Goal: Use online tool/utility: Use online tool/utility

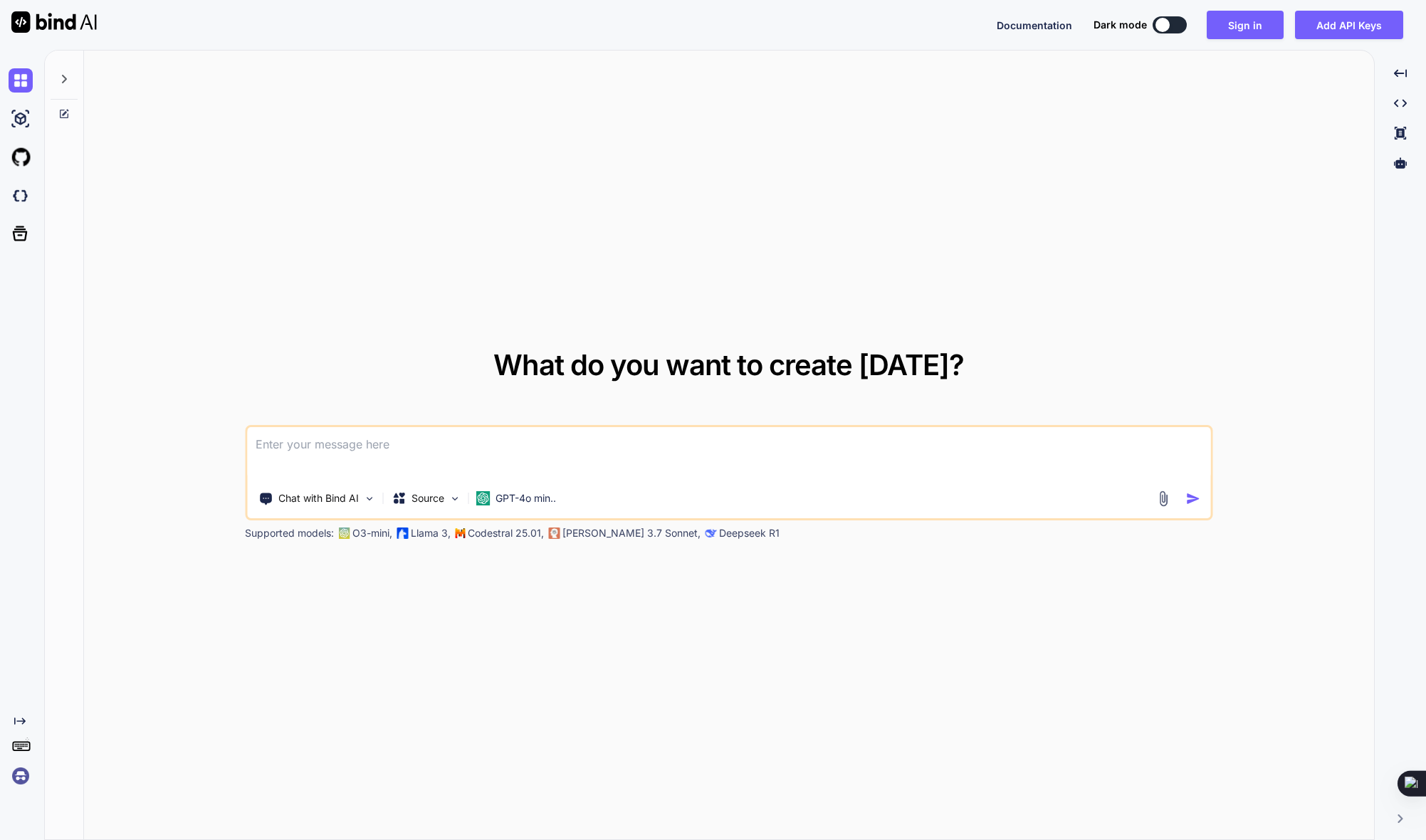
click at [335, 441] on textarea at bounding box center [729, 453] width 964 height 53
click at [67, 82] on icon at bounding box center [65, 79] width 12 height 12
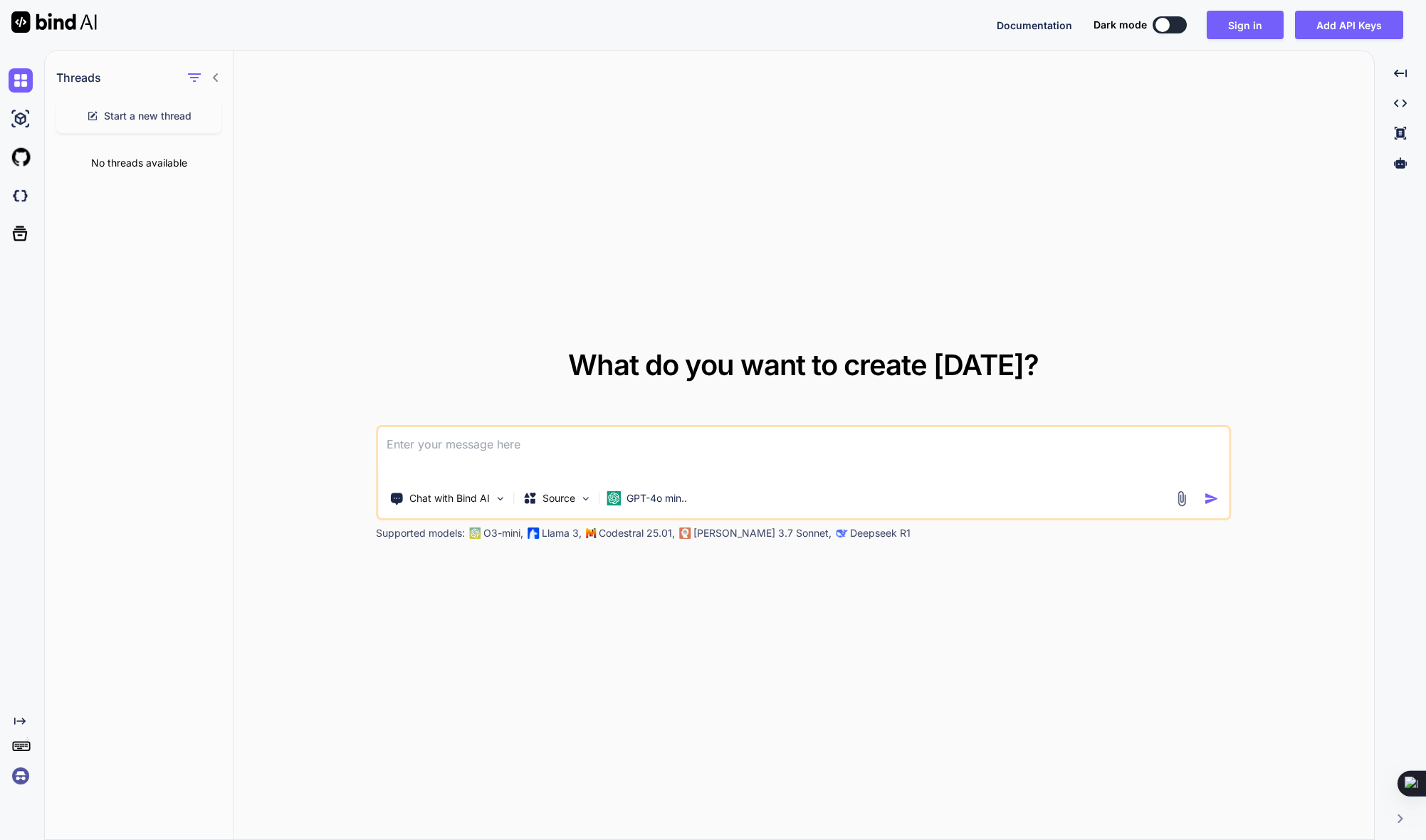
click at [211, 76] on icon at bounding box center [215, 77] width 12 height 12
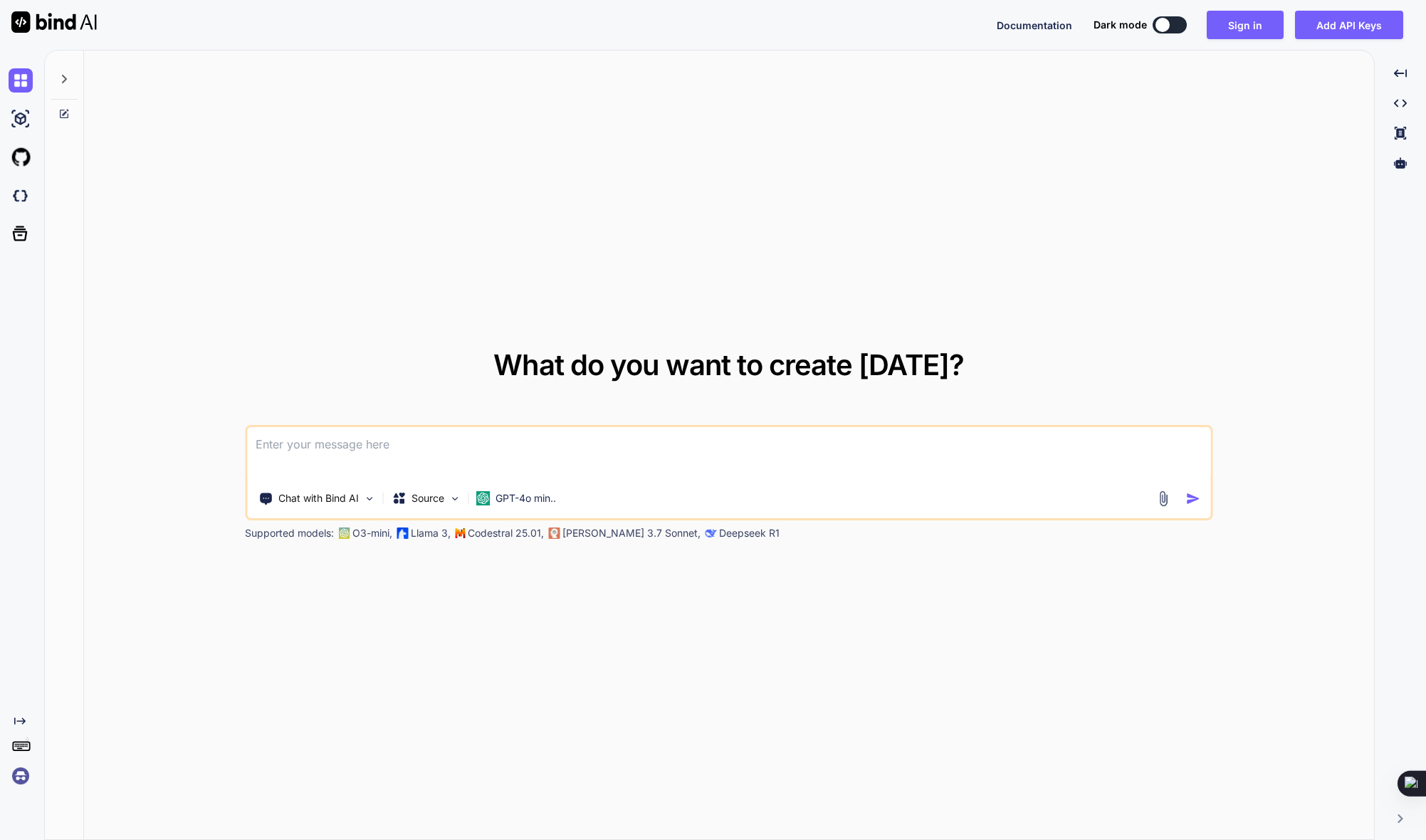
click at [1176, 23] on button at bounding box center [1169, 24] width 34 height 17
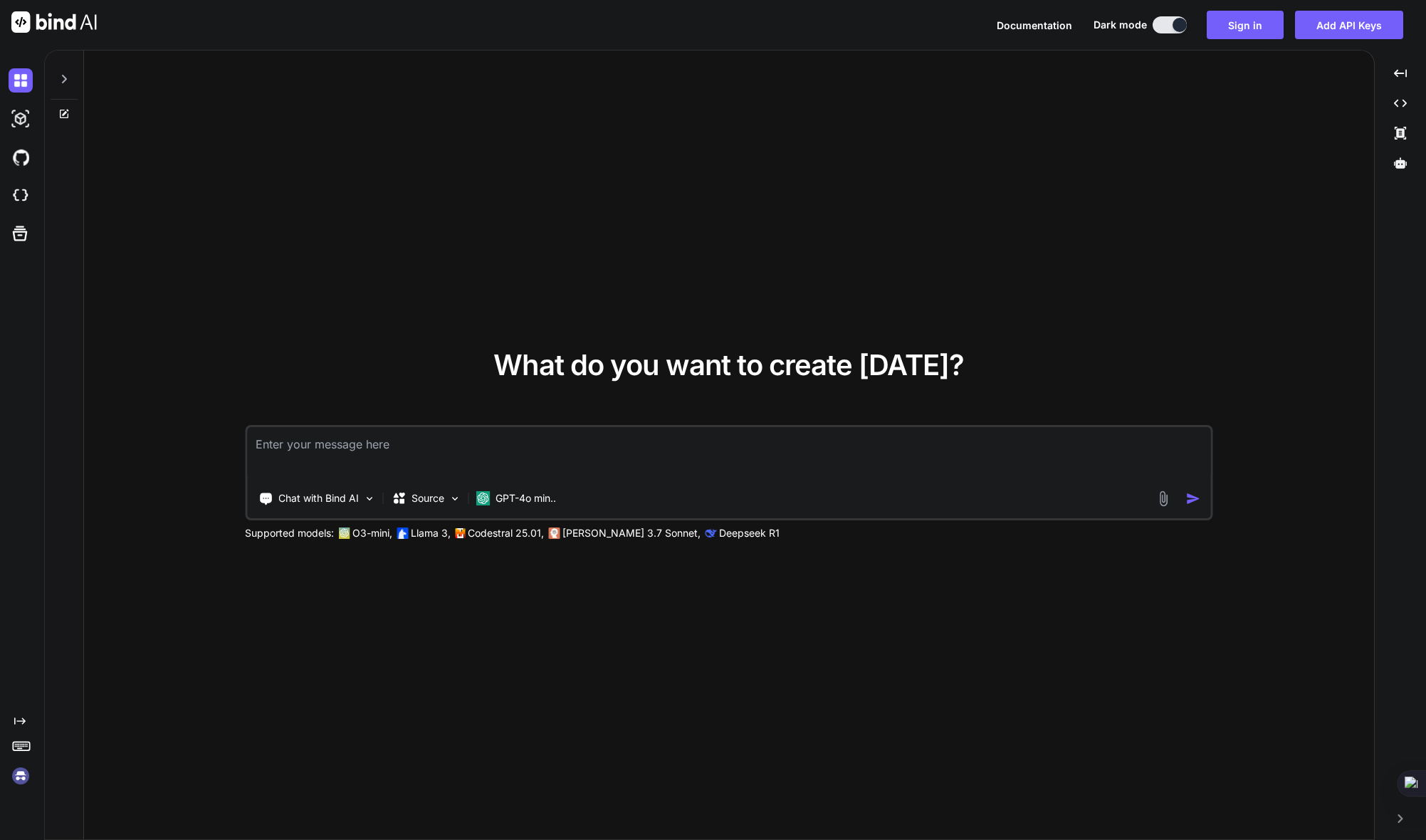
click at [468, 452] on textarea at bounding box center [729, 453] width 964 height 53
click at [335, 494] on p "Chat with Bind AI" at bounding box center [318, 498] width 80 height 15
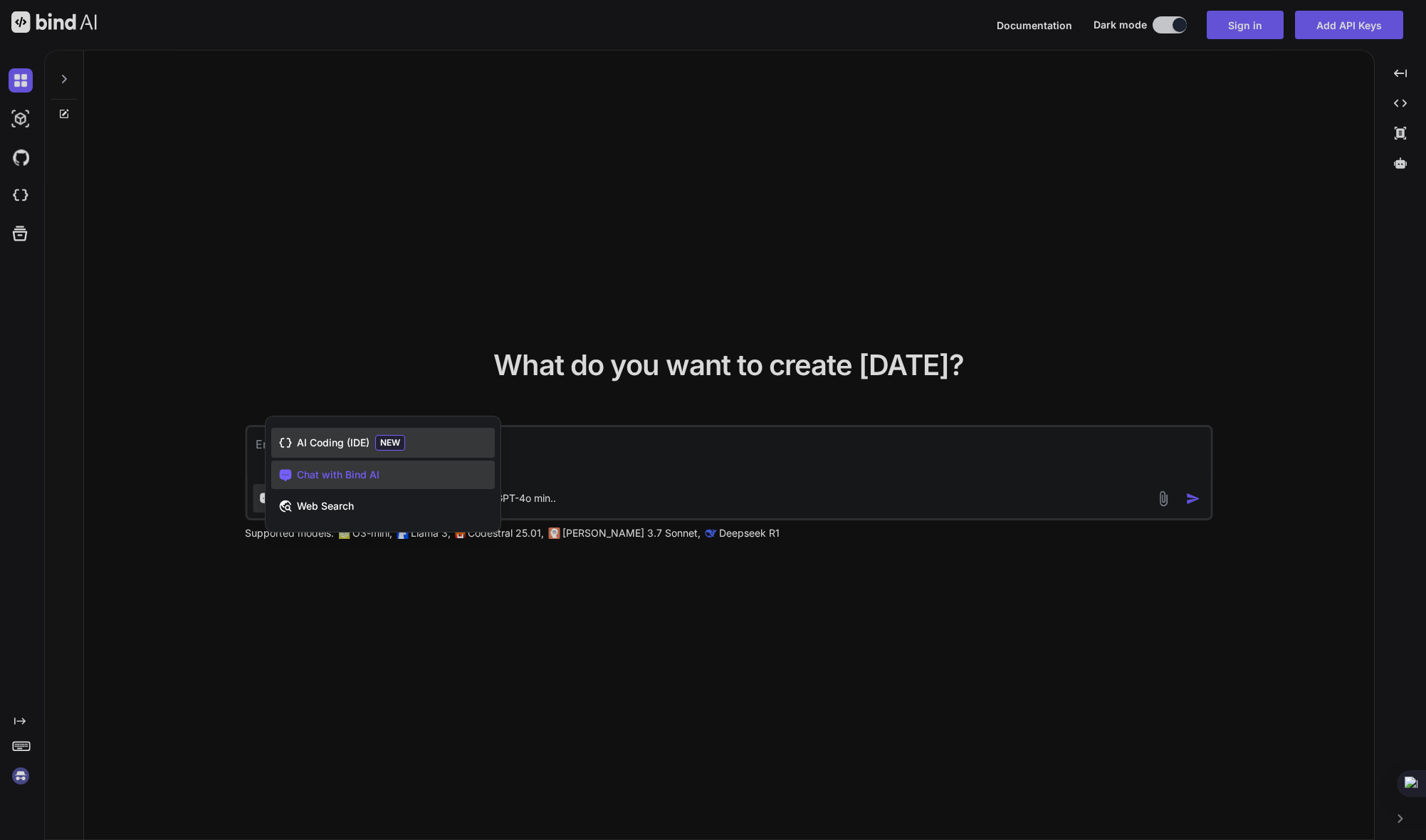
click at [343, 446] on span "AI Coding (IDE)" at bounding box center [333, 443] width 72 height 15
type textarea "x"
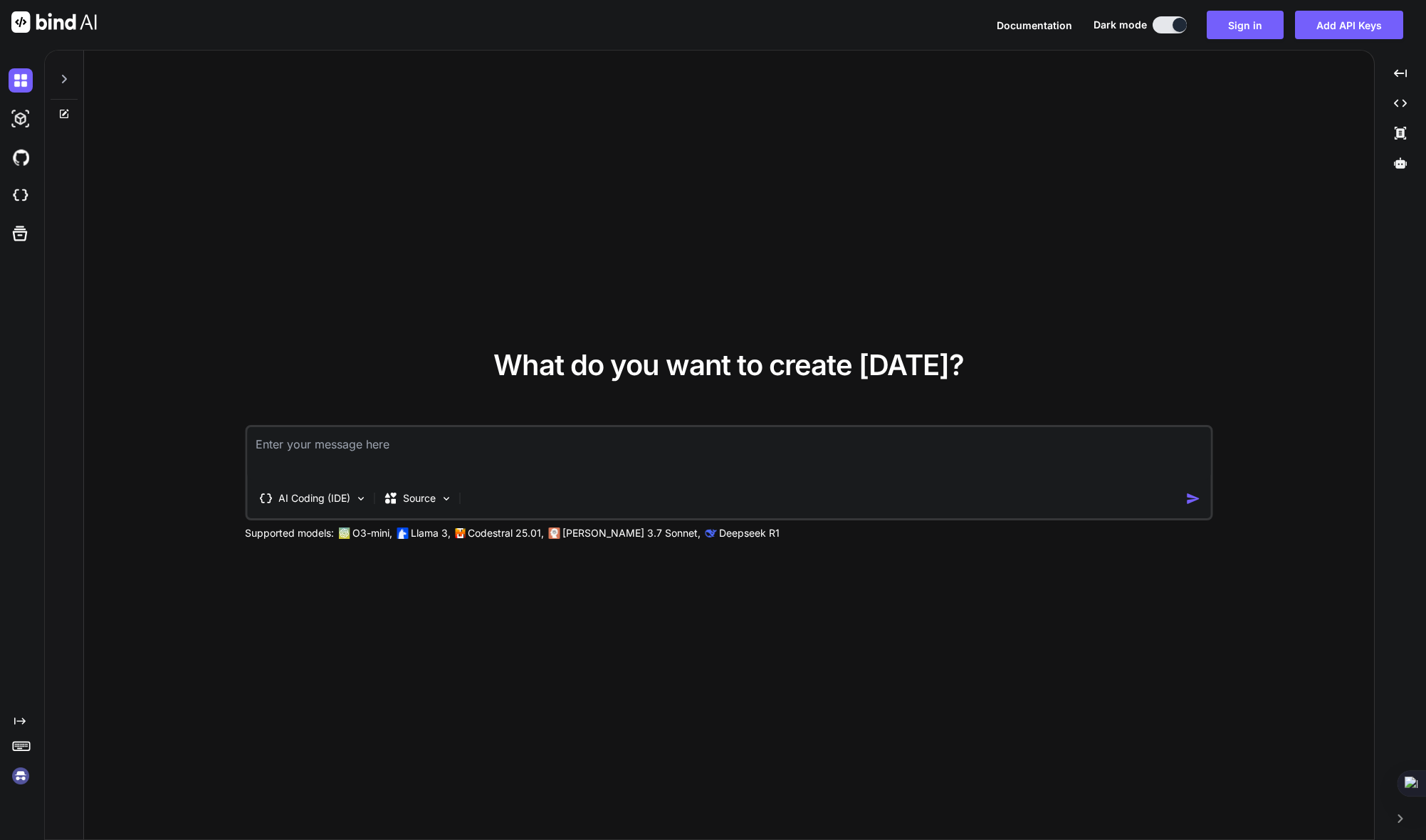
click at [343, 446] on textarea at bounding box center [729, 453] width 964 height 53
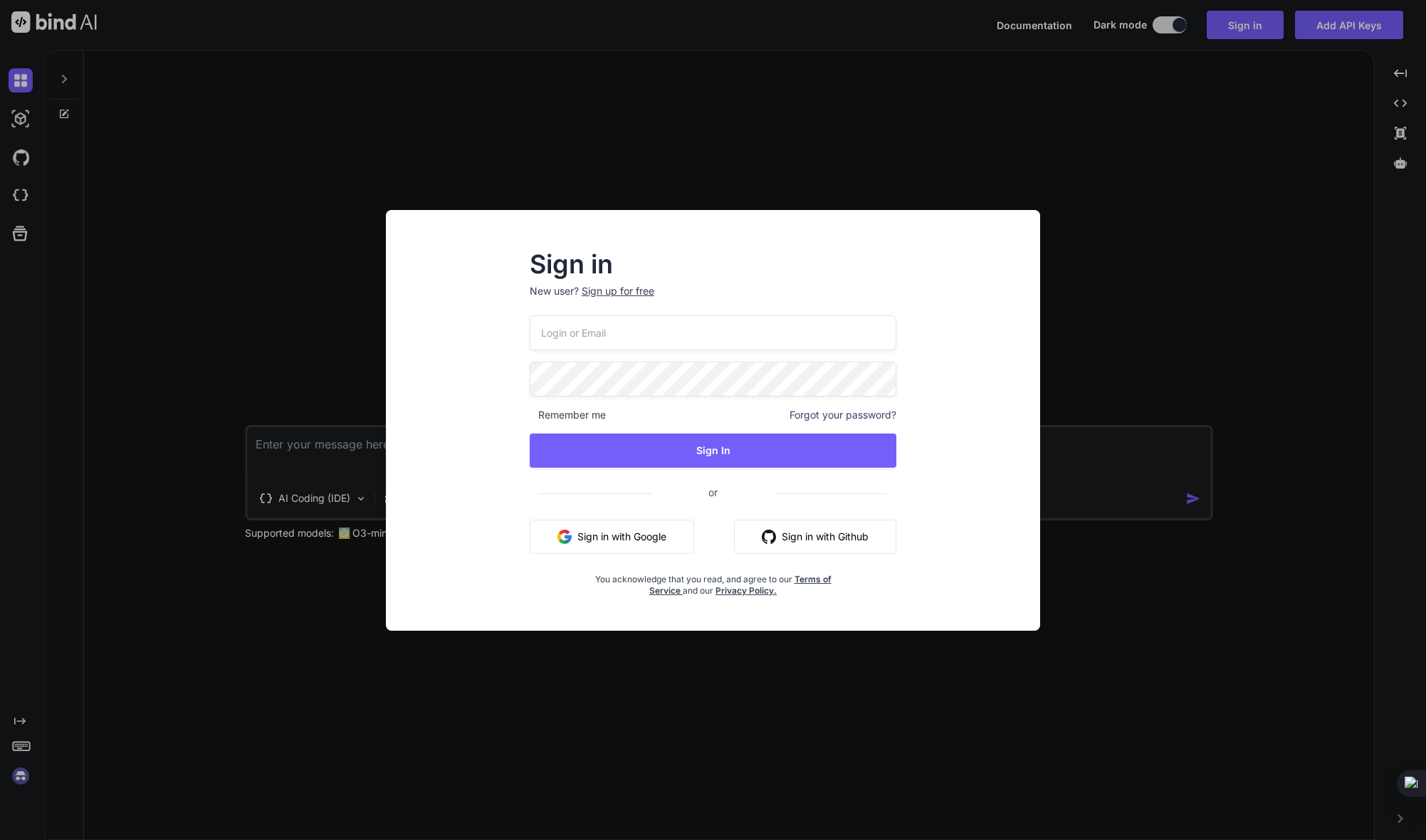
click at [620, 294] on div "Sign up for free" at bounding box center [618, 291] width 72 height 15
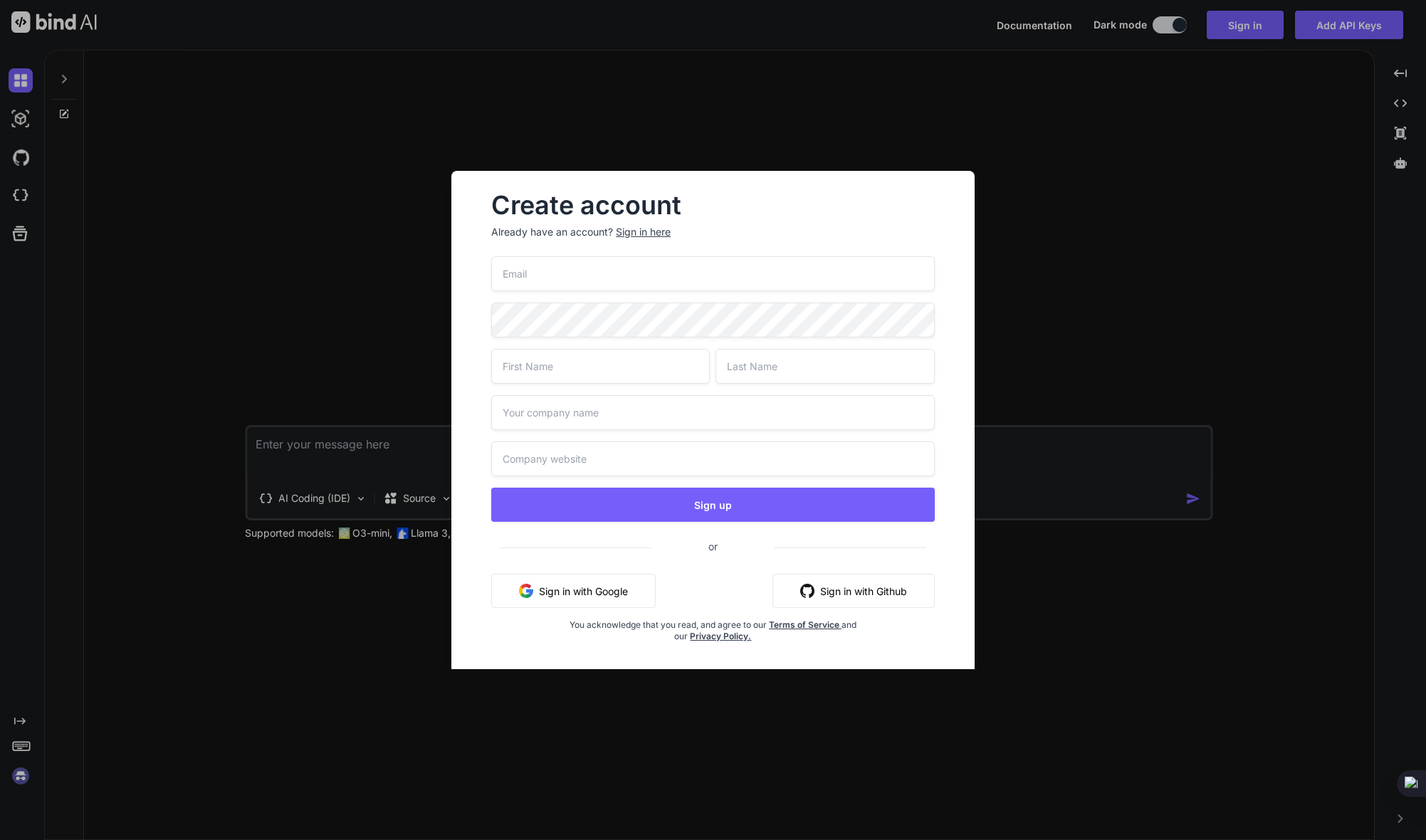
click at [604, 275] on input "email" at bounding box center [713, 274] width 443 height 35
type input "chris@chrishawk.com"
type input "Christopher"
type input "Jones"
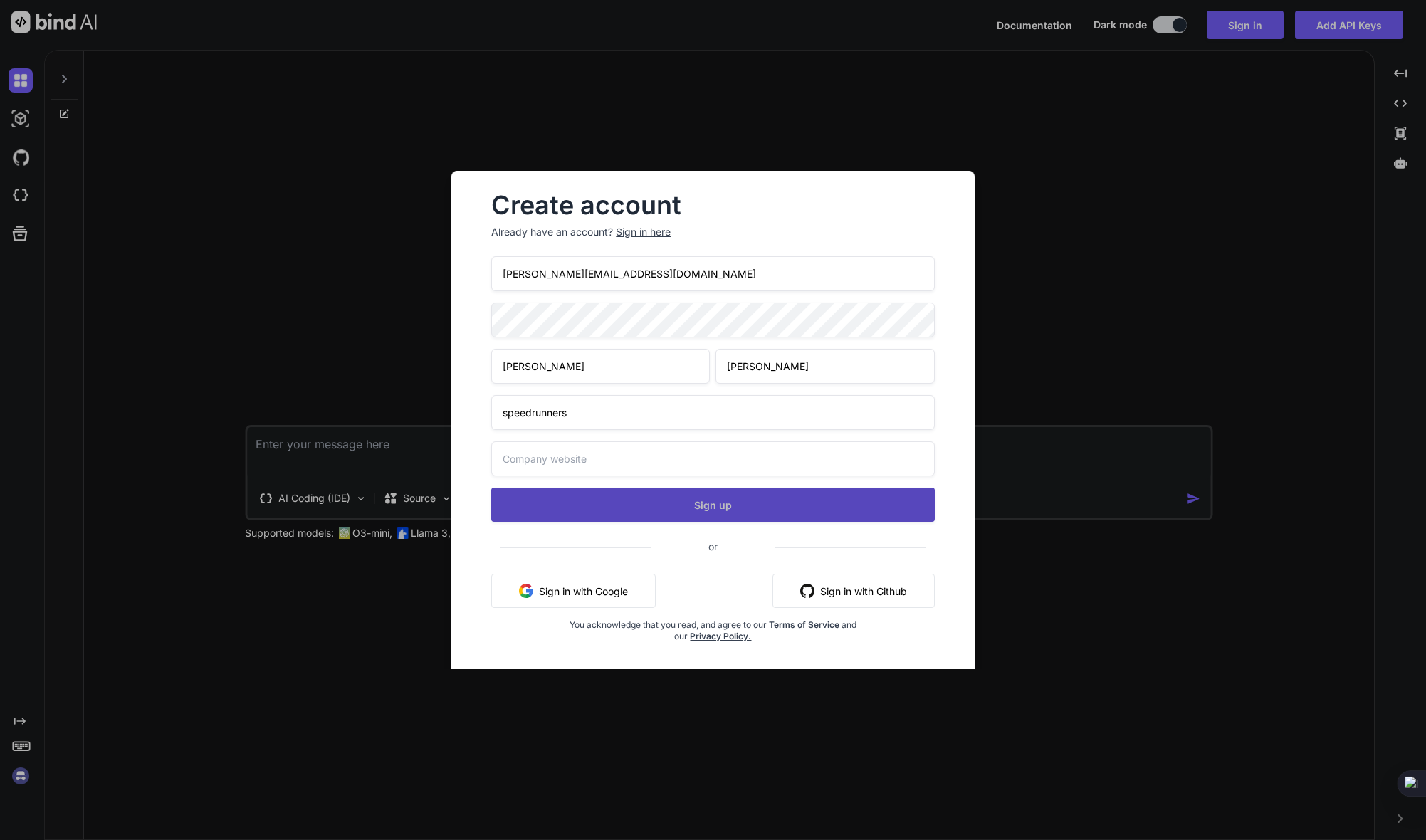
type input "speedrunners"
click at [774, 505] on button "Sign up" at bounding box center [713, 504] width 443 height 34
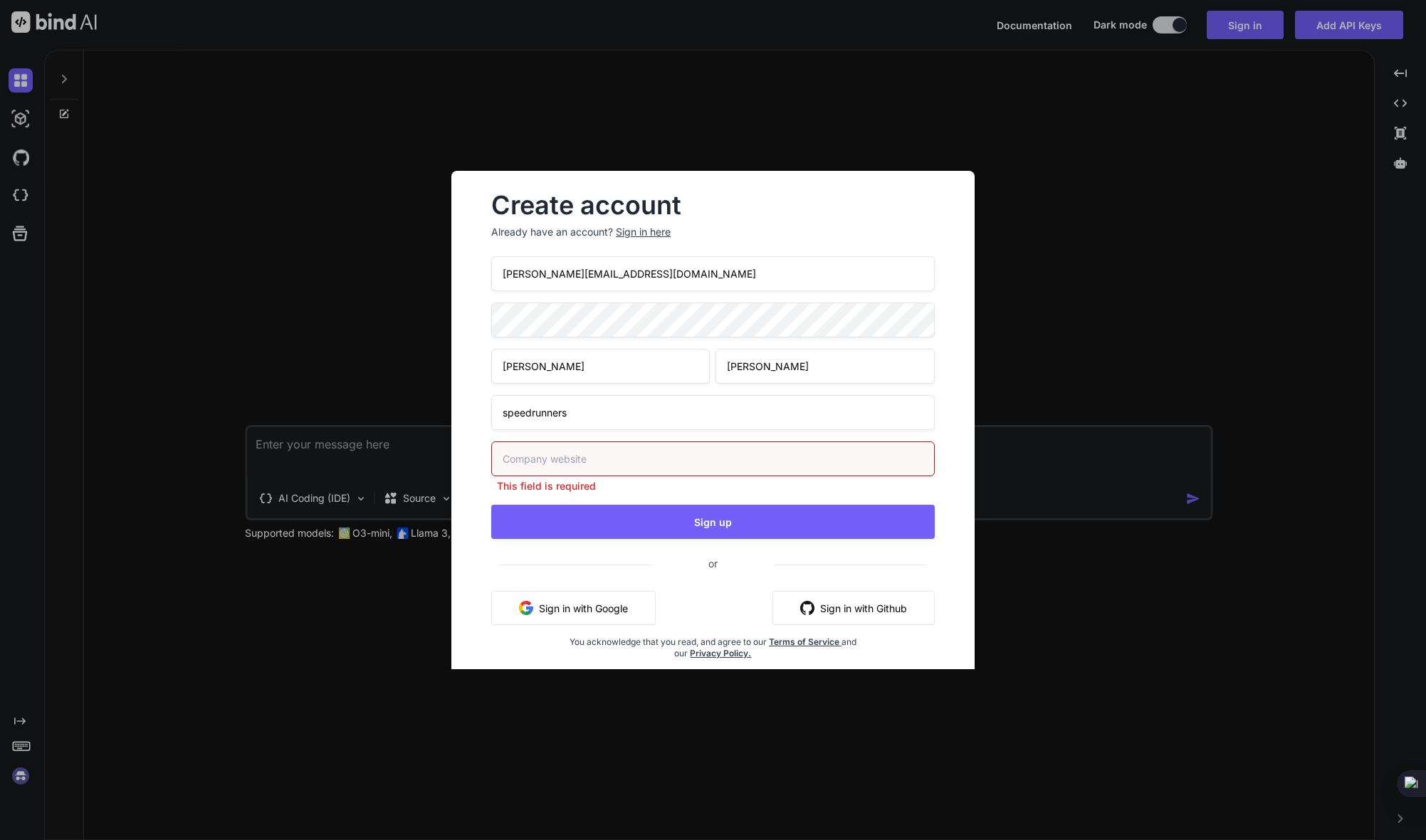
click at [672, 463] on input "text" at bounding box center [713, 459] width 443 height 35
click at [643, 459] on input "text" at bounding box center [713, 459] width 443 height 35
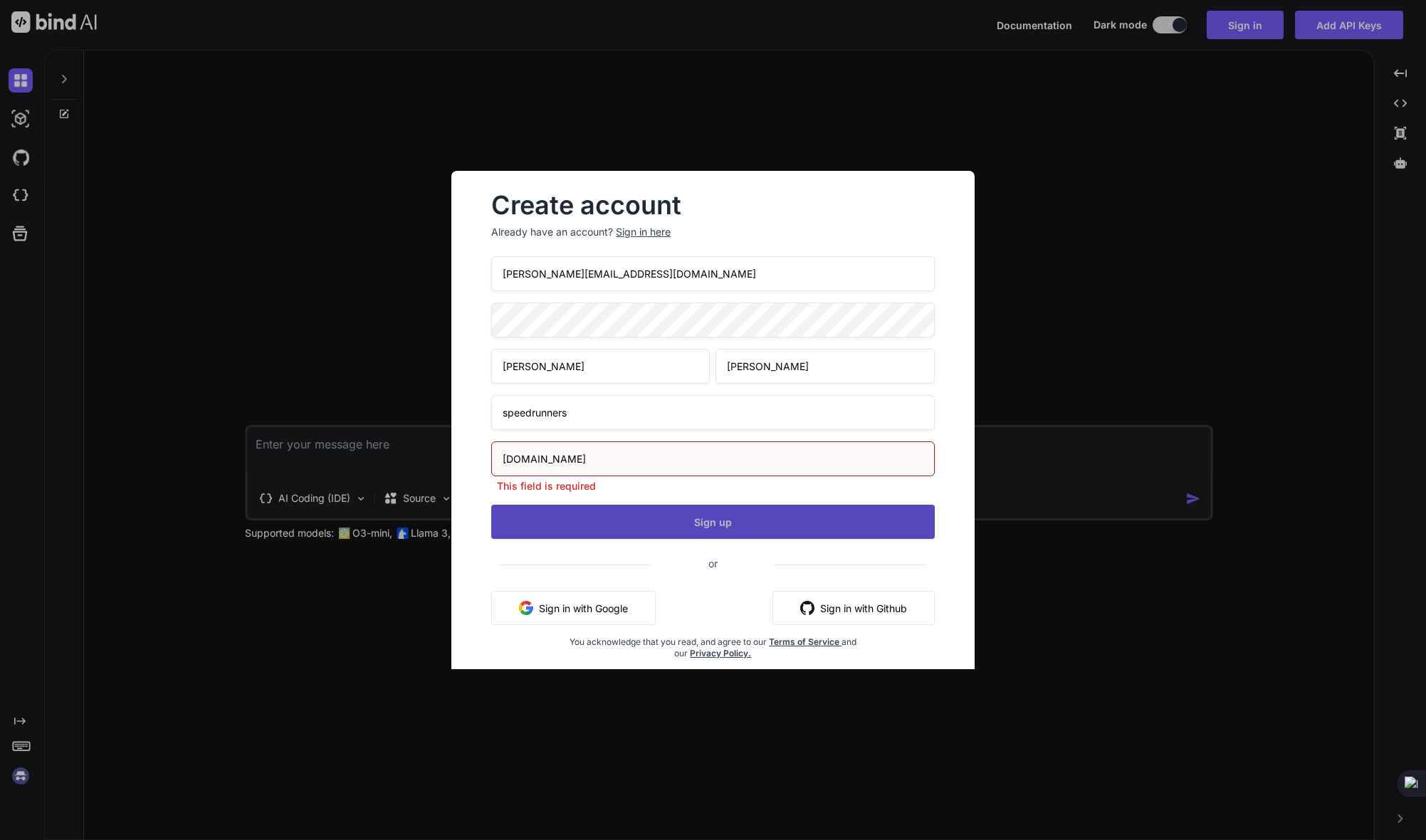
type input "speedrunners.io"
click at [669, 522] on div "chris@chrishawk.com Christopher Jones speedrunners speedrunners.io This field i…" at bounding box center [713, 475] width 443 height 437
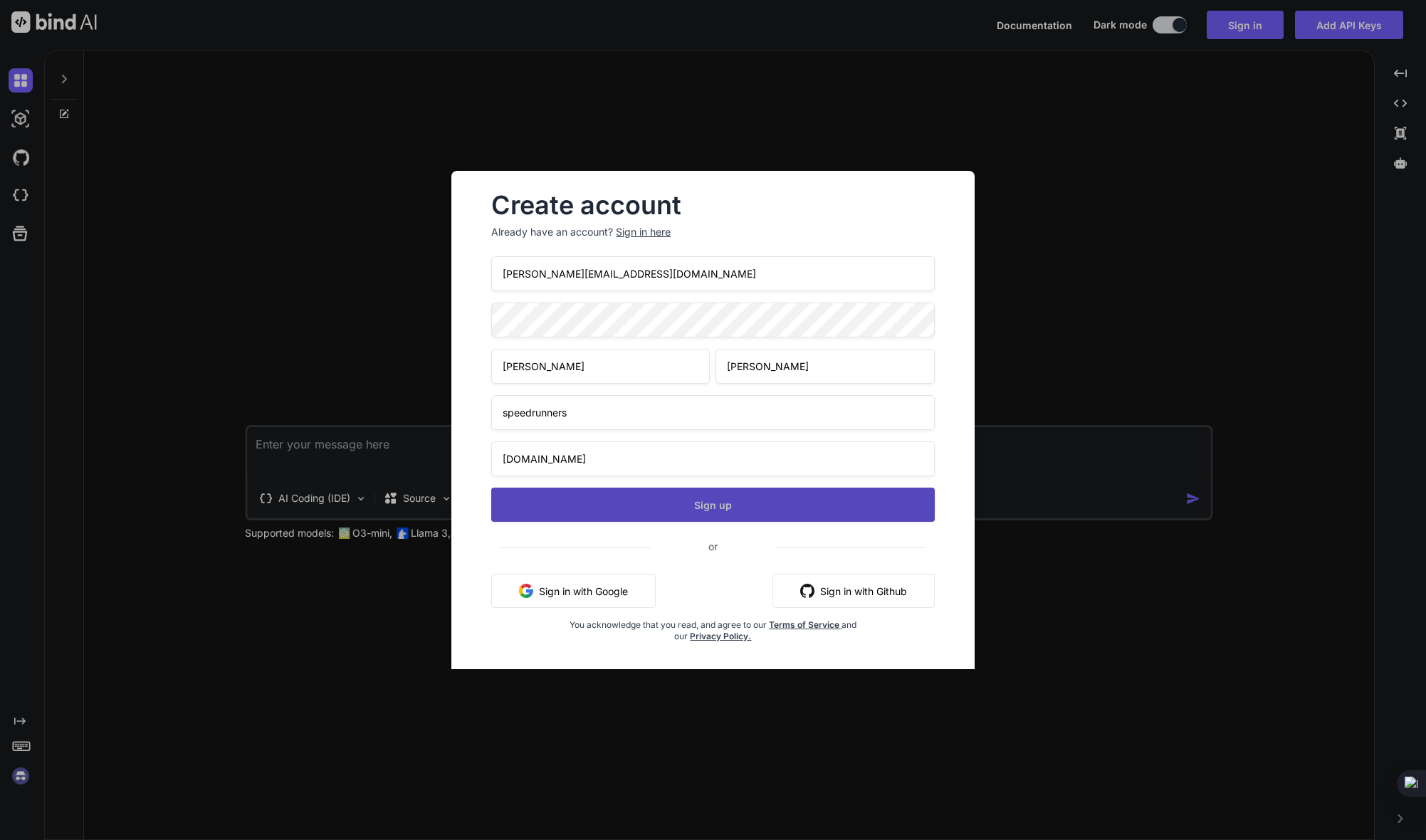
click at [666, 511] on button "Sign up" at bounding box center [713, 504] width 443 height 34
type textarea "x"
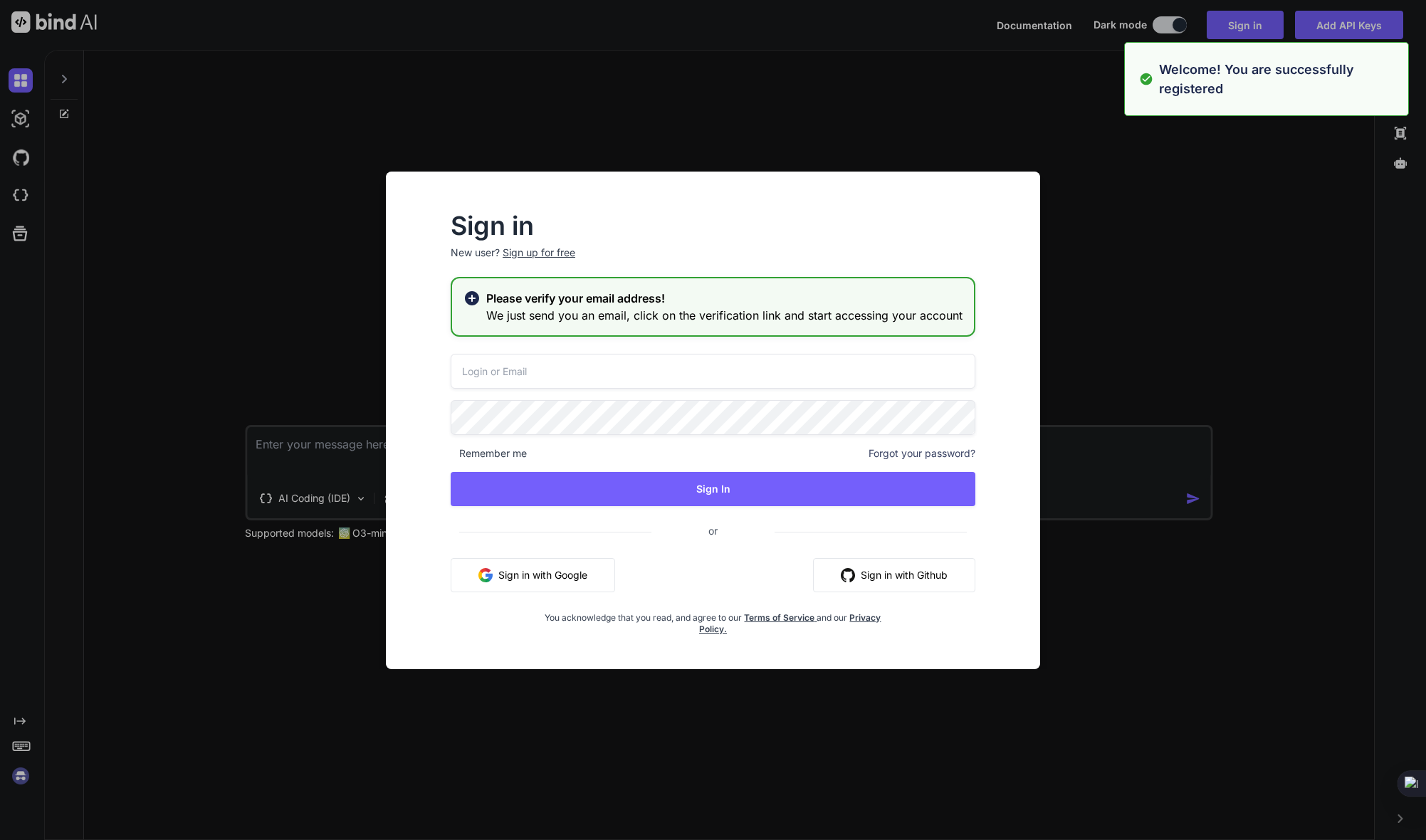
type input "chris@chrishawk.com"
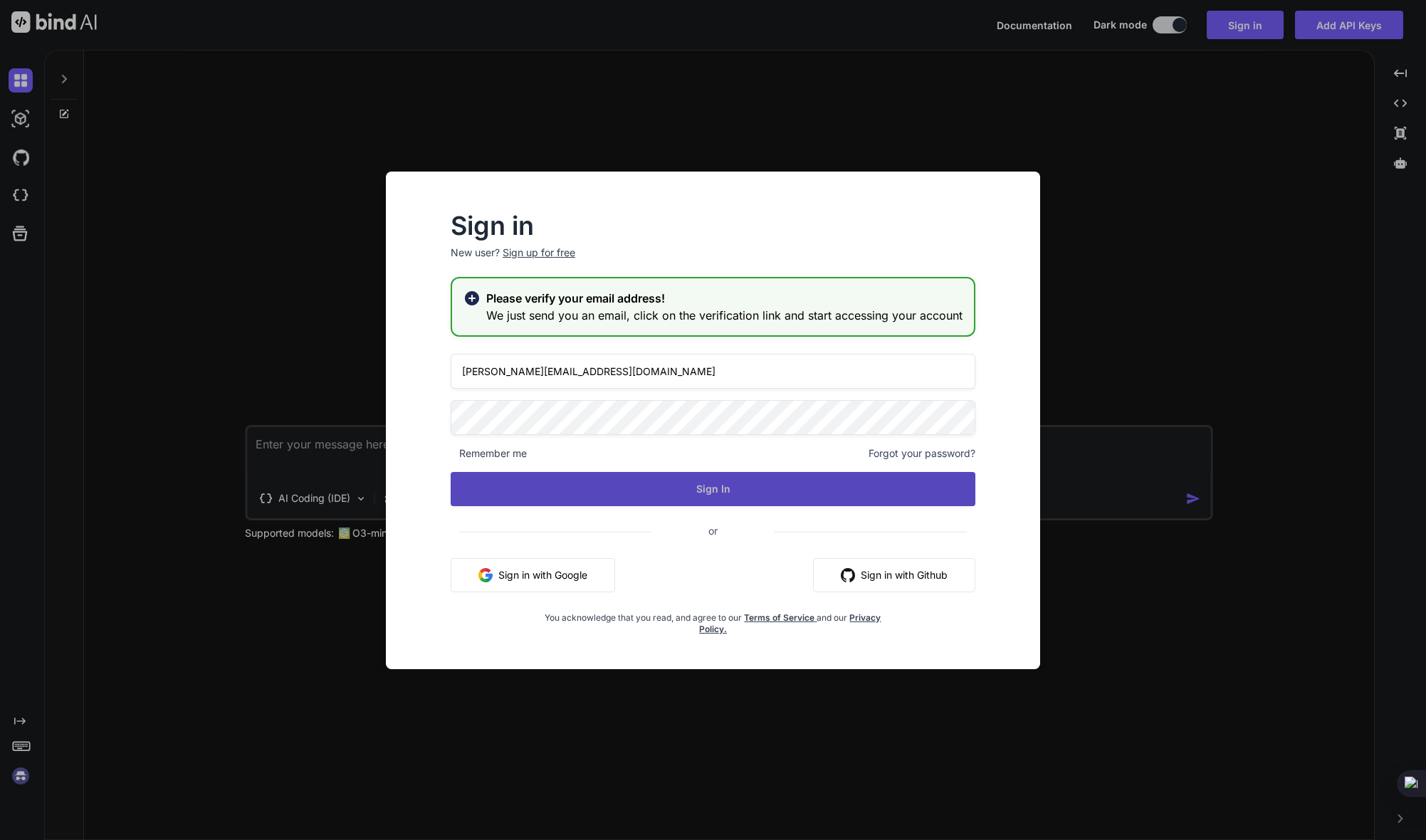
click at [719, 491] on button "Sign In" at bounding box center [713, 489] width 525 height 34
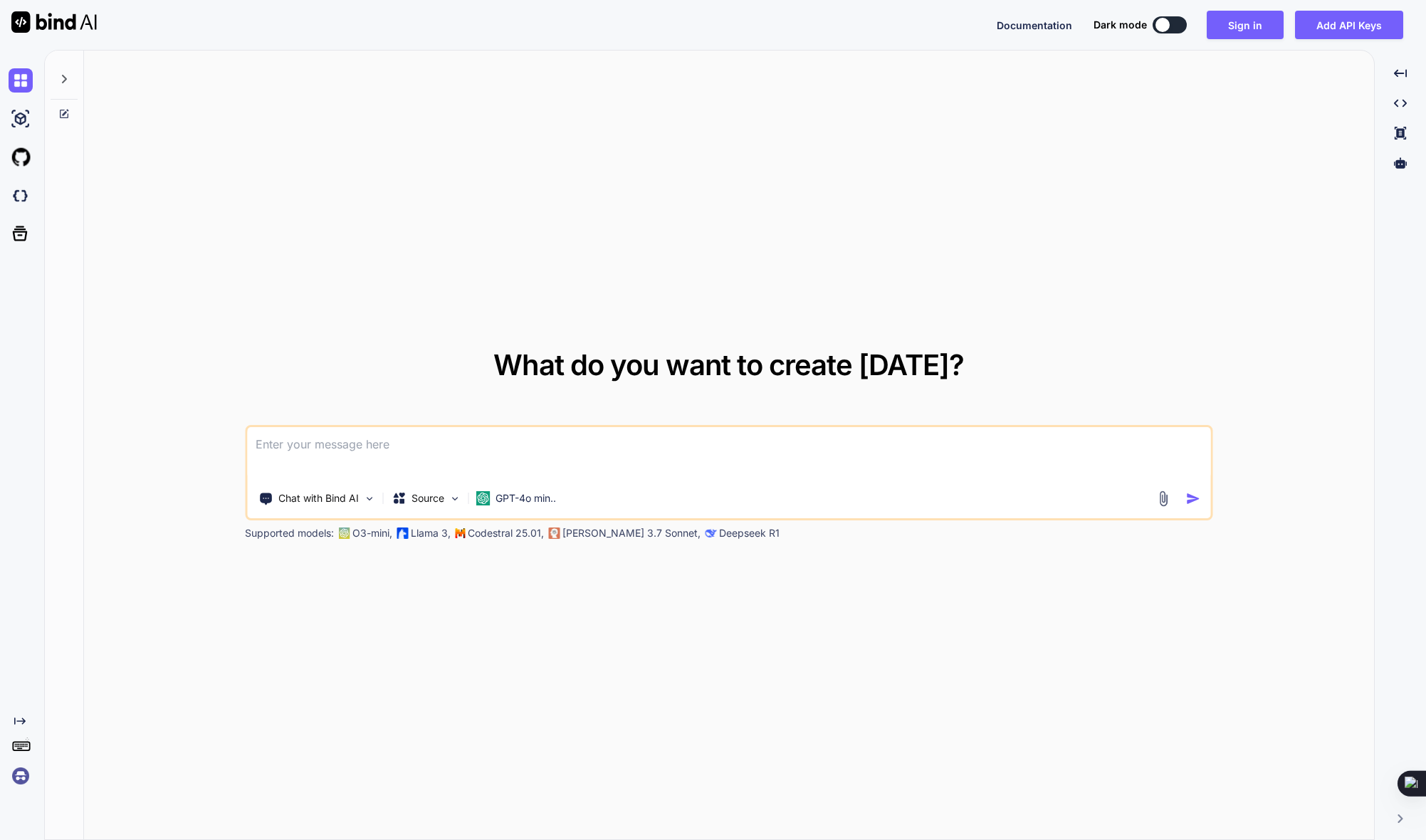
click at [1177, 26] on button at bounding box center [1169, 24] width 34 height 17
type textarea "x"
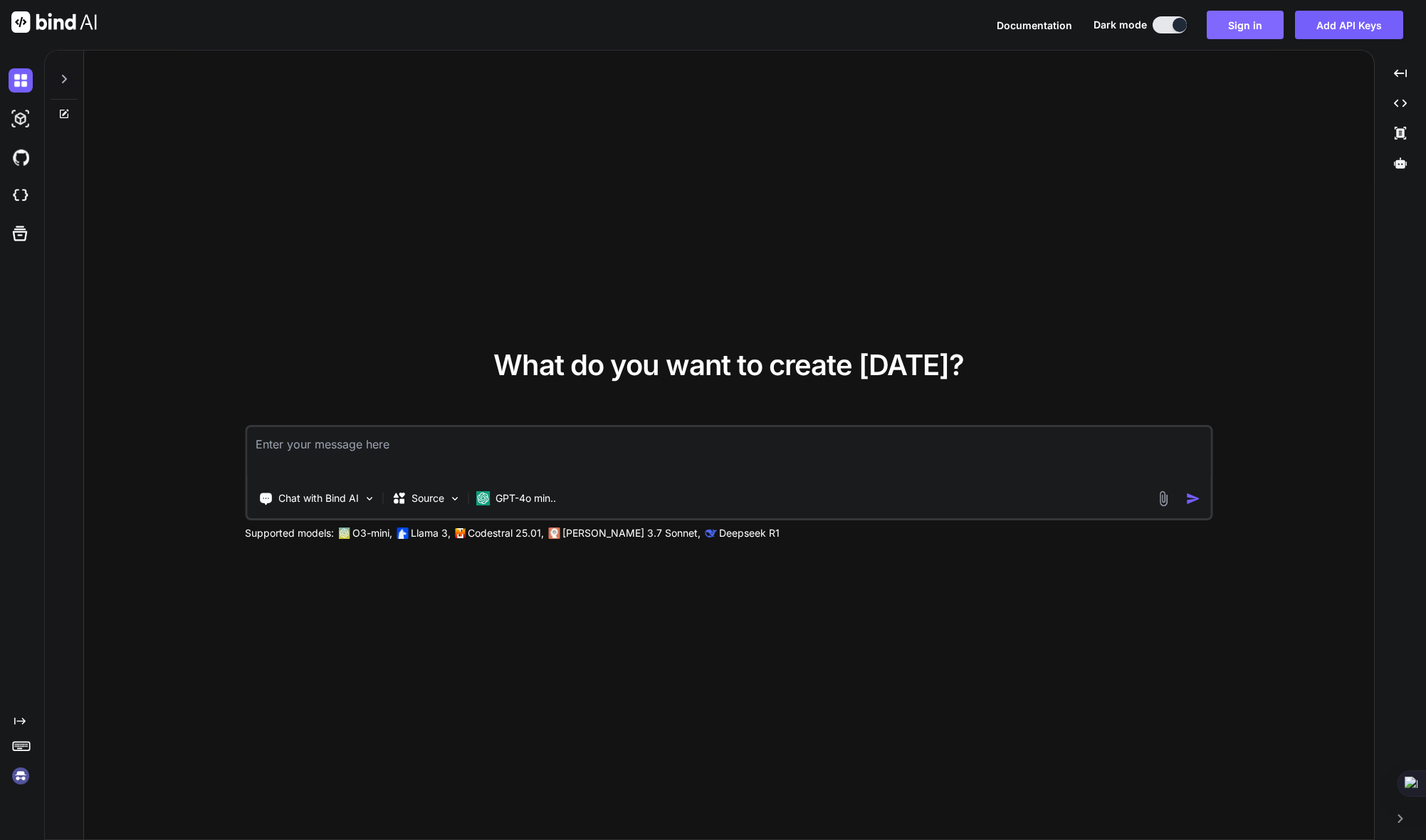
click at [1251, 27] on button "Sign in" at bounding box center [1245, 24] width 77 height 28
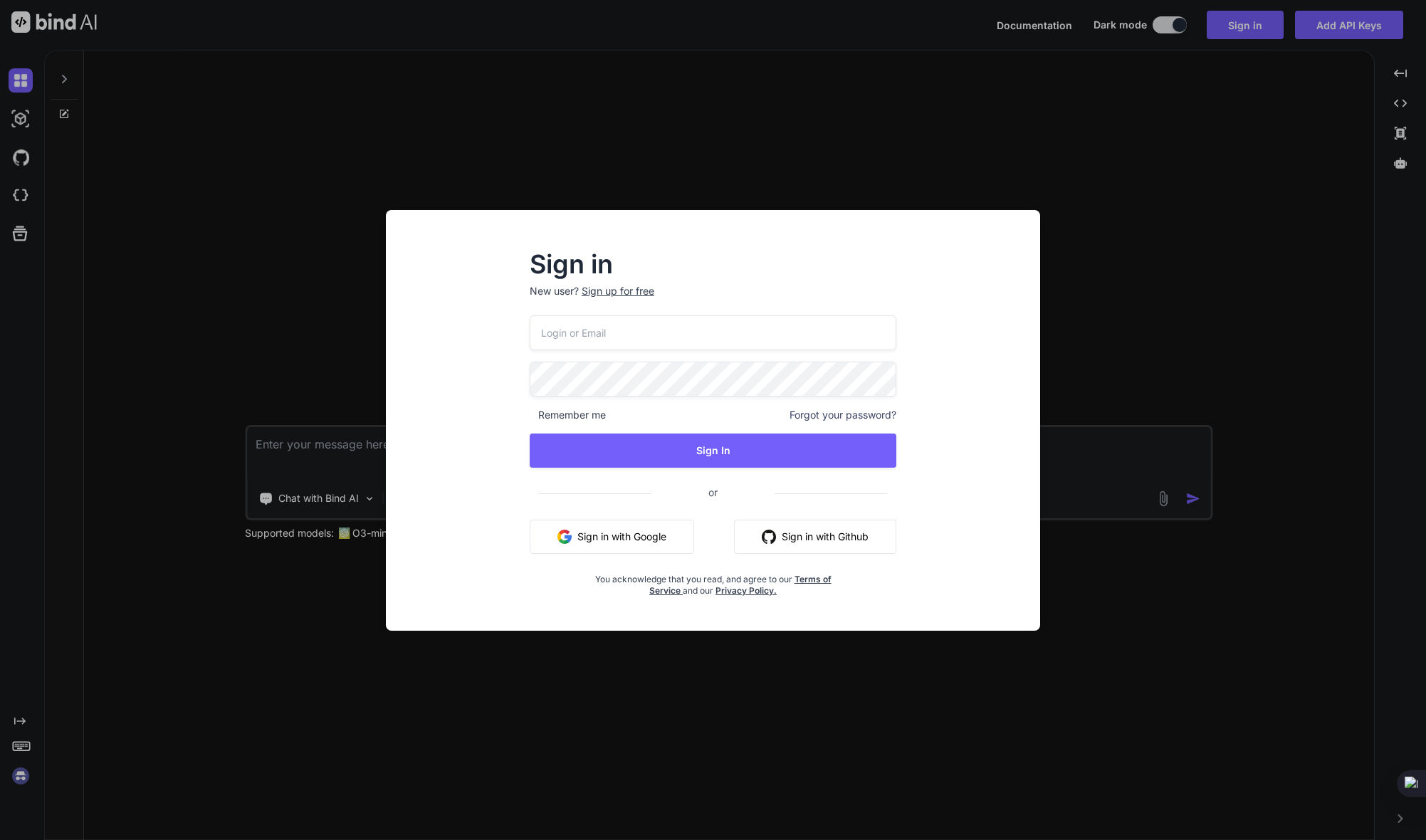
click at [660, 335] on input "email" at bounding box center [713, 333] width 367 height 35
type input "chris@chrishawk.com"
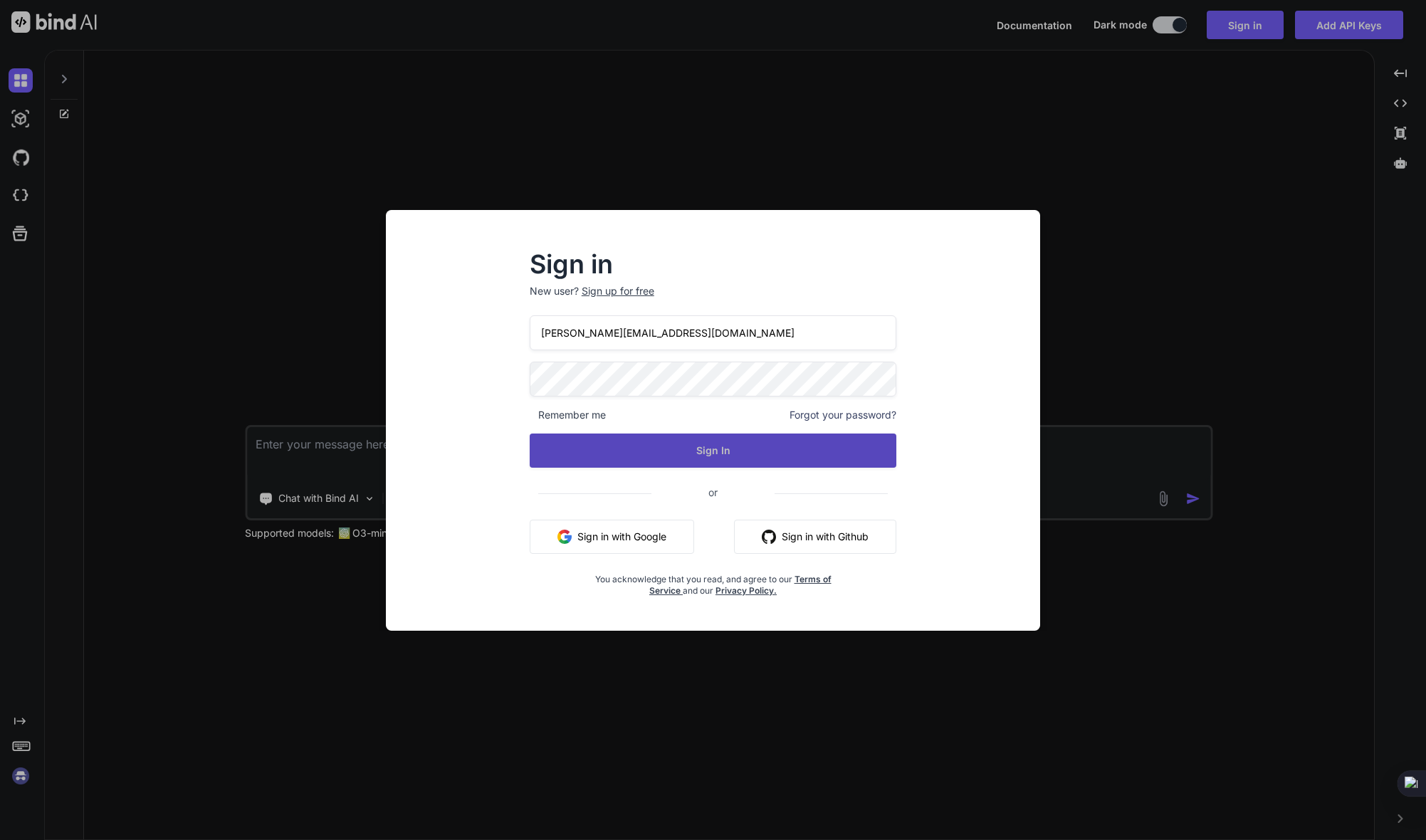
click at [666, 442] on button "Sign In" at bounding box center [713, 450] width 367 height 34
drag, startPoint x: 469, startPoint y: 473, endPoint x: 481, endPoint y: 467, distance: 13.4
click at [469, 473] on div "Sign in New user? Sign up for free chris@chrishawk.com Remember me Forgot your …" at bounding box center [713, 434] width 631 height 396
click at [559, 453] on button "Sign In" at bounding box center [713, 450] width 367 height 34
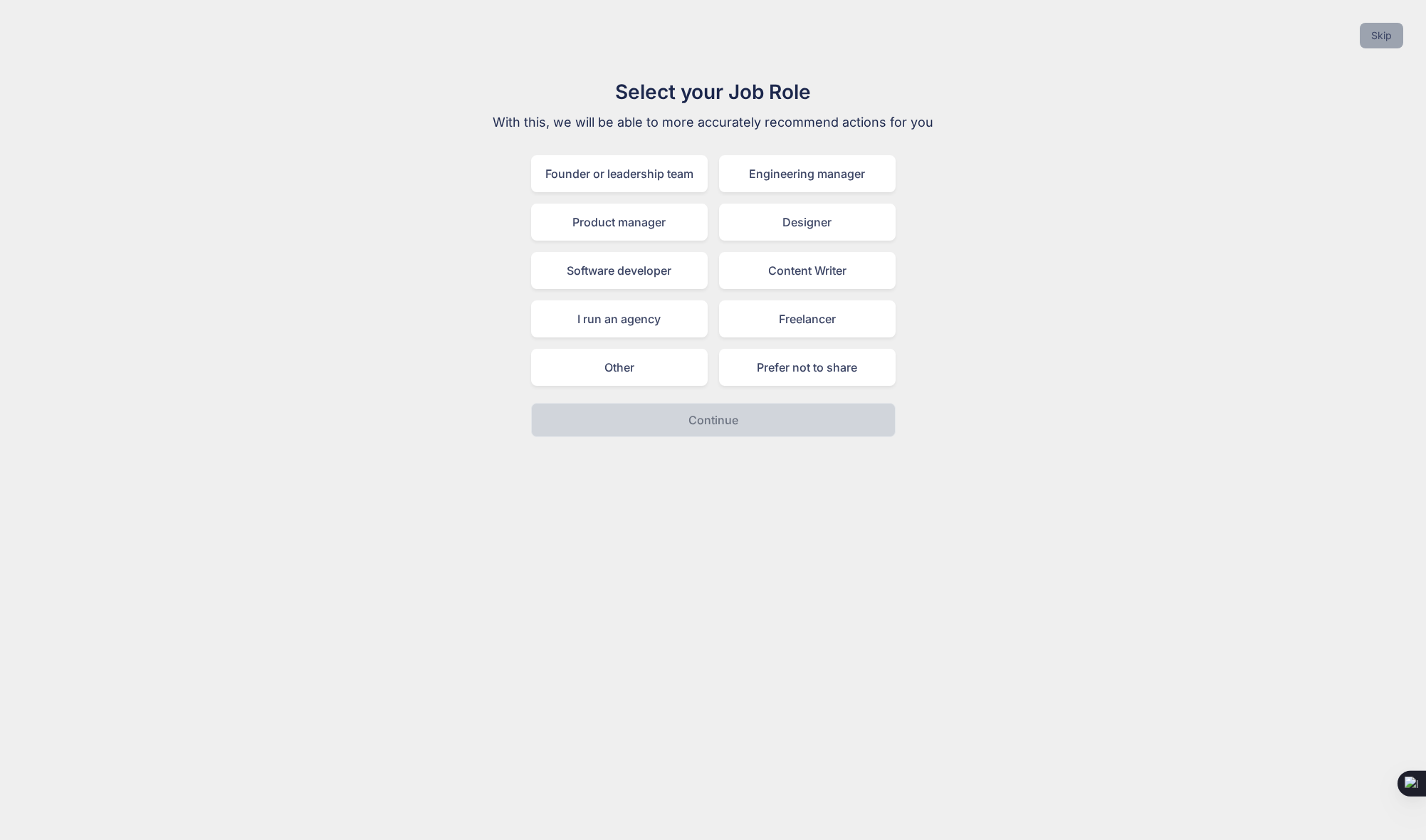
click at [1382, 35] on button "Skip" at bounding box center [1382, 35] width 43 height 25
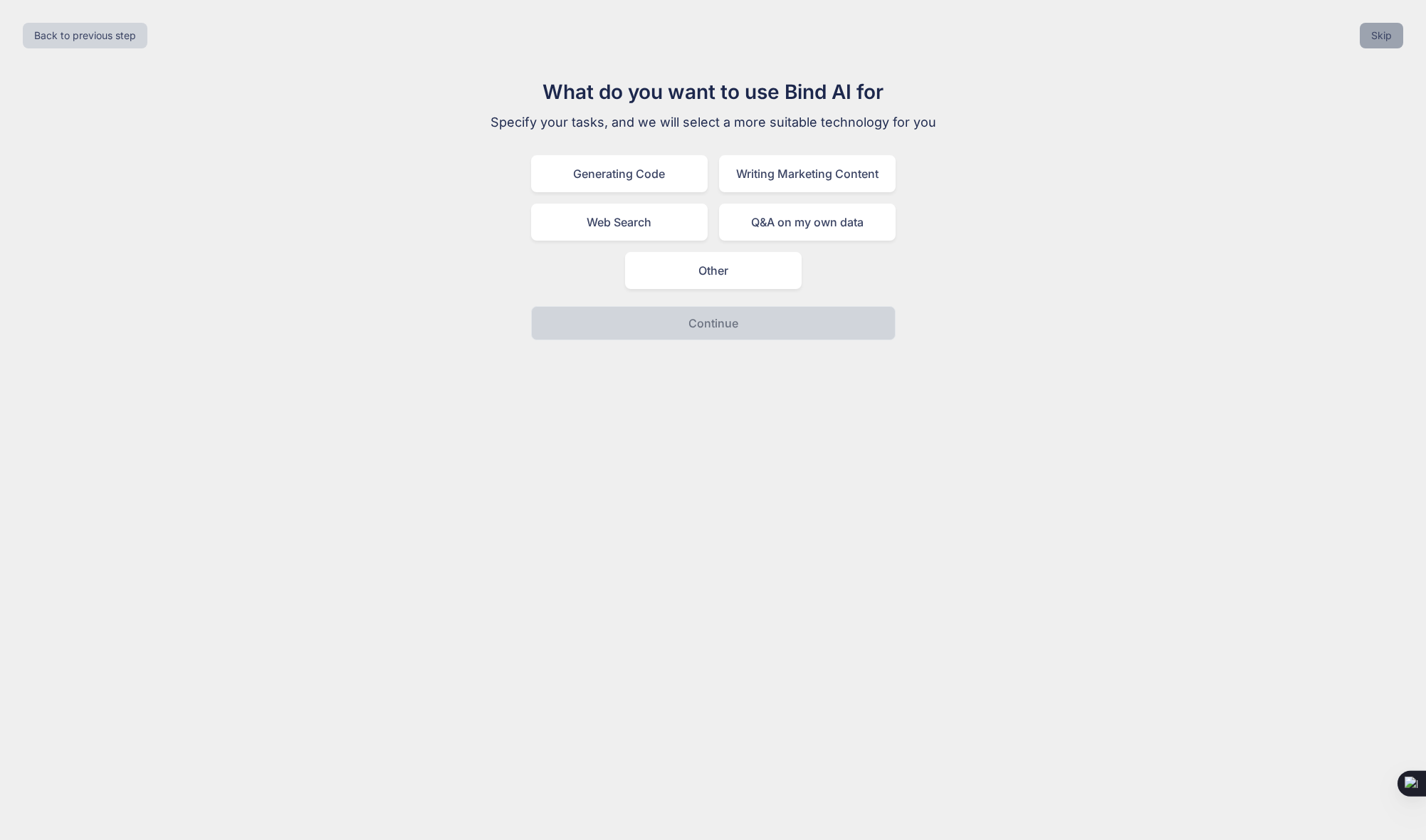
click at [1382, 35] on button "Skip" at bounding box center [1382, 35] width 43 height 25
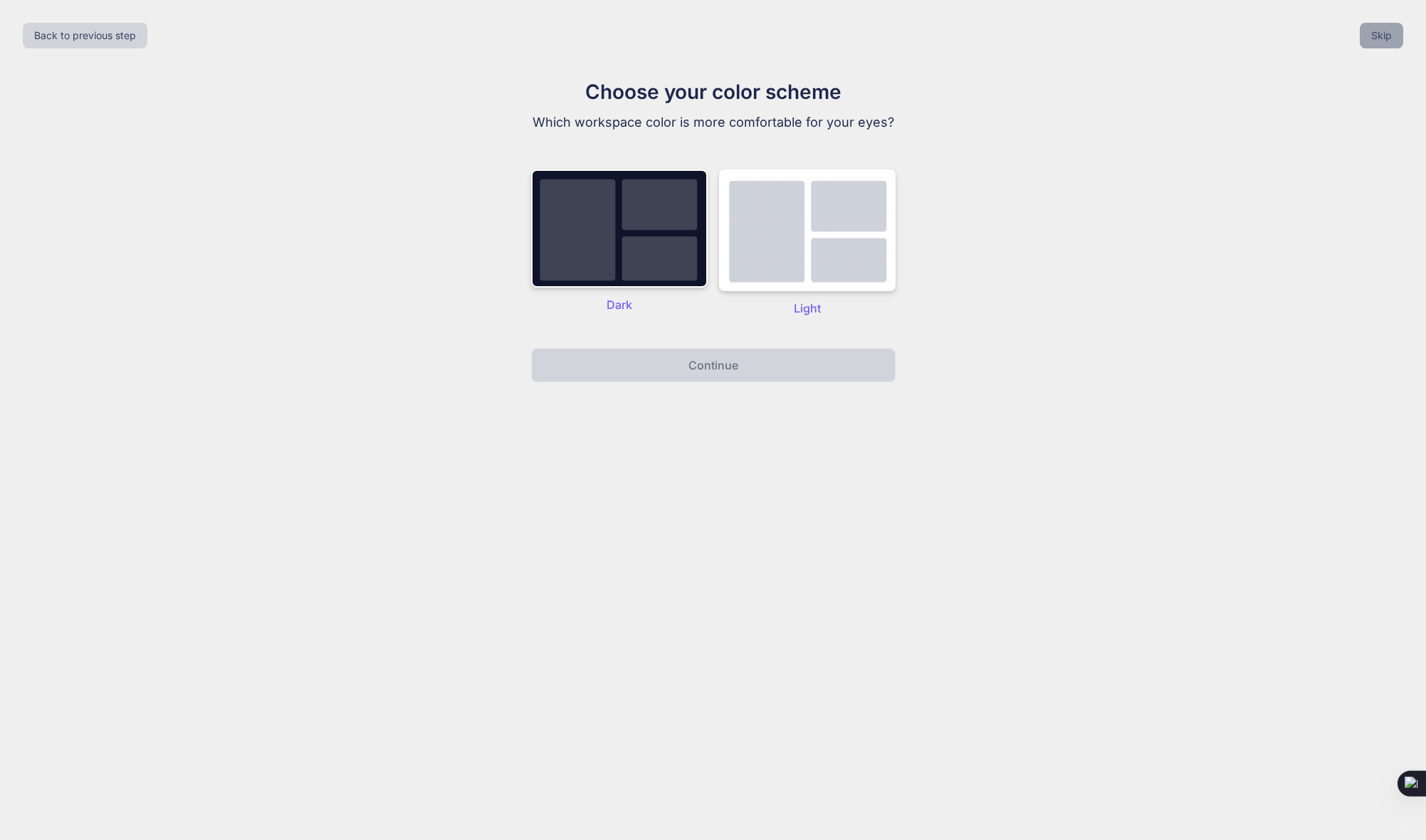
click at [1380, 35] on button "Skip" at bounding box center [1382, 35] width 43 height 25
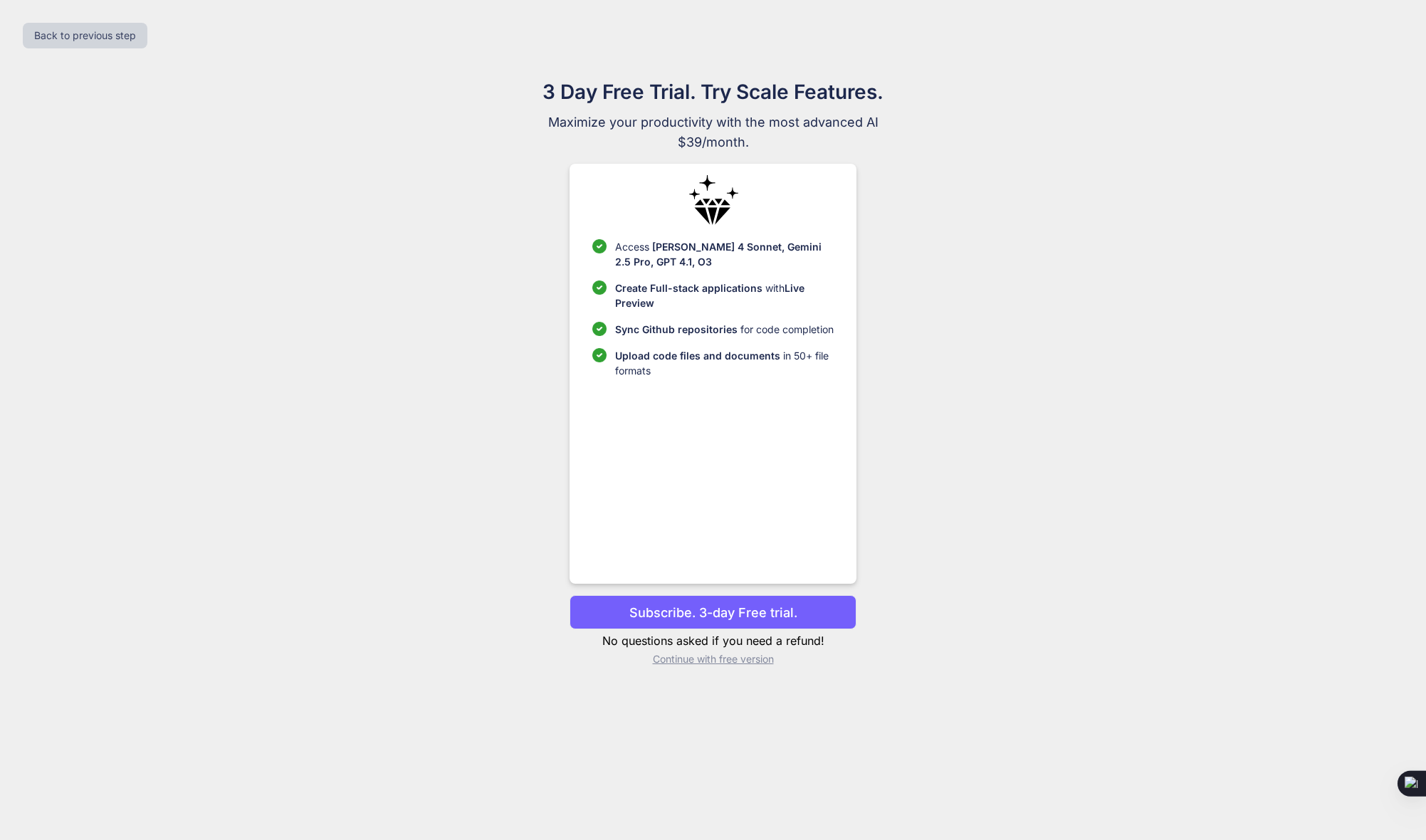
click at [716, 658] on p "Continue with free version" at bounding box center [713, 659] width 287 height 15
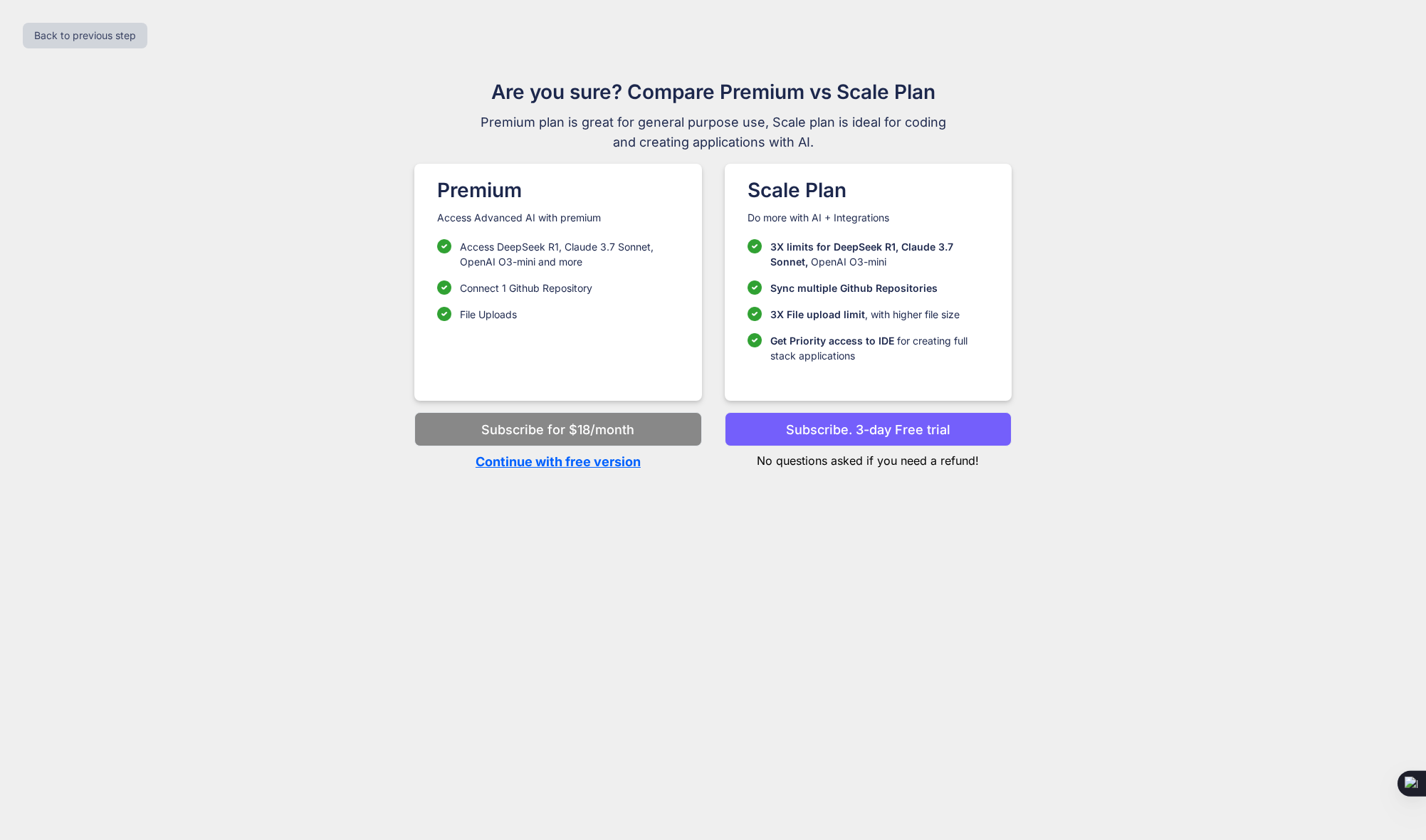
click at [582, 463] on p "Continue with free version" at bounding box center [557, 462] width 287 height 20
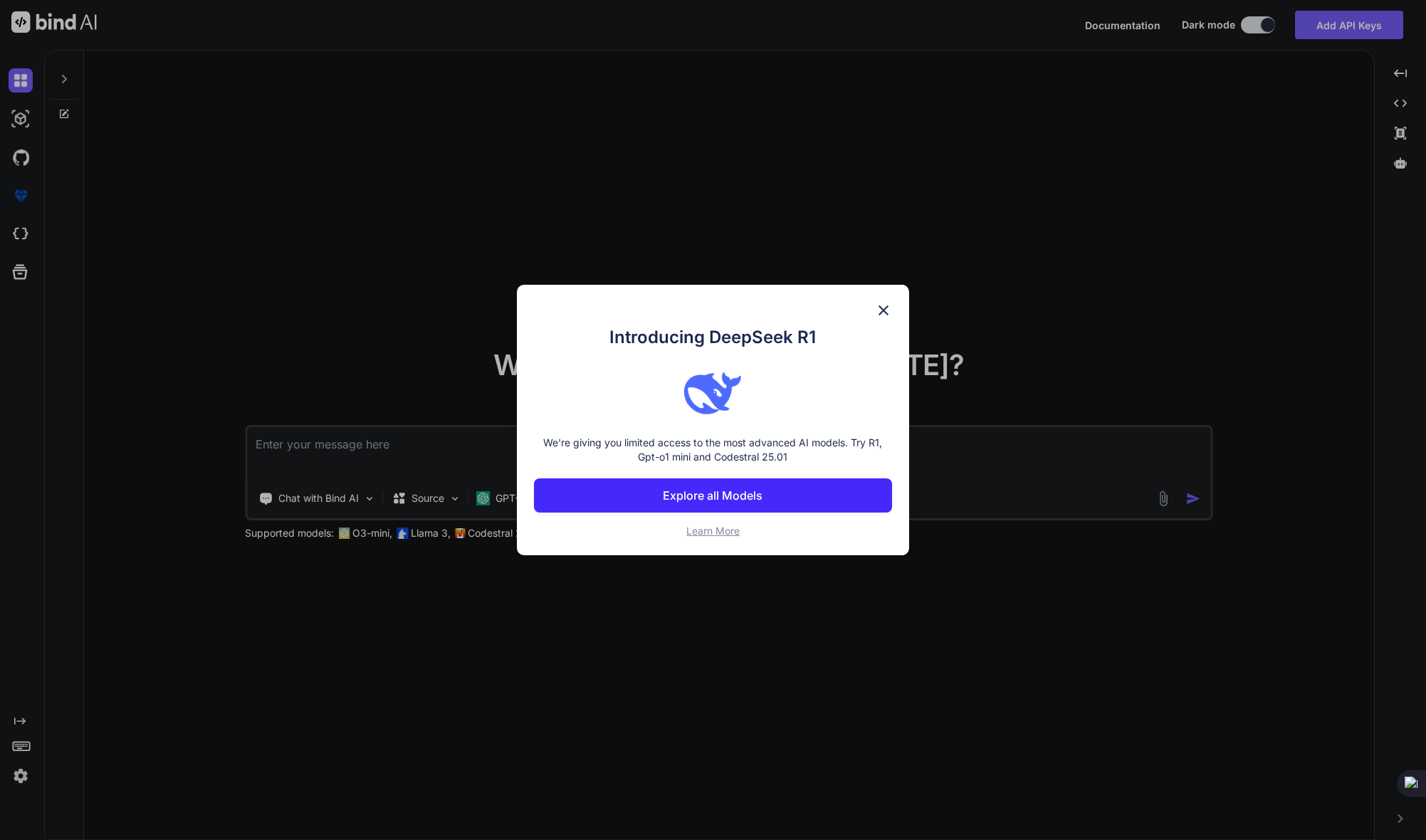
click at [883, 305] on img at bounding box center [883, 309] width 17 height 17
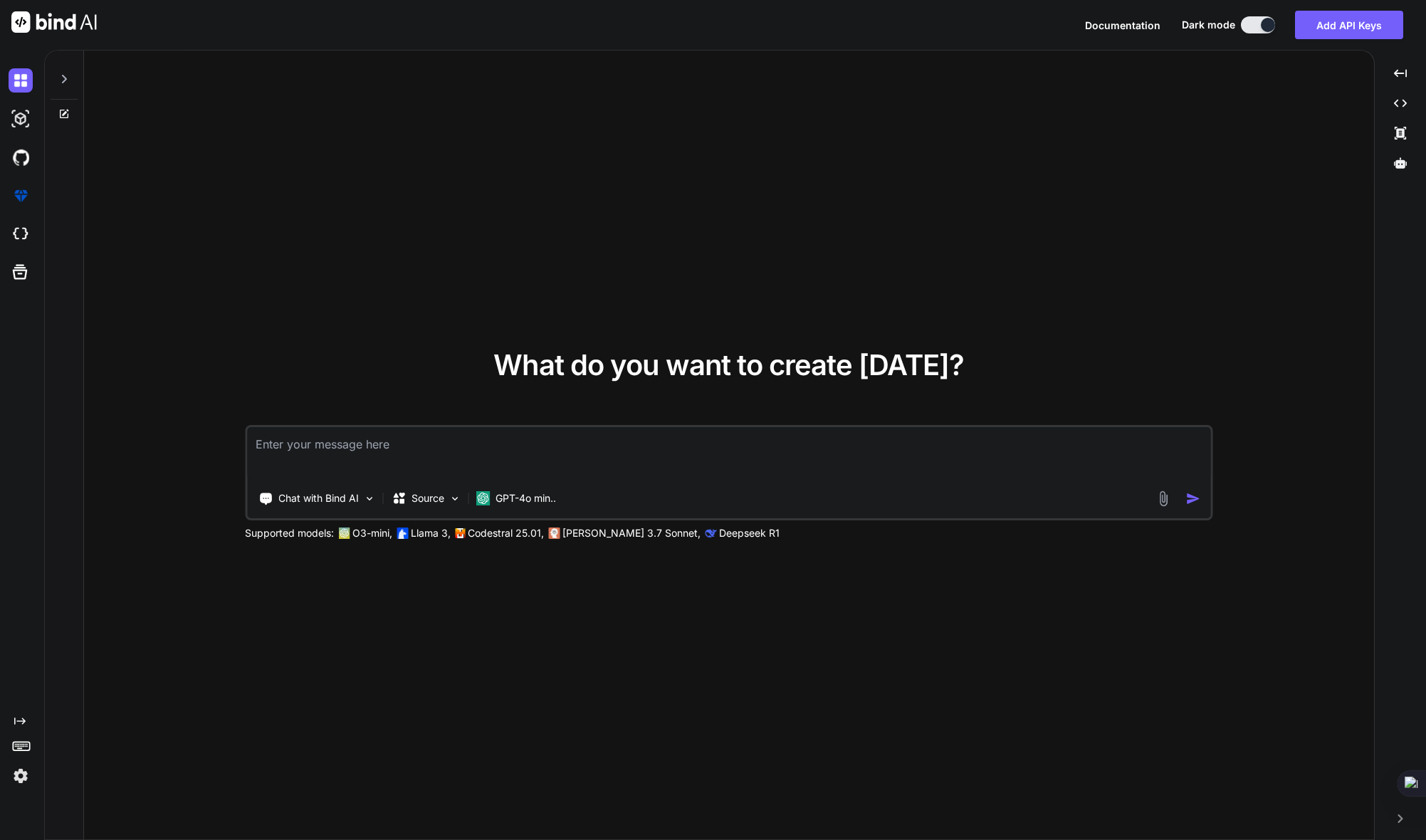
click at [319, 447] on textarea at bounding box center [729, 453] width 964 height 53
click at [343, 505] on p "Chat with Bind AI" at bounding box center [318, 498] width 80 height 15
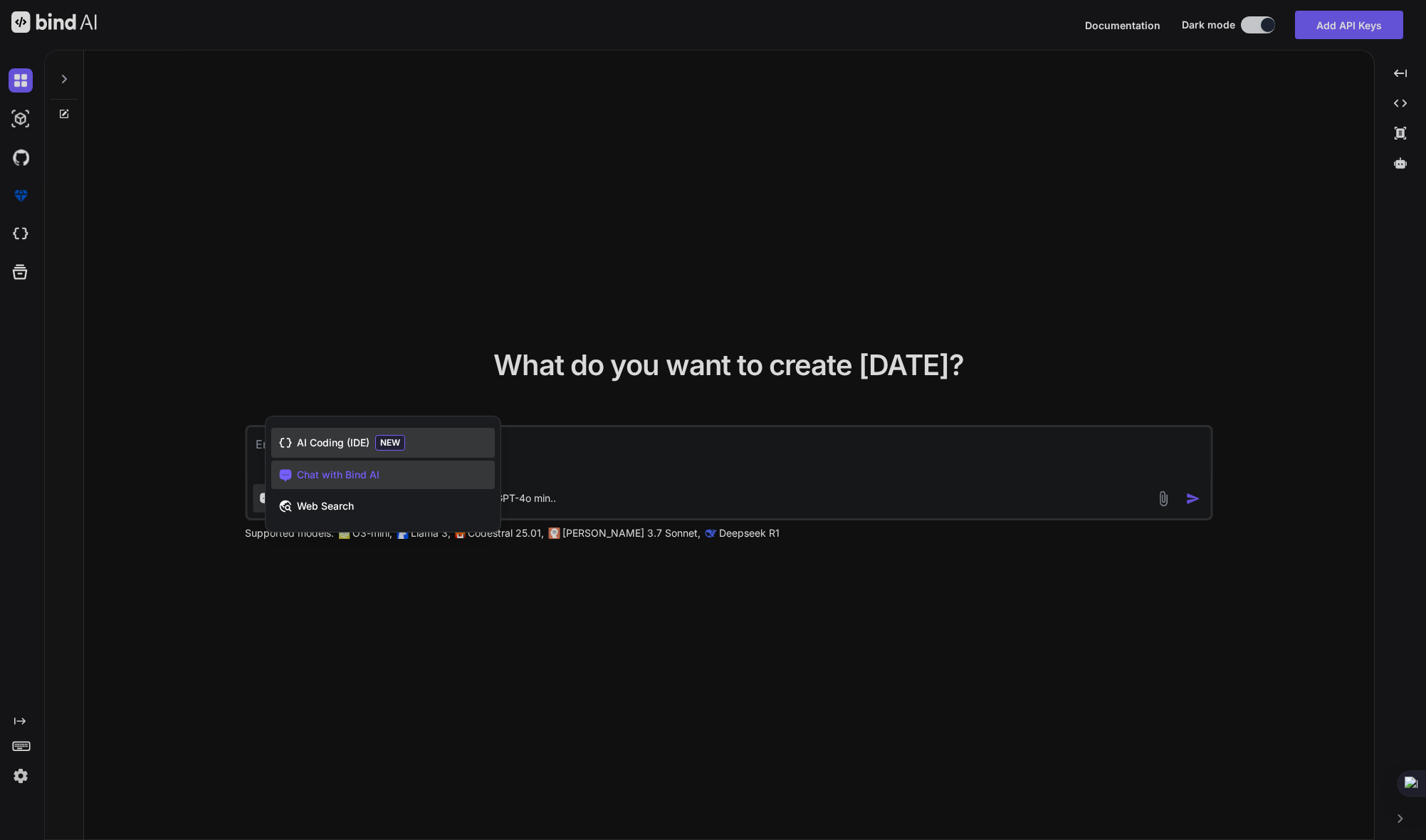
click at [346, 452] on div "AI Coding (IDE) NEW" at bounding box center [383, 443] width 223 height 30
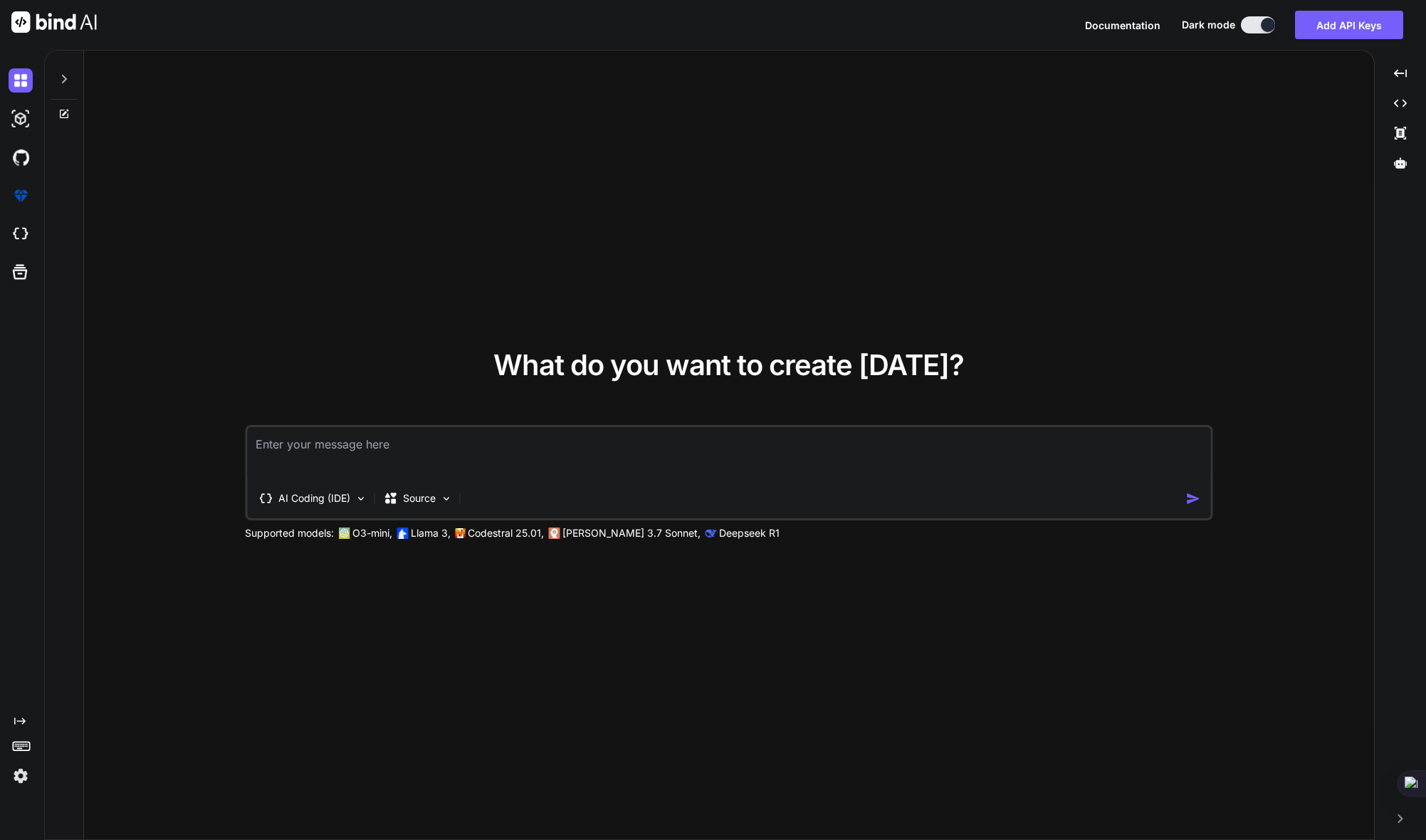
click at [346, 450] on textarea at bounding box center [729, 453] width 964 height 53
type textarea "x"
type textarea "l"
type textarea "x"
type textarea "lo"
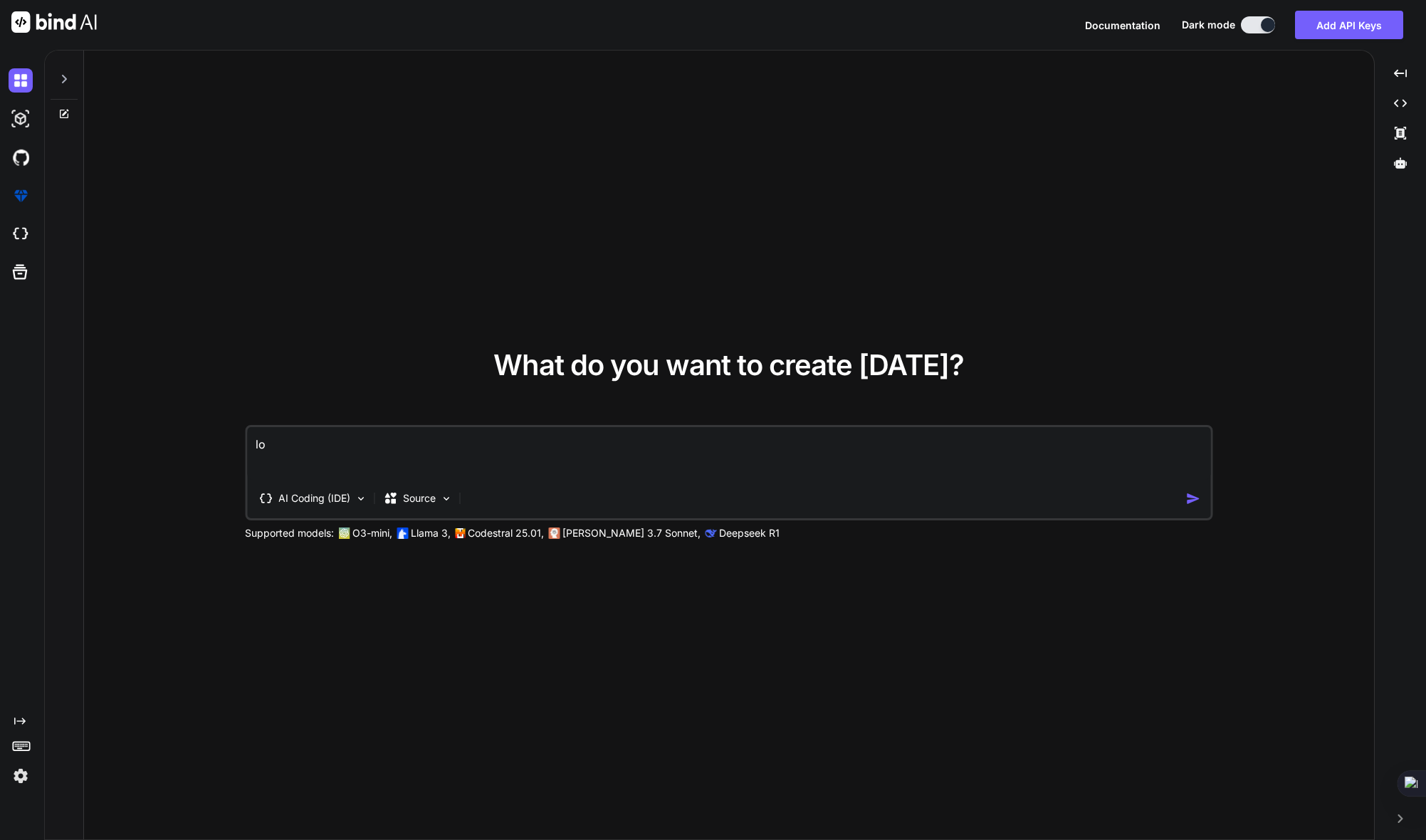
type textarea "x"
type textarea "loa"
type textarea "x"
type textarea "load"
type textarea "x"
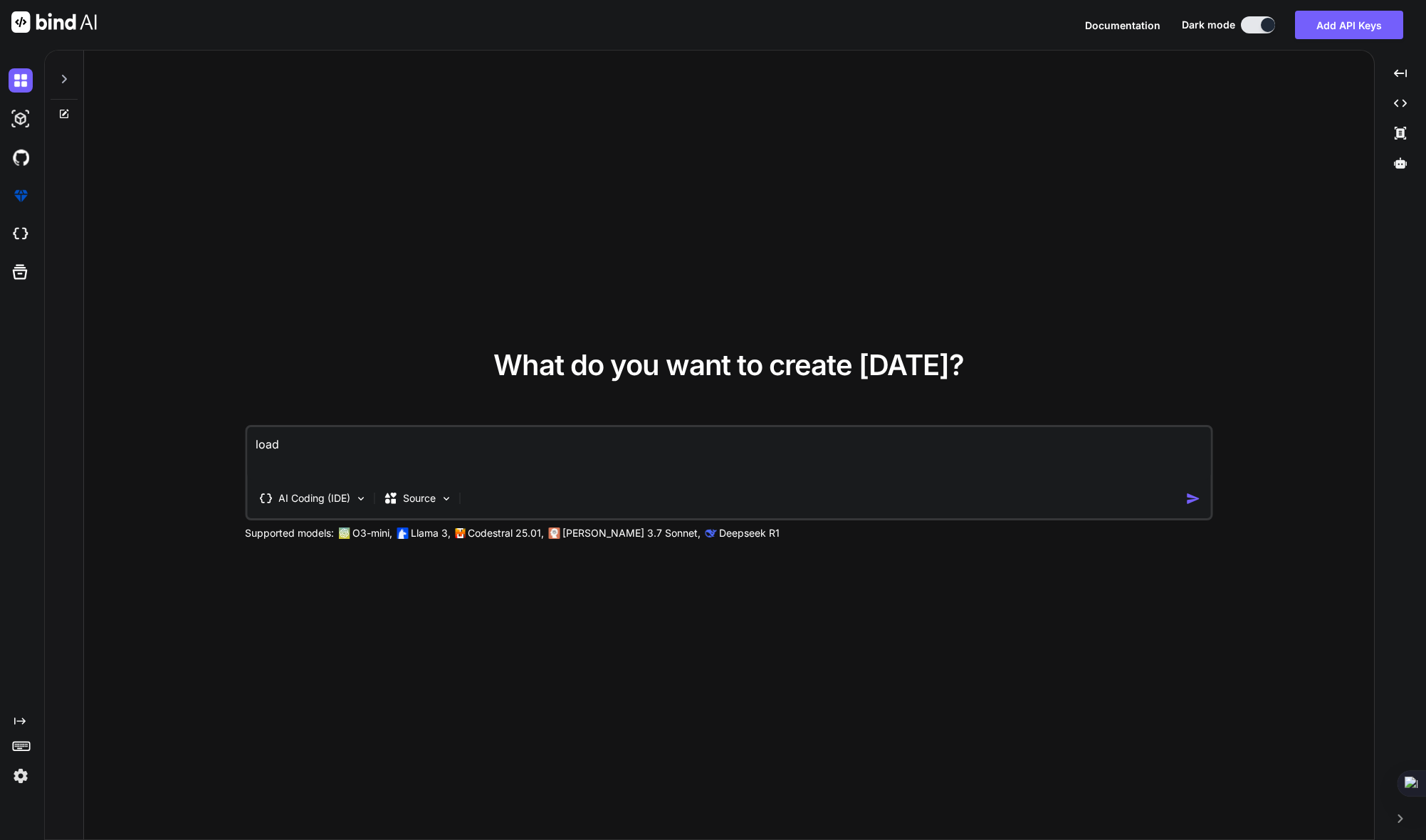
type textarea "load"
type textarea "x"
type textarea "load t"
type textarea "x"
type textarea "load th"
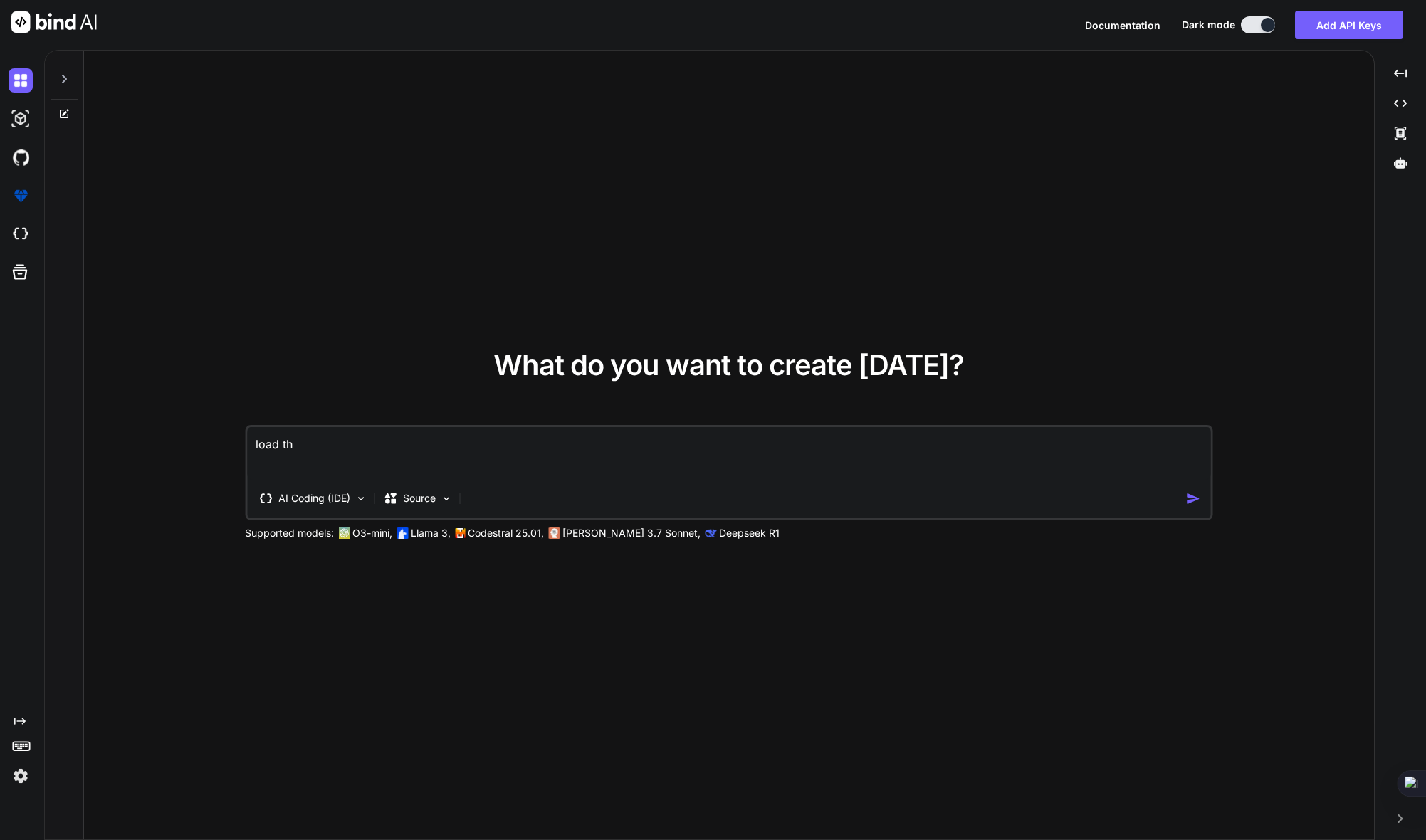
type textarea "x"
type textarea "load this"
type textarea "x"
type textarea "load this"
click at [327, 452] on textarea "load this" at bounding box center [729, 453] width 964 height 53
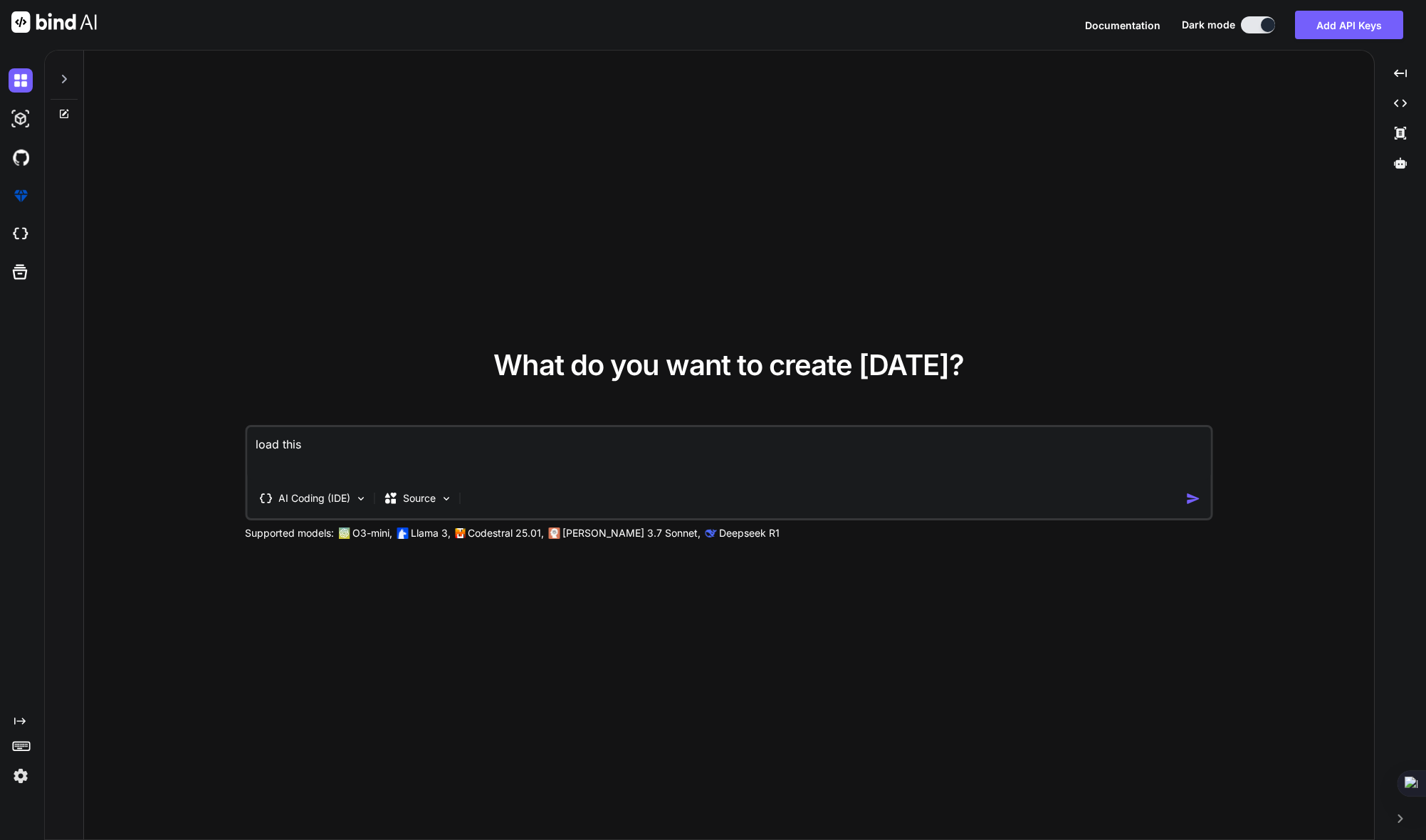
click at [327, 452] on textarea "load this" at bounding box center [729, 453] width 964 height 53
paste textarea "run this cli command? npx shadcn init [URL][DOMAIN_NAME]"
type textarea "x"
type textarea "run this cli command? npx shadcn init [URL][DOMAIN_NAME]"
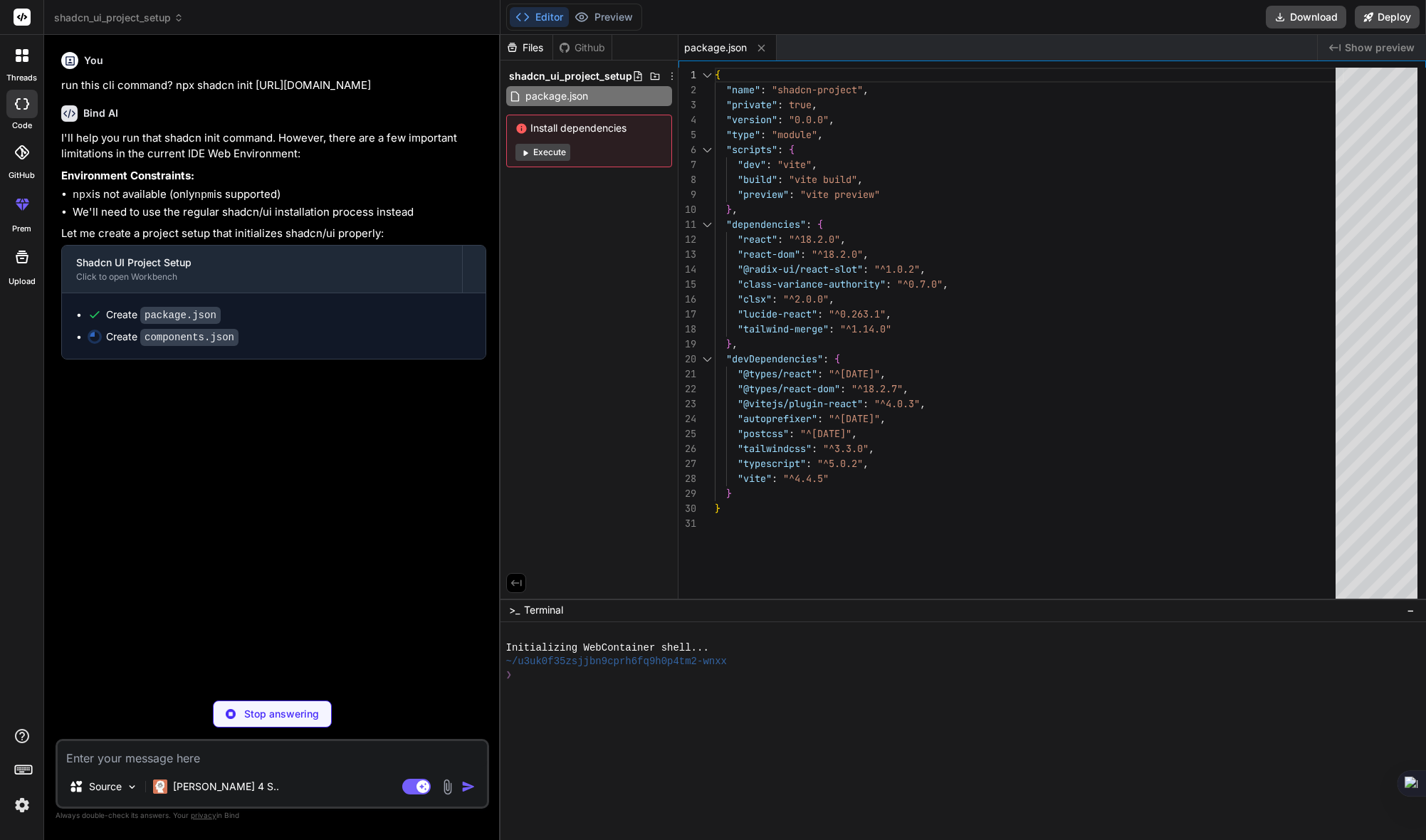
type textarea "x"
type textarea ""aliases": { "components": "src/components", "utils": "src/lib/utils" } }"
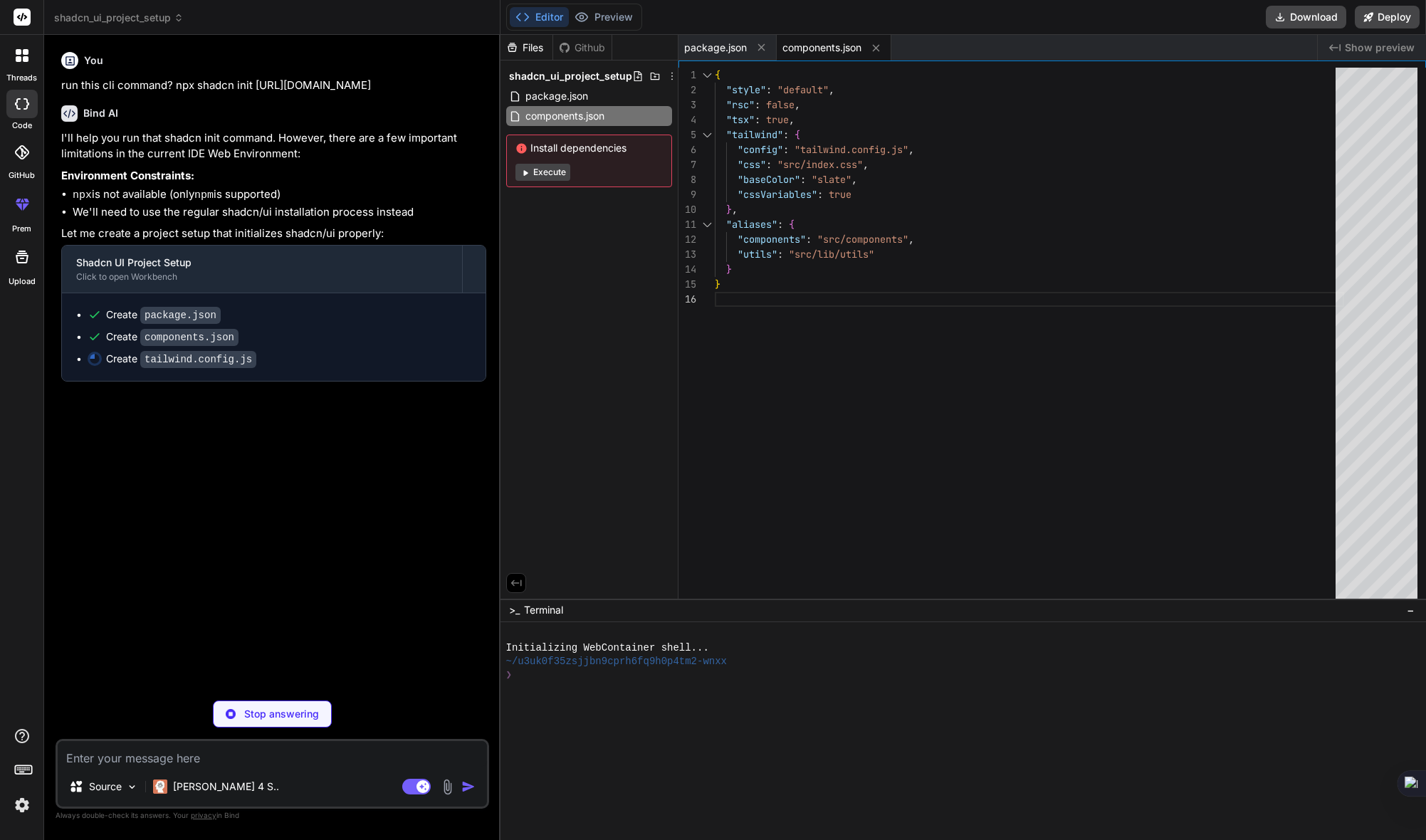
type textarea "x"
type textarea ""accordion-up": "accordion-up 0.2s ease-out", }, }, }, plugins: [require("tailw…"
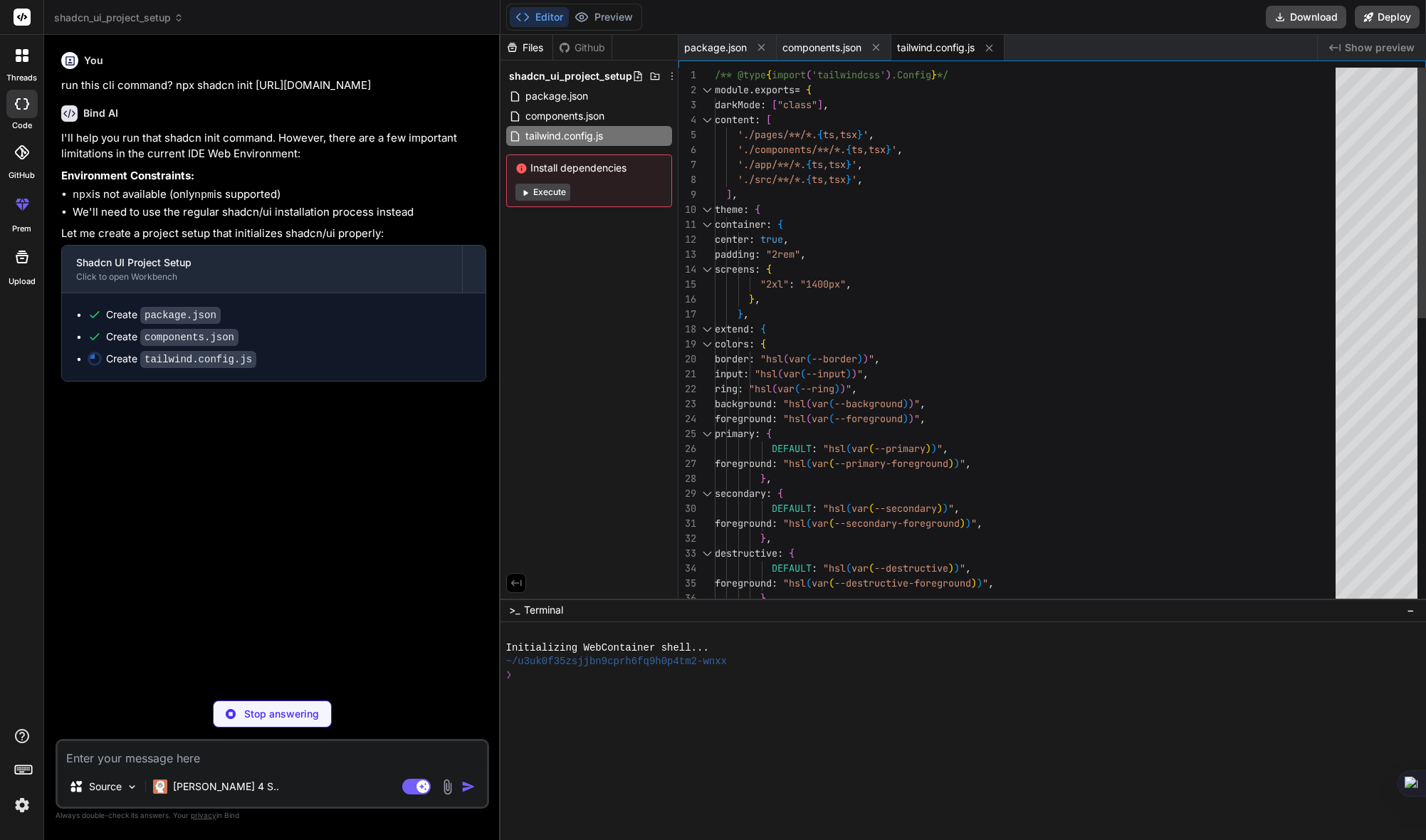
type textarea "x"
type textarea "export default { plugins: { tailwindcss: {}, autoprefixer: {}, }, }"
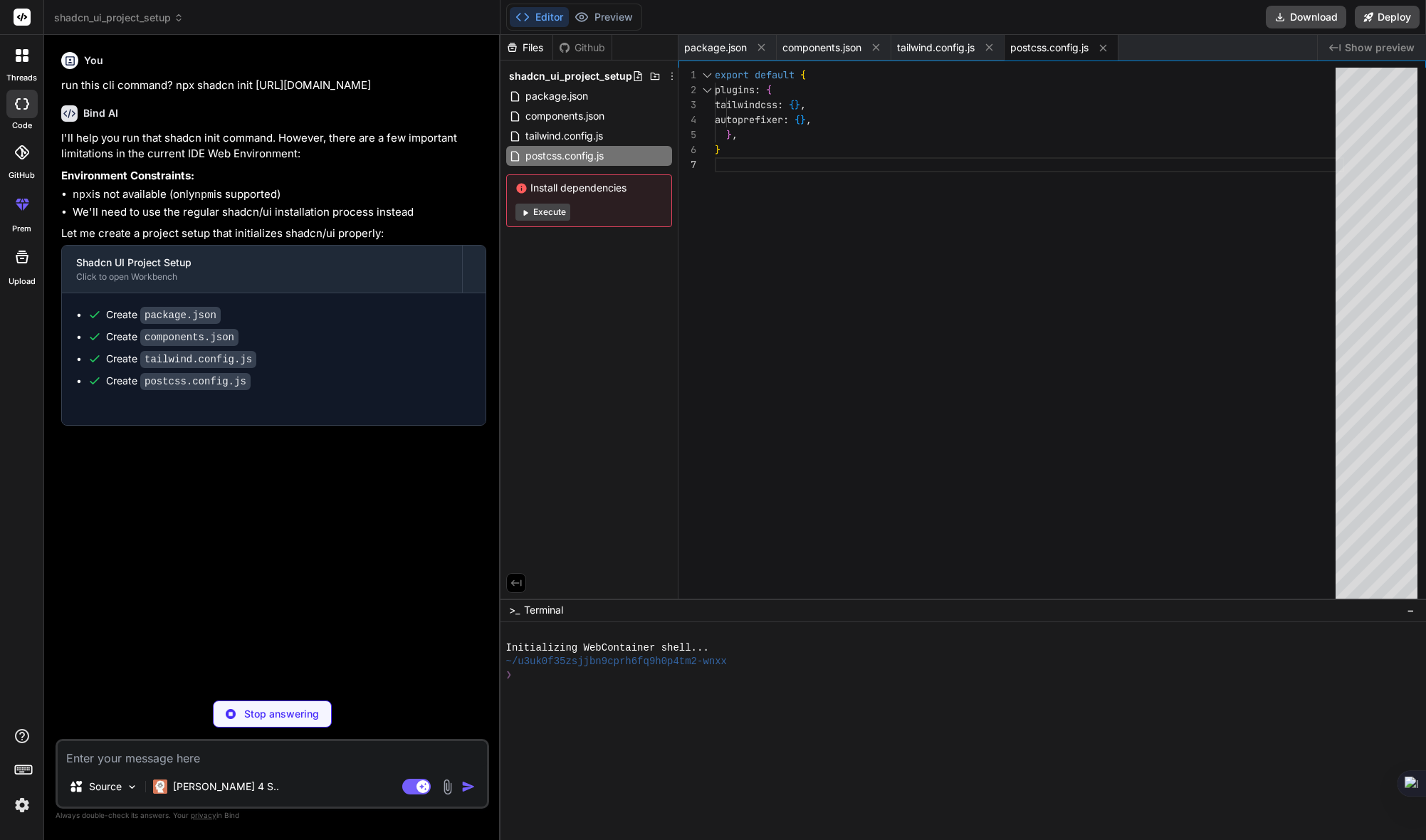
type textarea "x"
type textarea "}, })"
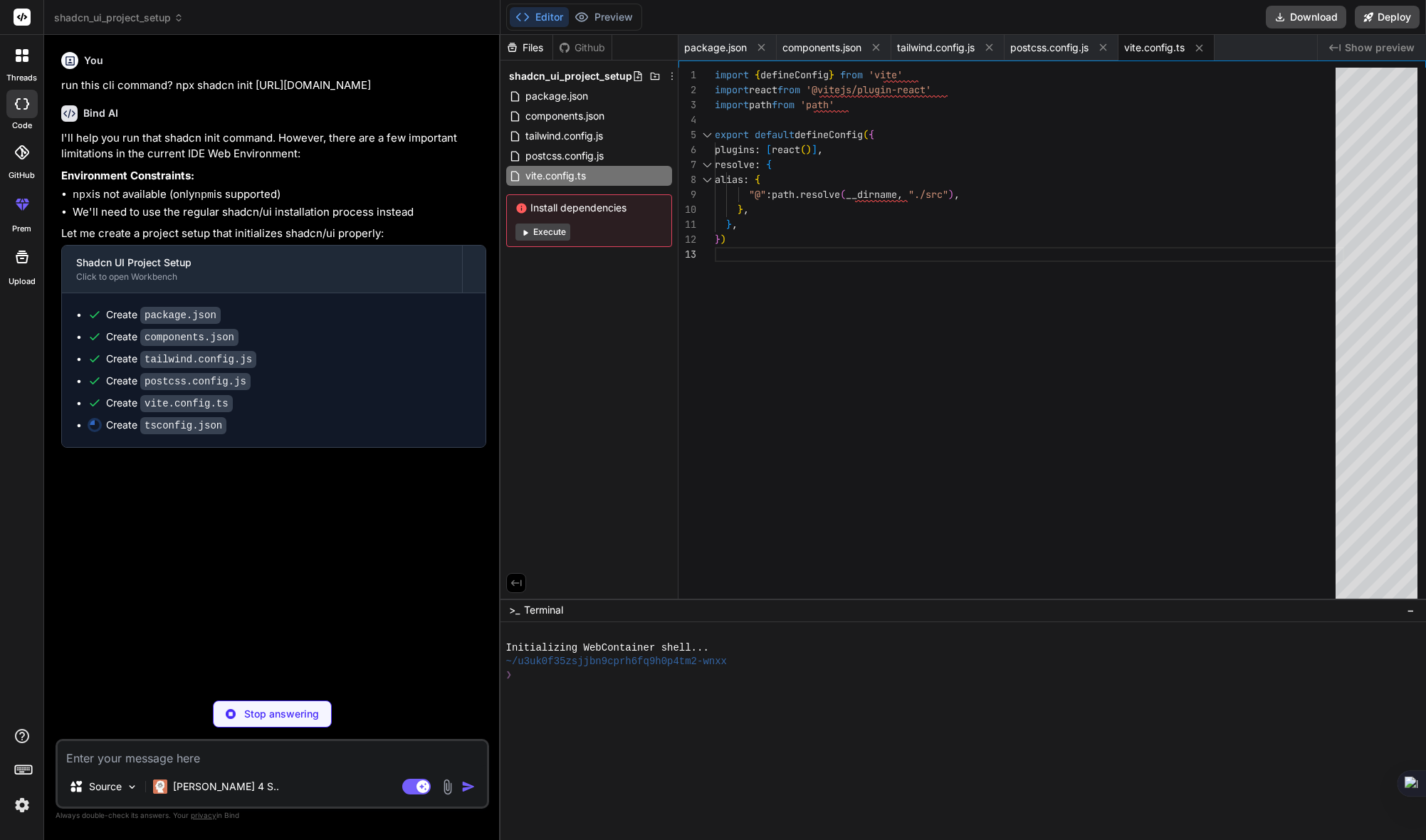
type textarea "x"
type textarea "} }, "include": ["src"], "references": [{ "path": "./tsconfig.node.json" }] }"
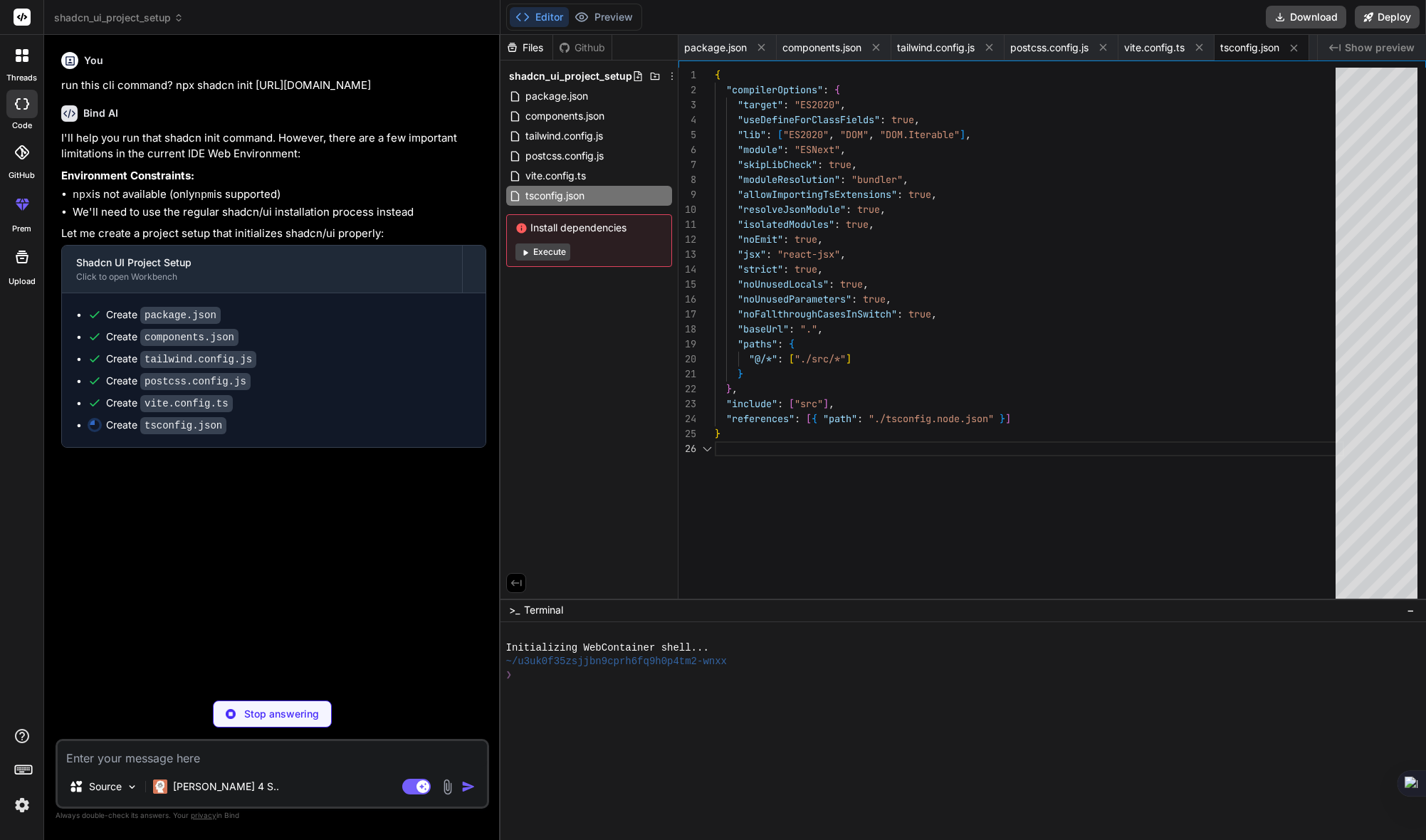
scroll to position [74, 0]
type textarea "x"
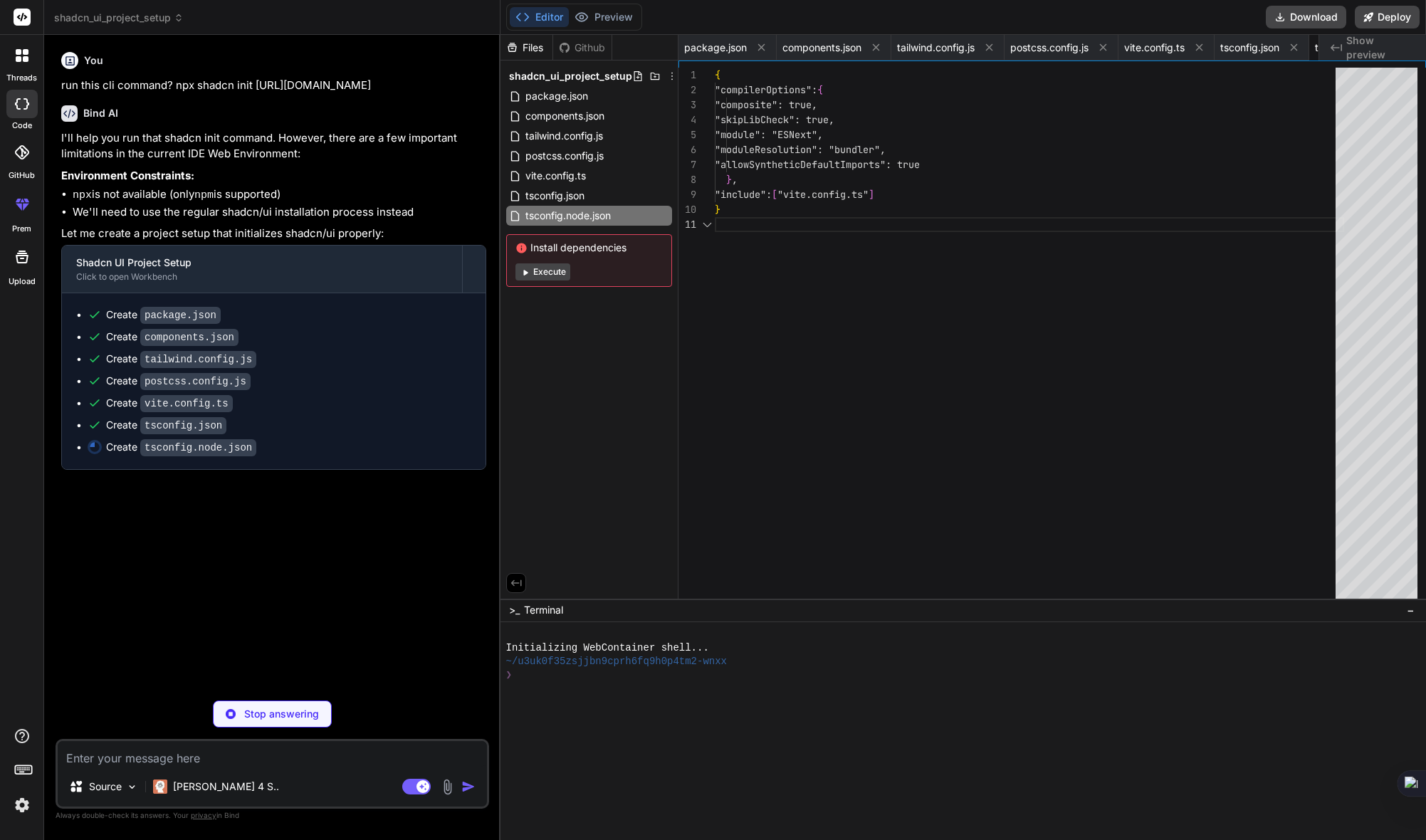
scroll to position [0, 0]
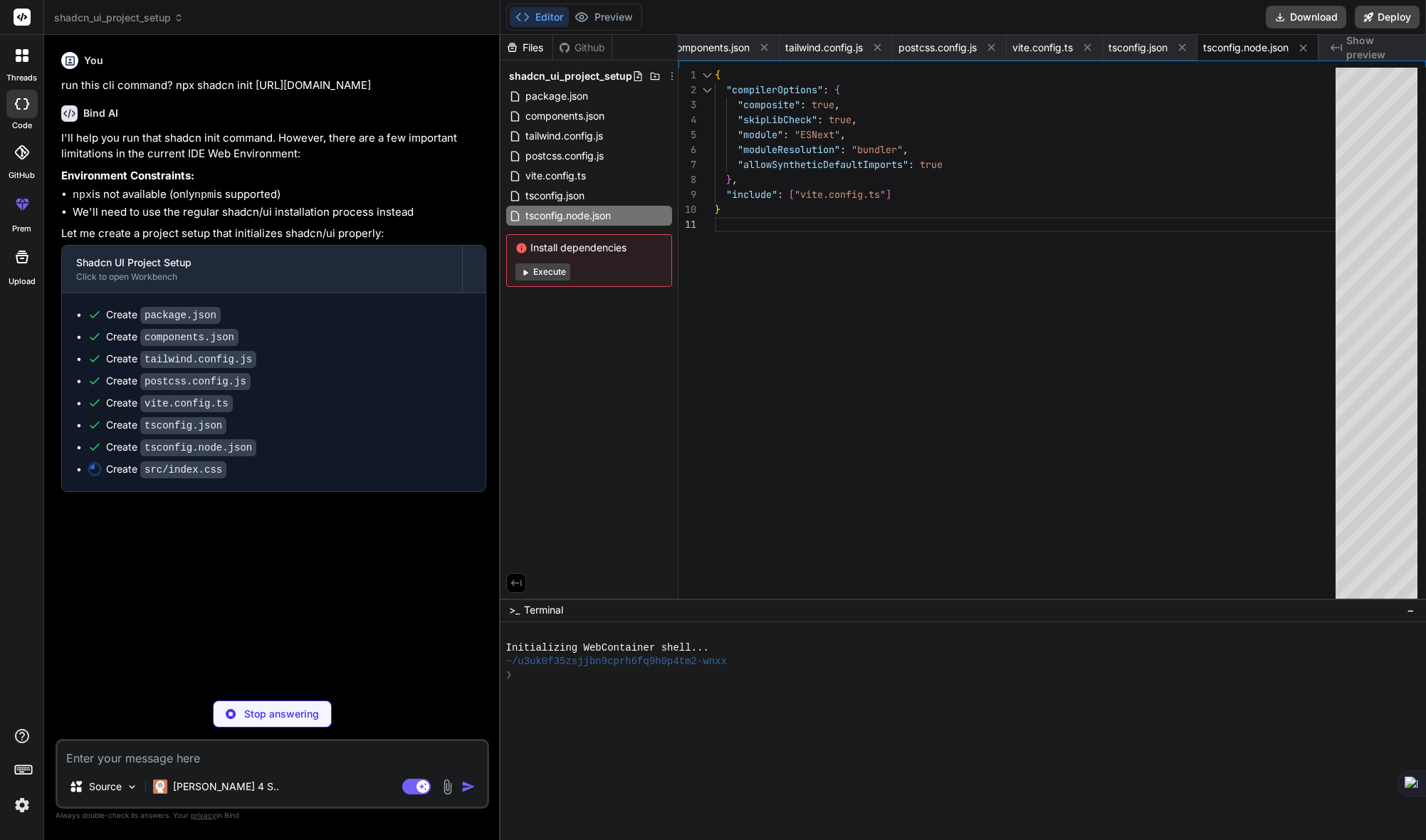
type textarea "x"
type textarea "@layer base { * { @apply border-border; } body { @apply bg-background text-fore…"
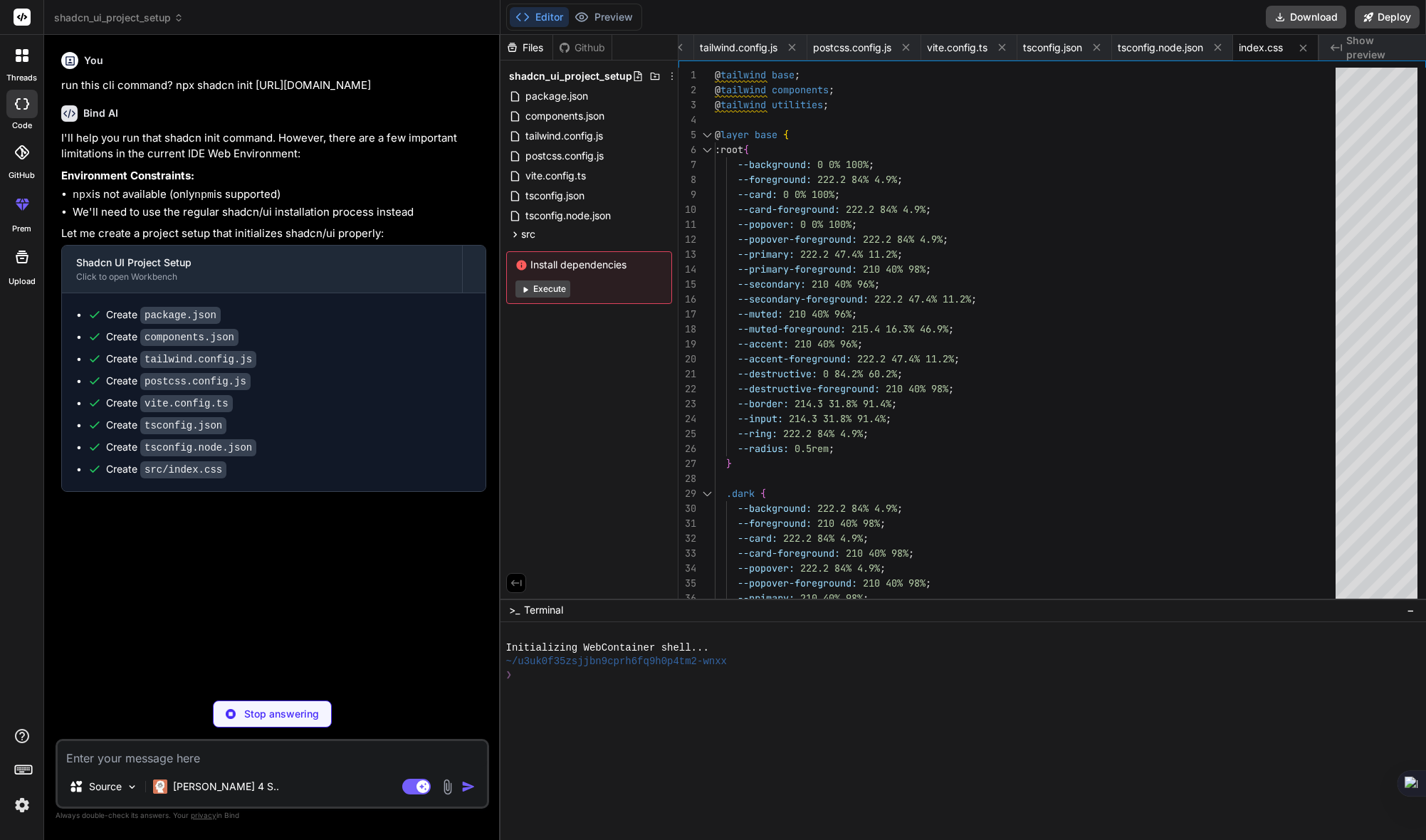
type textarea "x"
type textarea "import { type ClassValue, clsx } from "clsx" import { twMerge } from "tailwind-…"
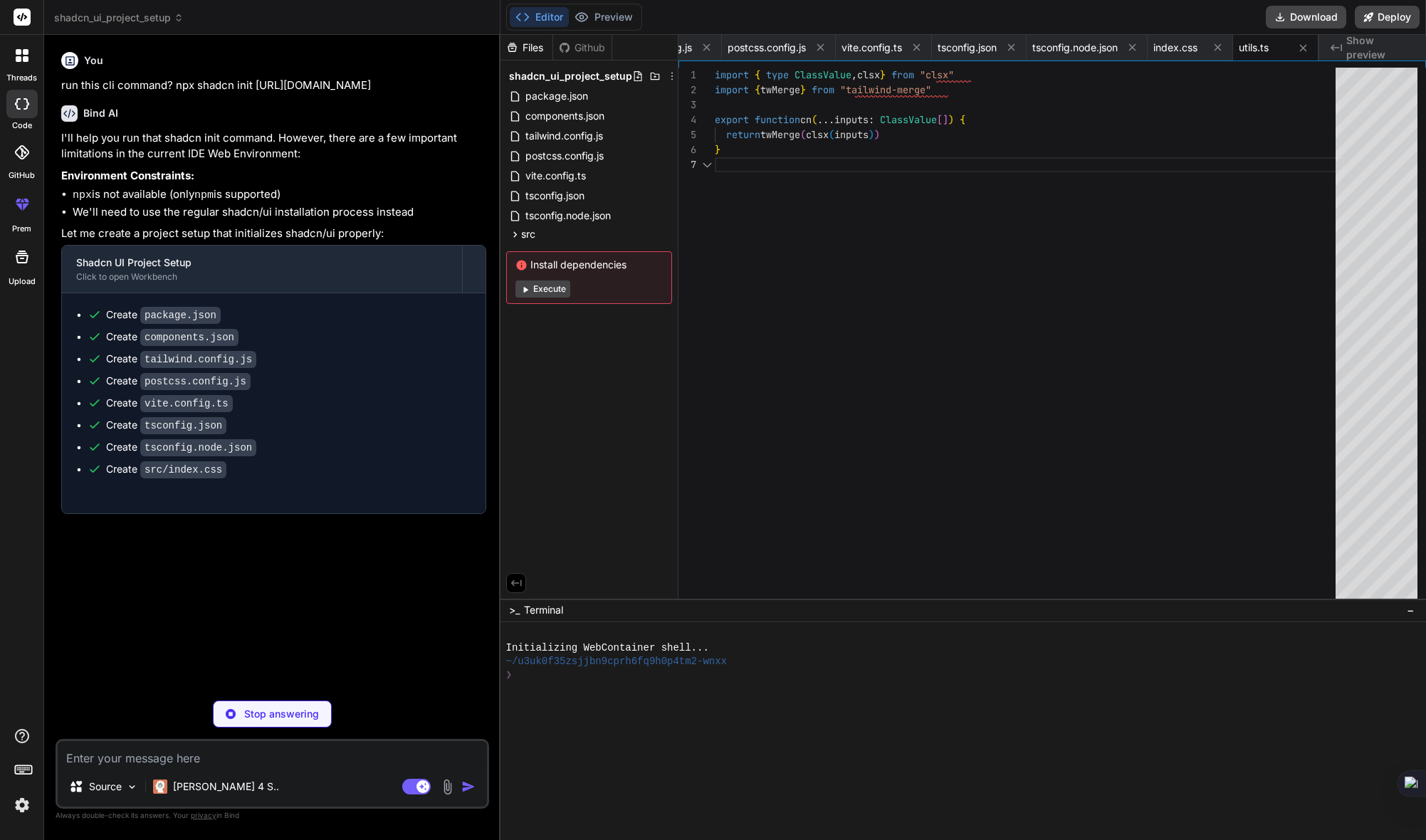
scroll to position [90, 0]
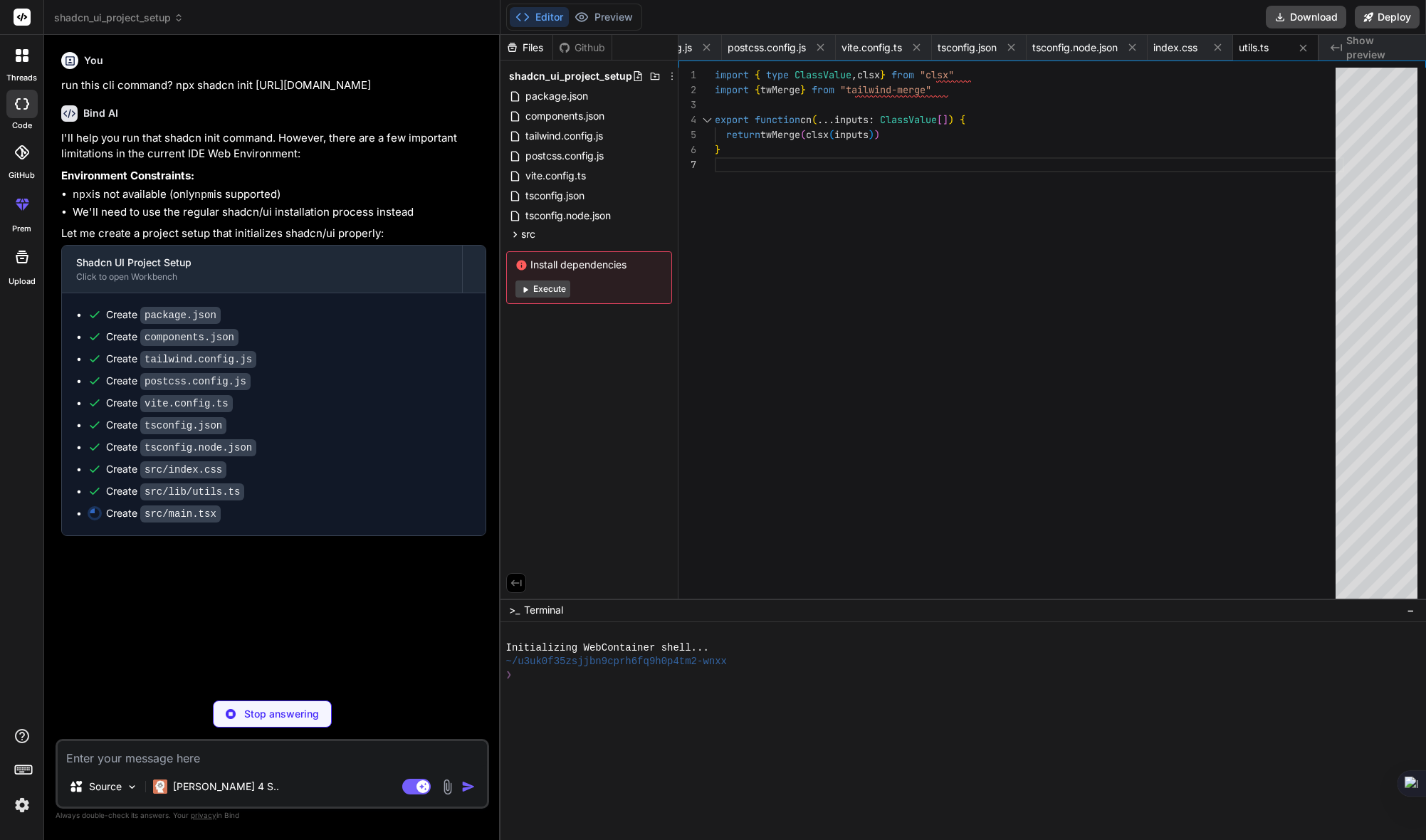
type textarea "x"
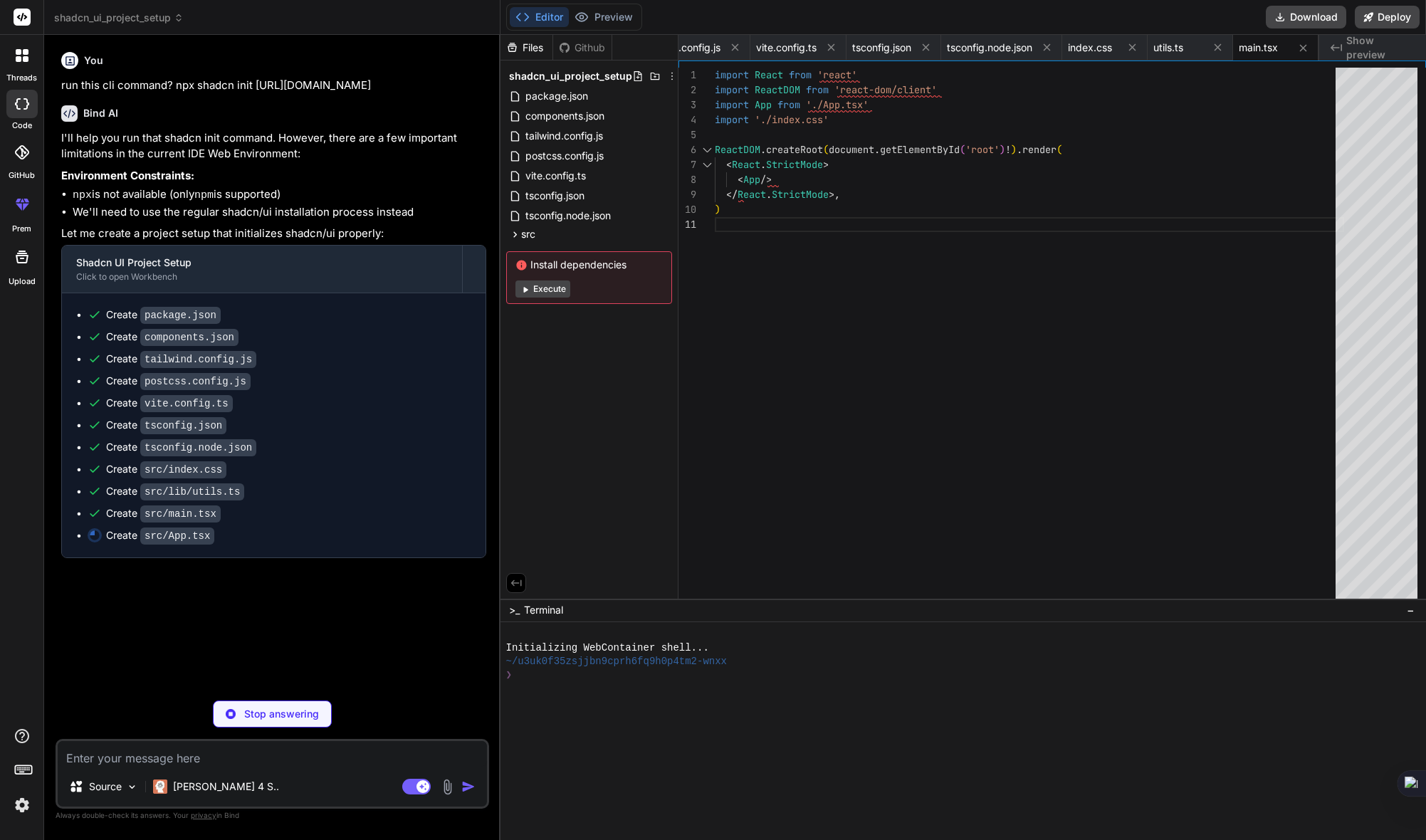
type textarea "x"
type textarea "export default App"
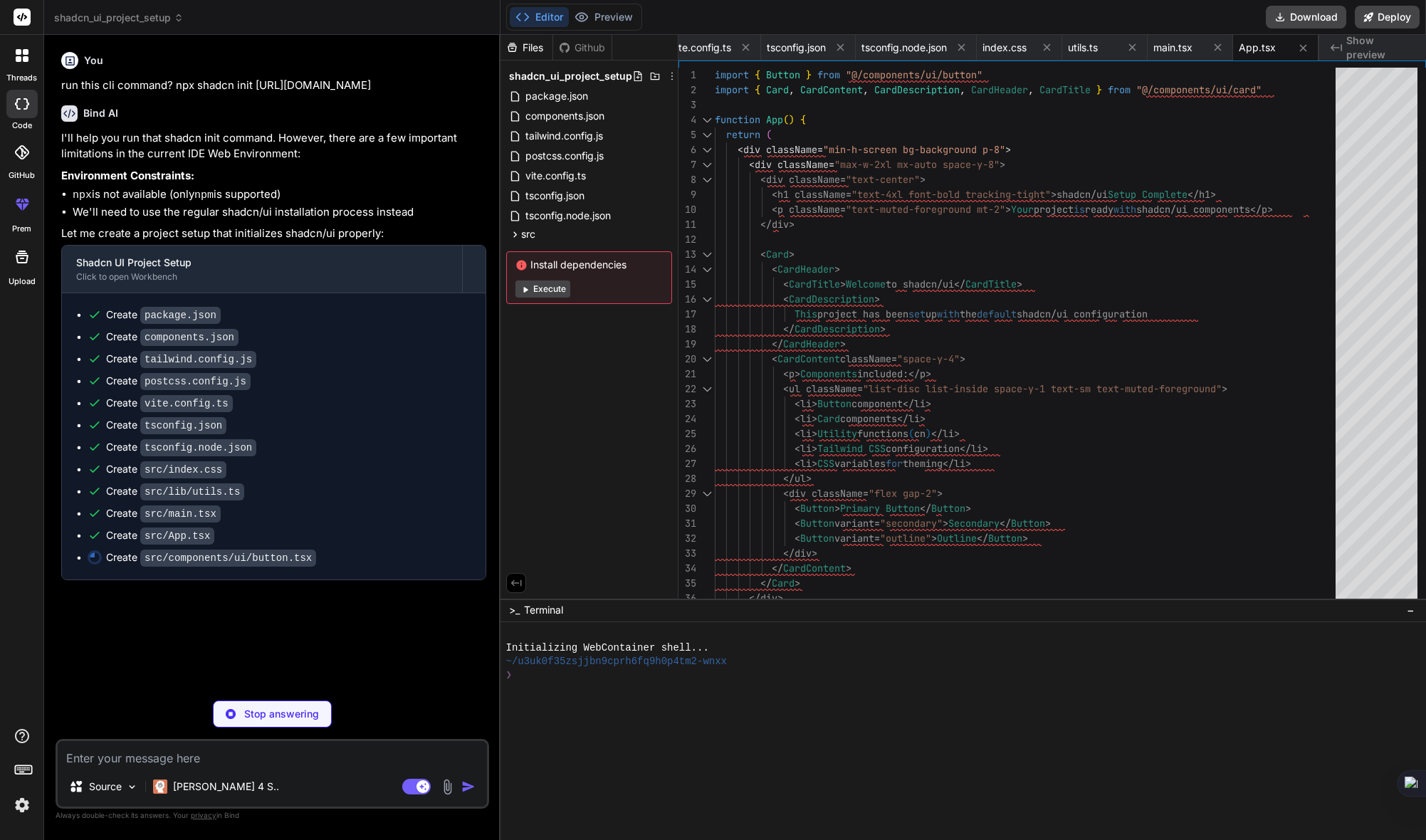
type textarea "x"
type textarea "{...props} /> ) } ) Button.displayName = "Button" export { Button, buttonVarian…"
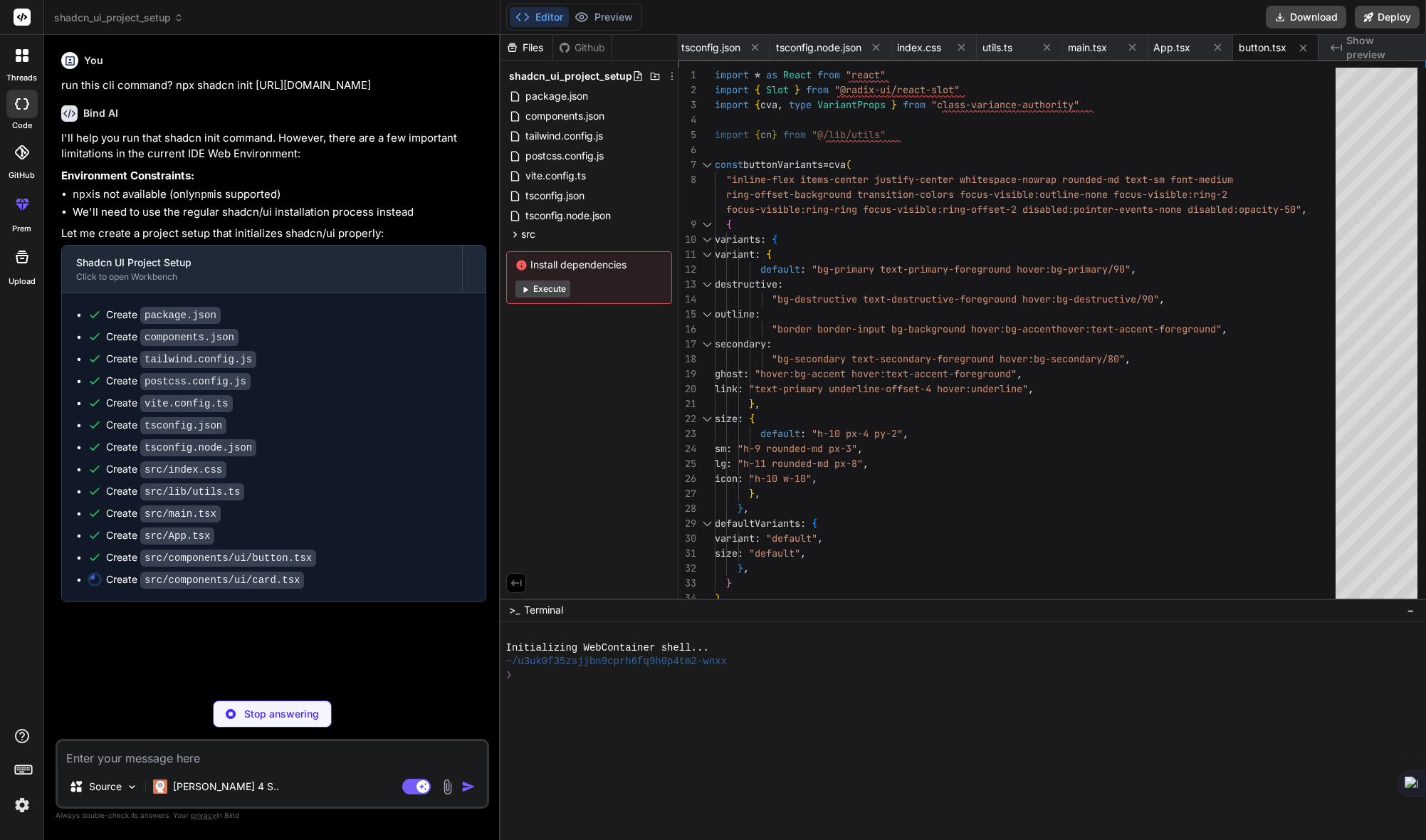
type textarea "x"
type textarea "React.HTMLAttributes<HTMLDivElement> >(({ className, ...props }, ref) => ( <div…"
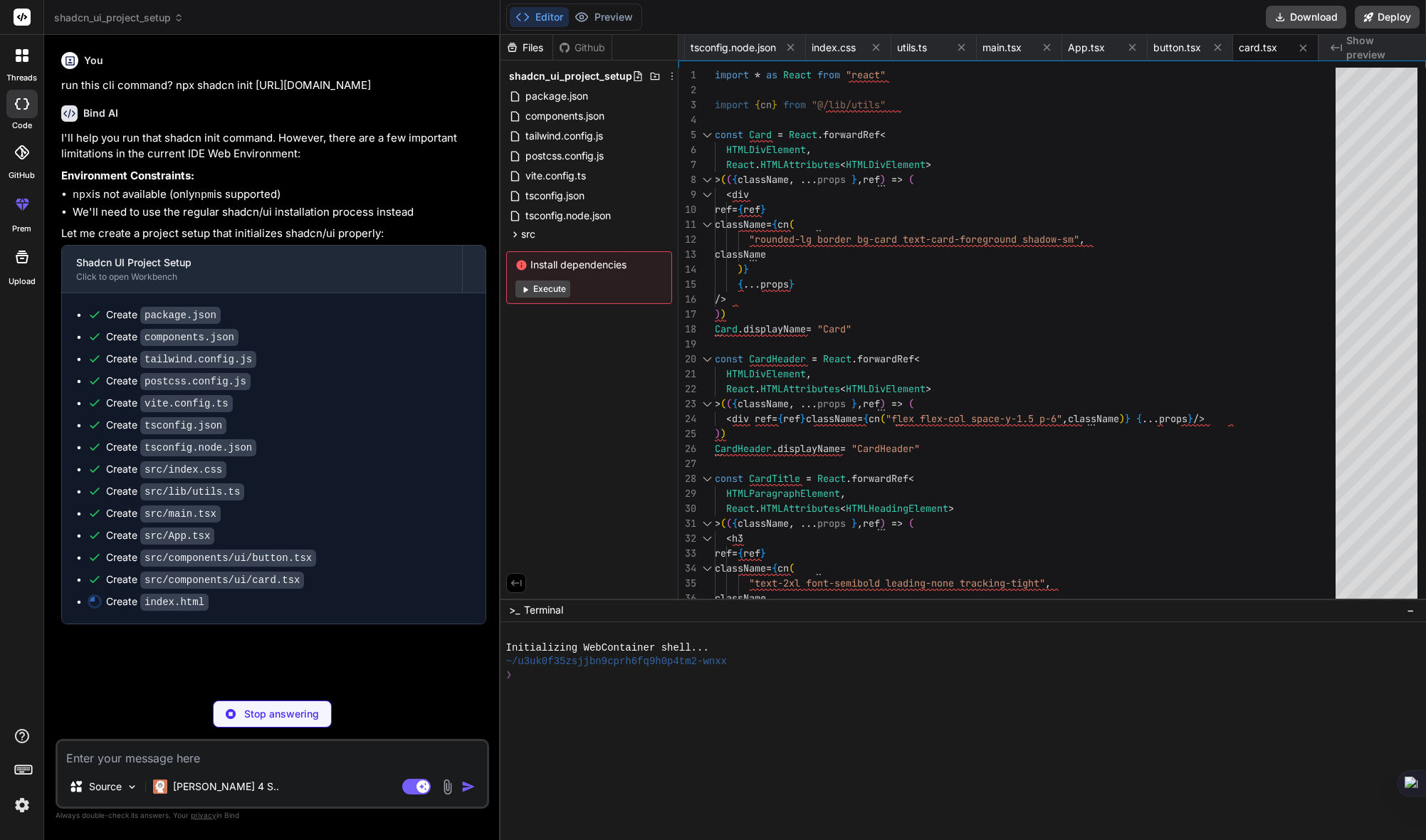
type textarea "x"
type textarea "<script type="module" src="/src/main.tsx"></script> </body> </html>"
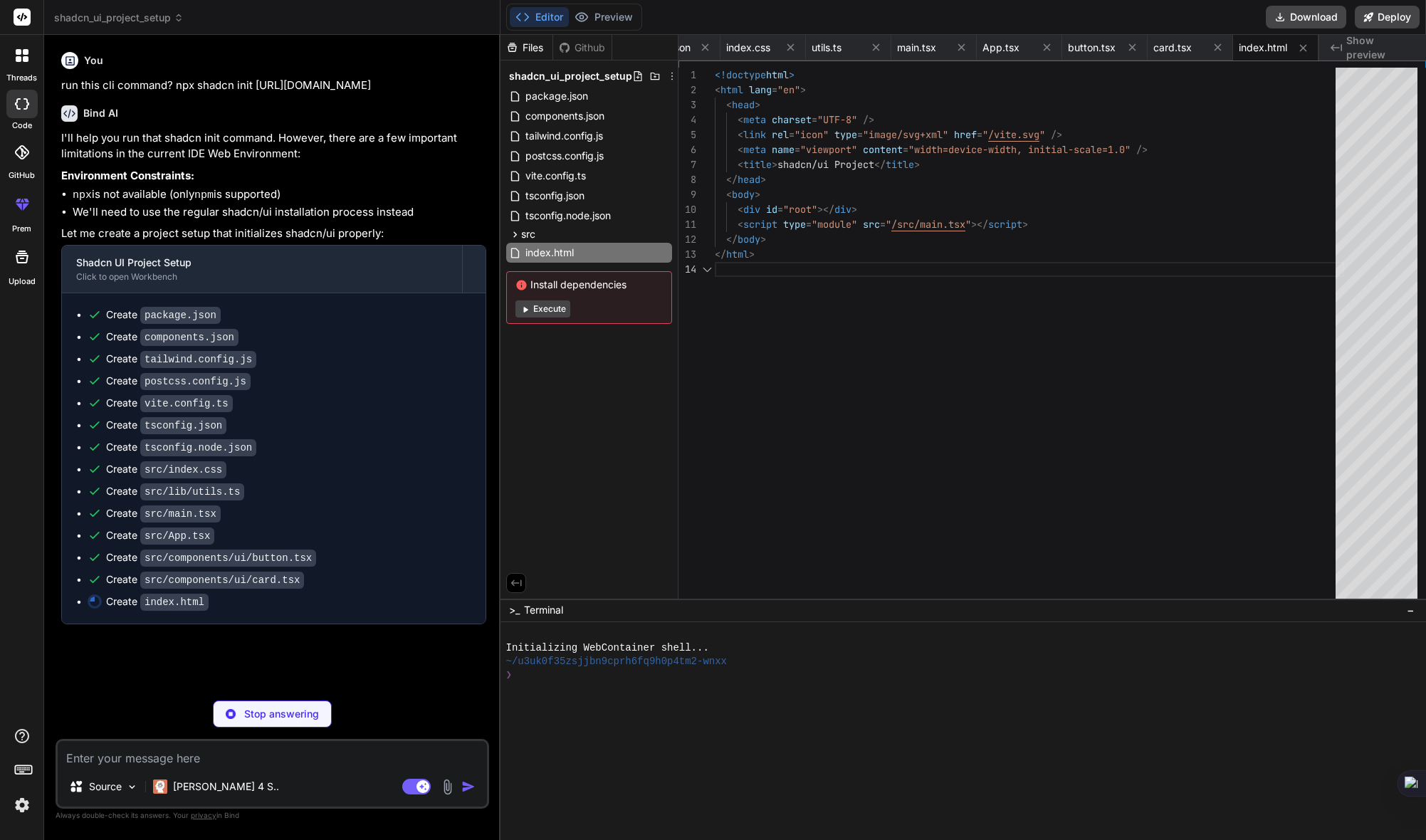
scroll to position [45, 0]
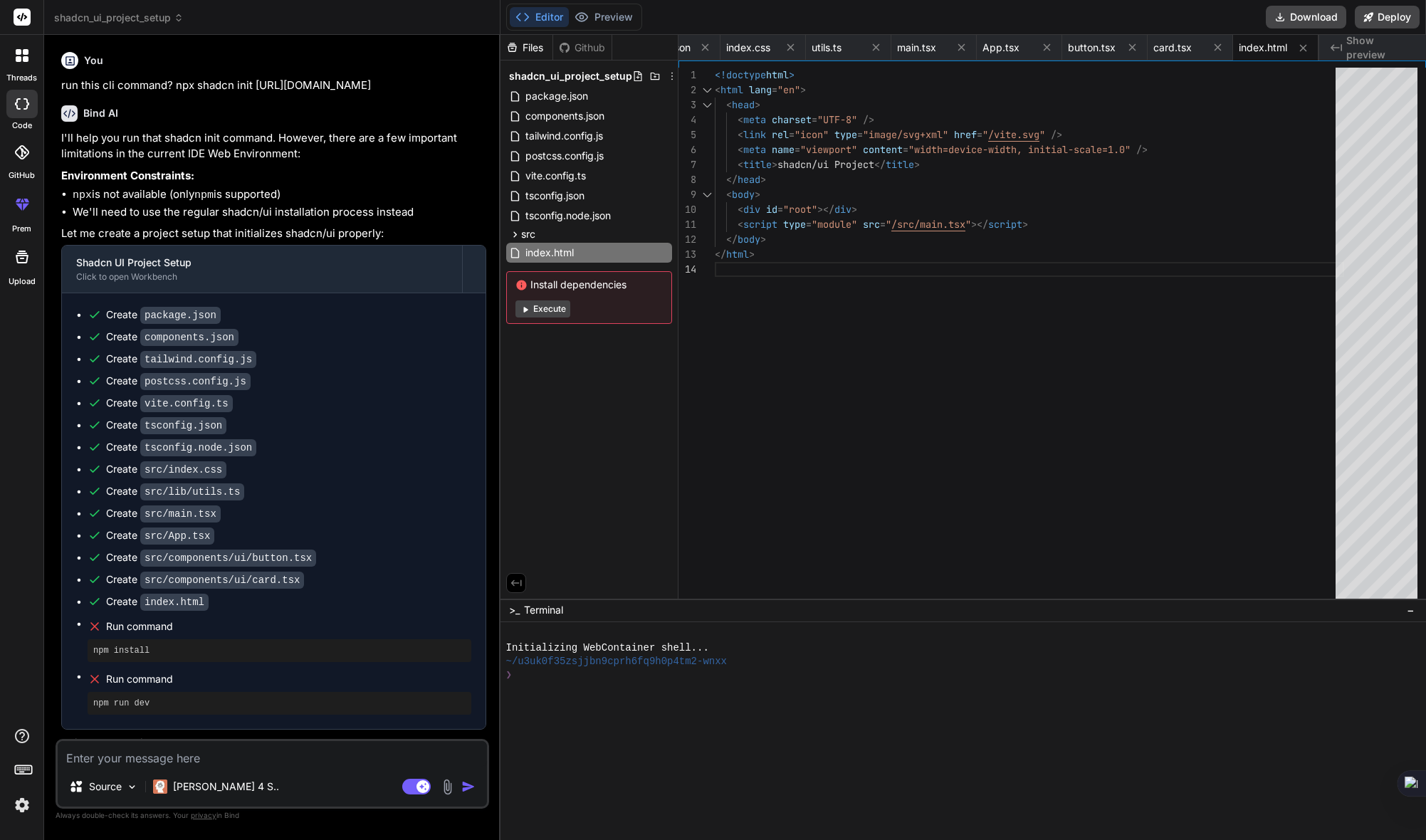
click at [548, 310] on button "Execute" at bounding box center [543, 308] width 55 height 17
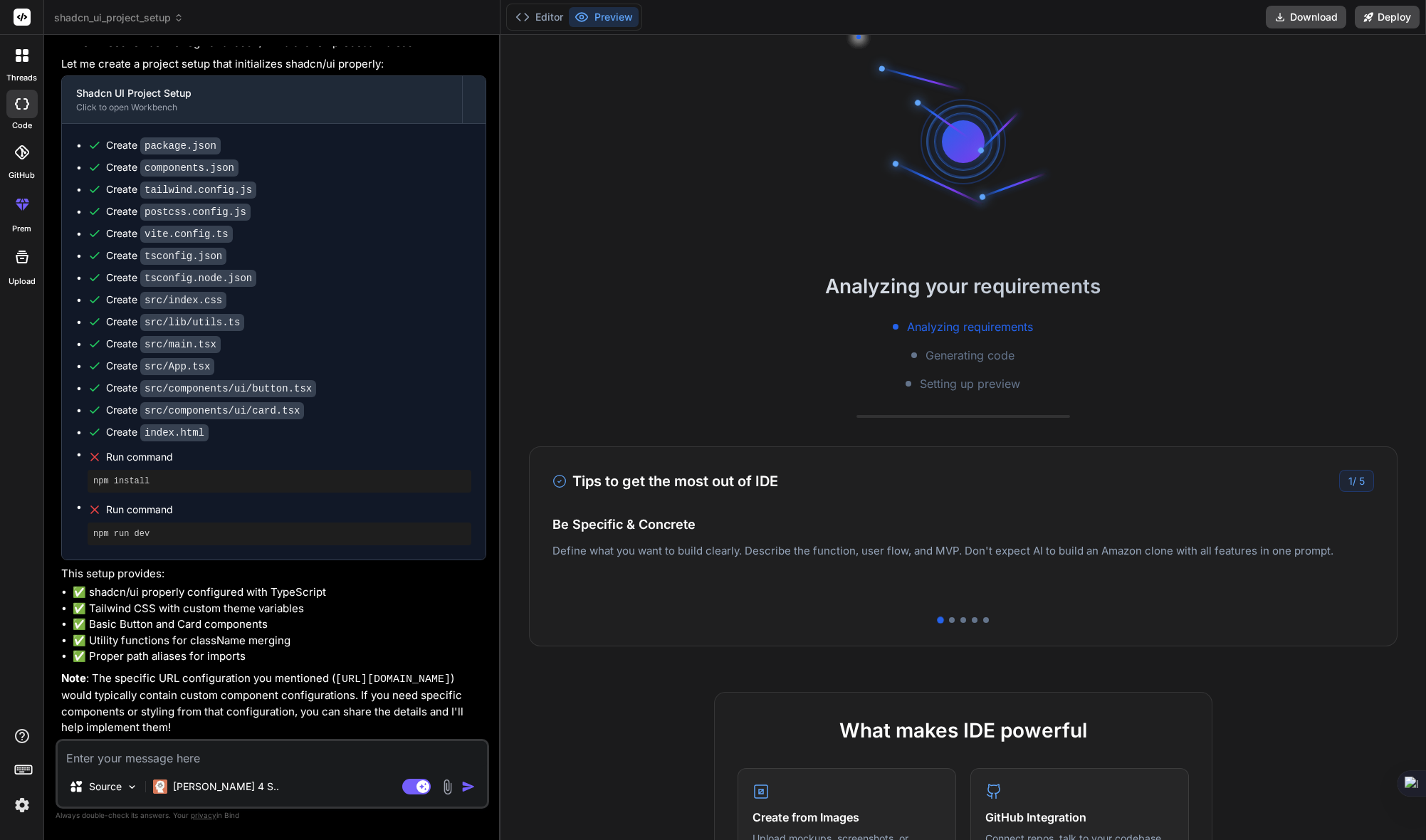
scroll to position [13, 0]
type textarea "x"
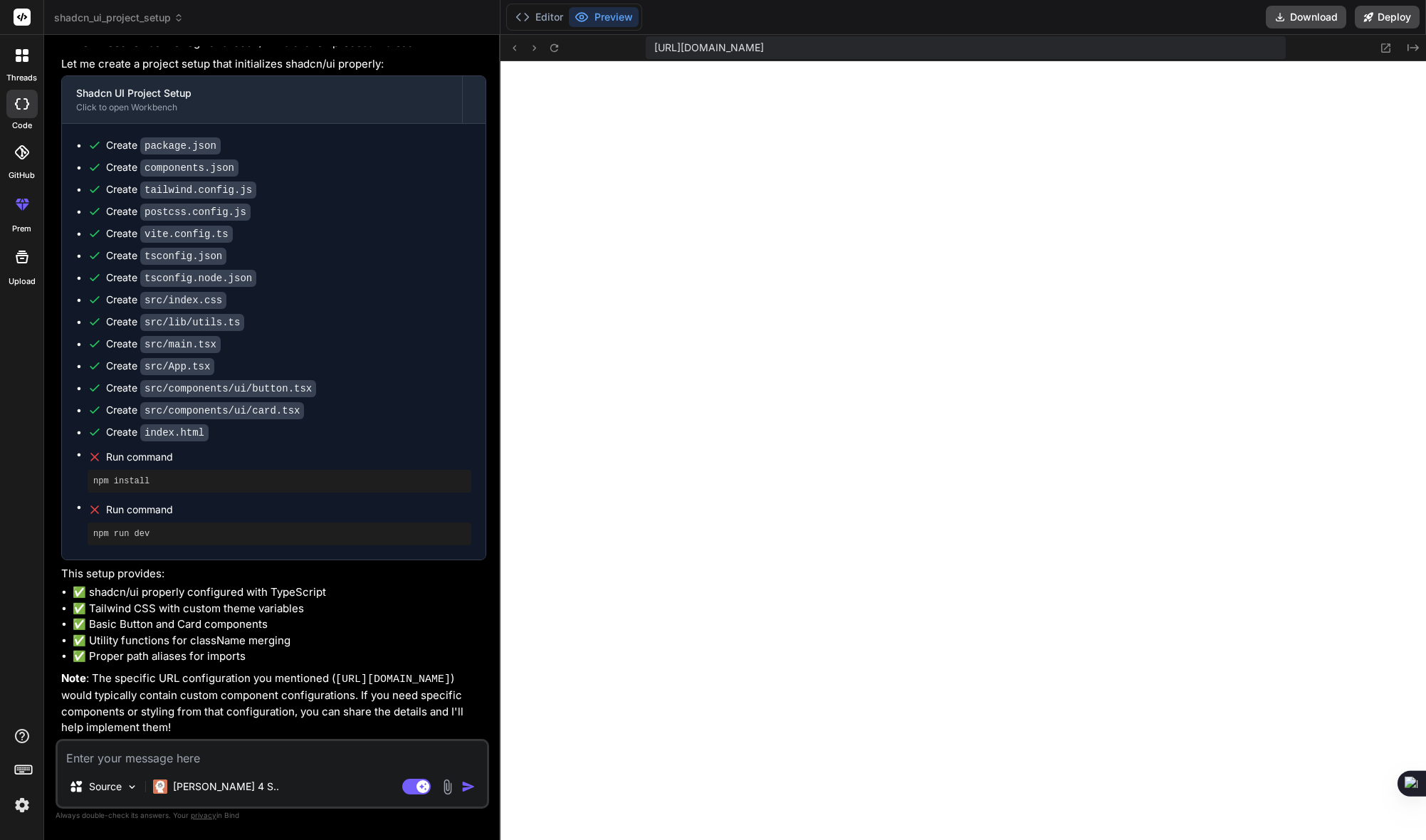
scroll to position [405, 0]
click at [209, 759] on textarea at bounding box center [272, 754] width 429 height 25
type textarea "f"
type textarea "x"
type textarea "fi"
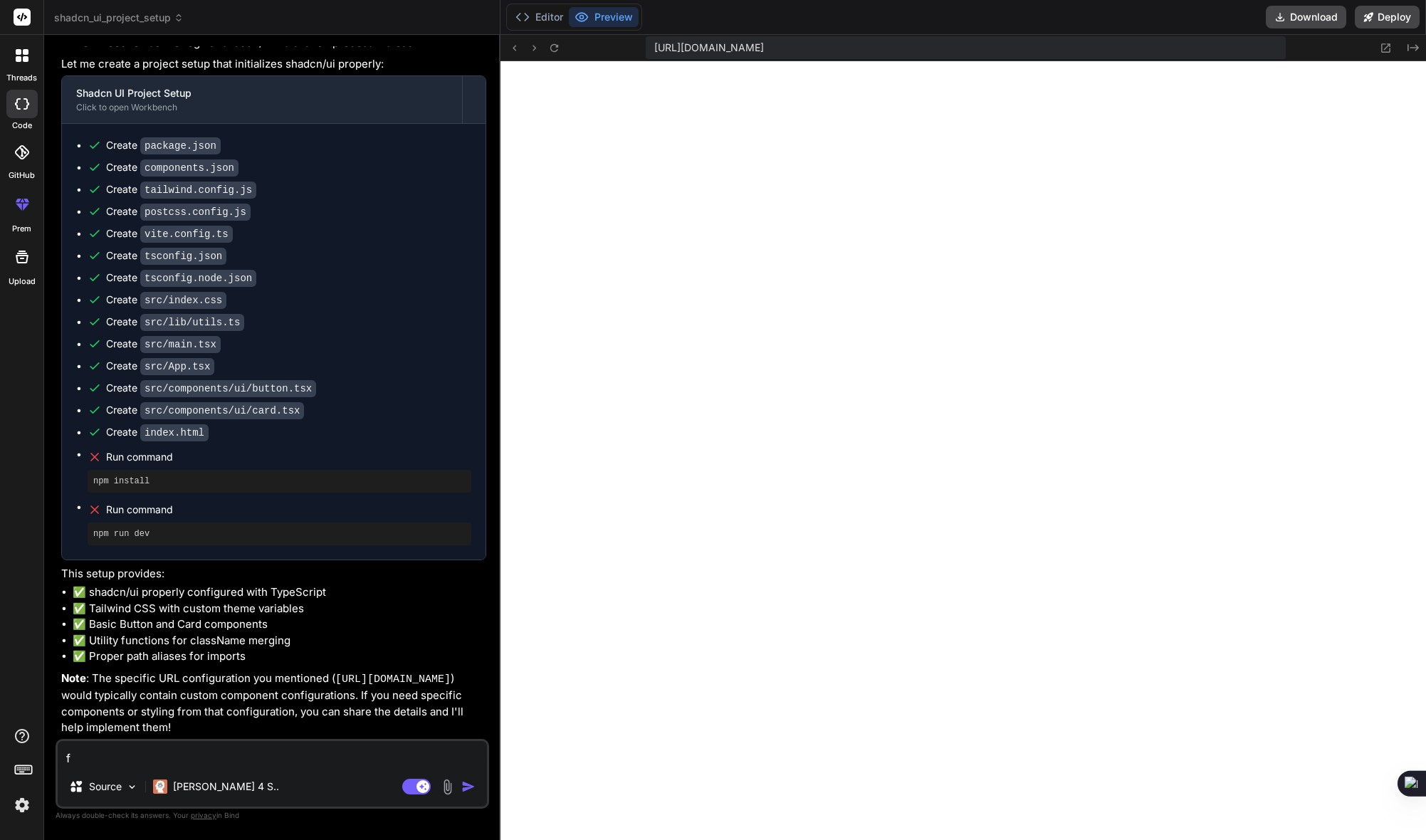
type textarea "x"
type textarea "fix"
type textarea "x"
type textarea "fix:"
type textarea "x"
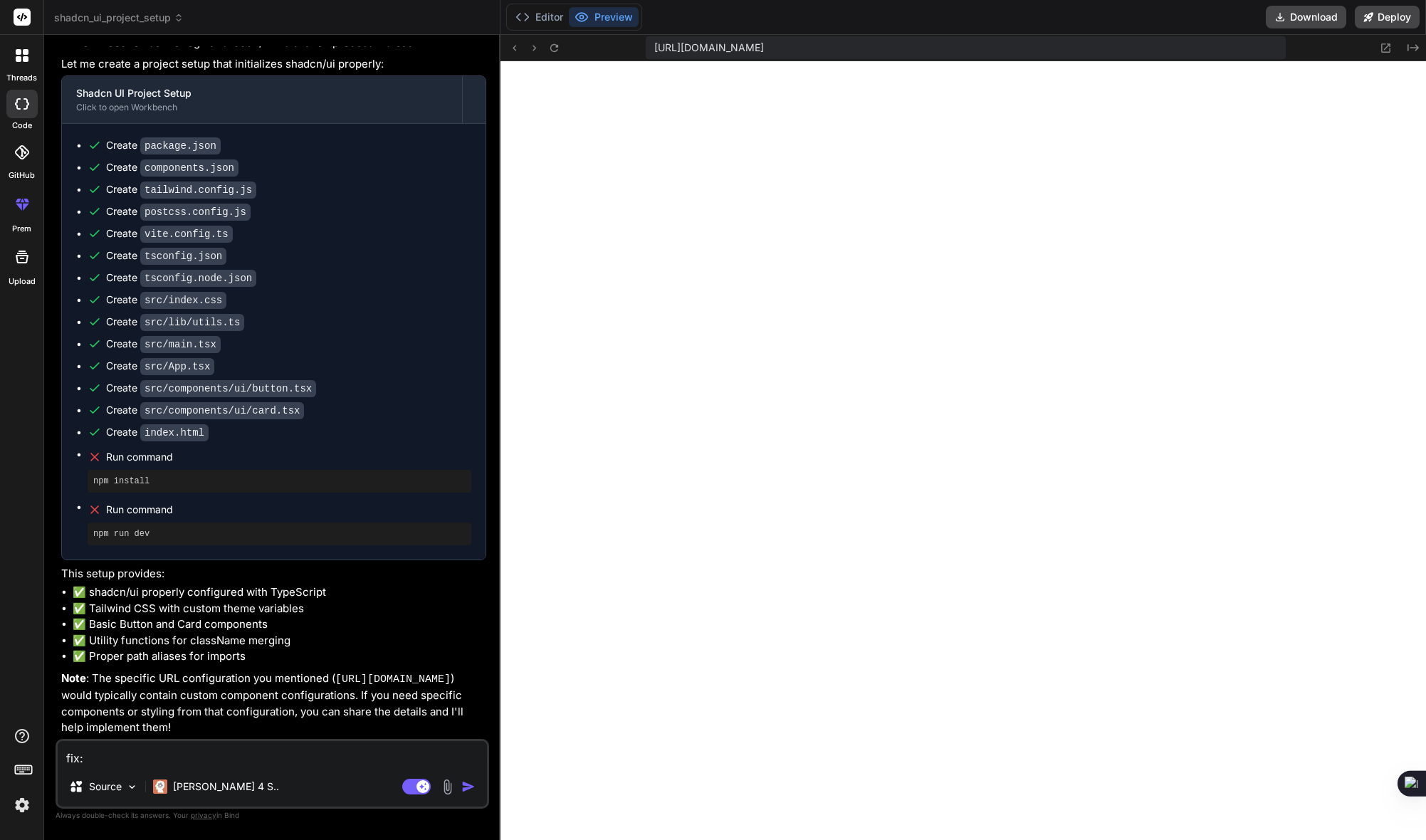
type textarea "fix:"
type textarea "x"
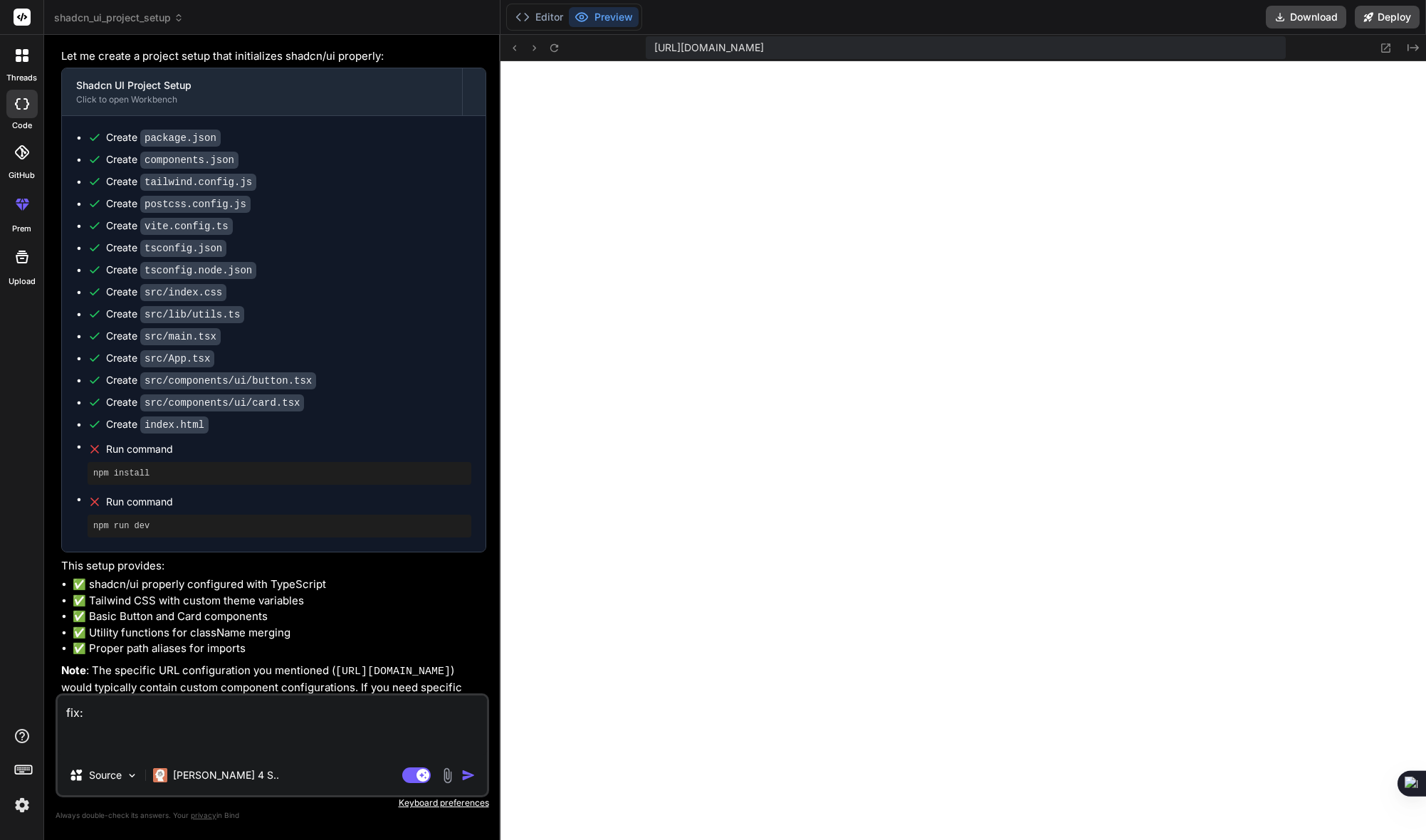
paste textarea "[plugin:vite:css] [postcss] Cannot find module 'tailwindcss-animate' Require st…"
type textarea "fix: [plugin:vite:css] [postcss] Cannot find module 'tailwindcss-animate' Requi…"
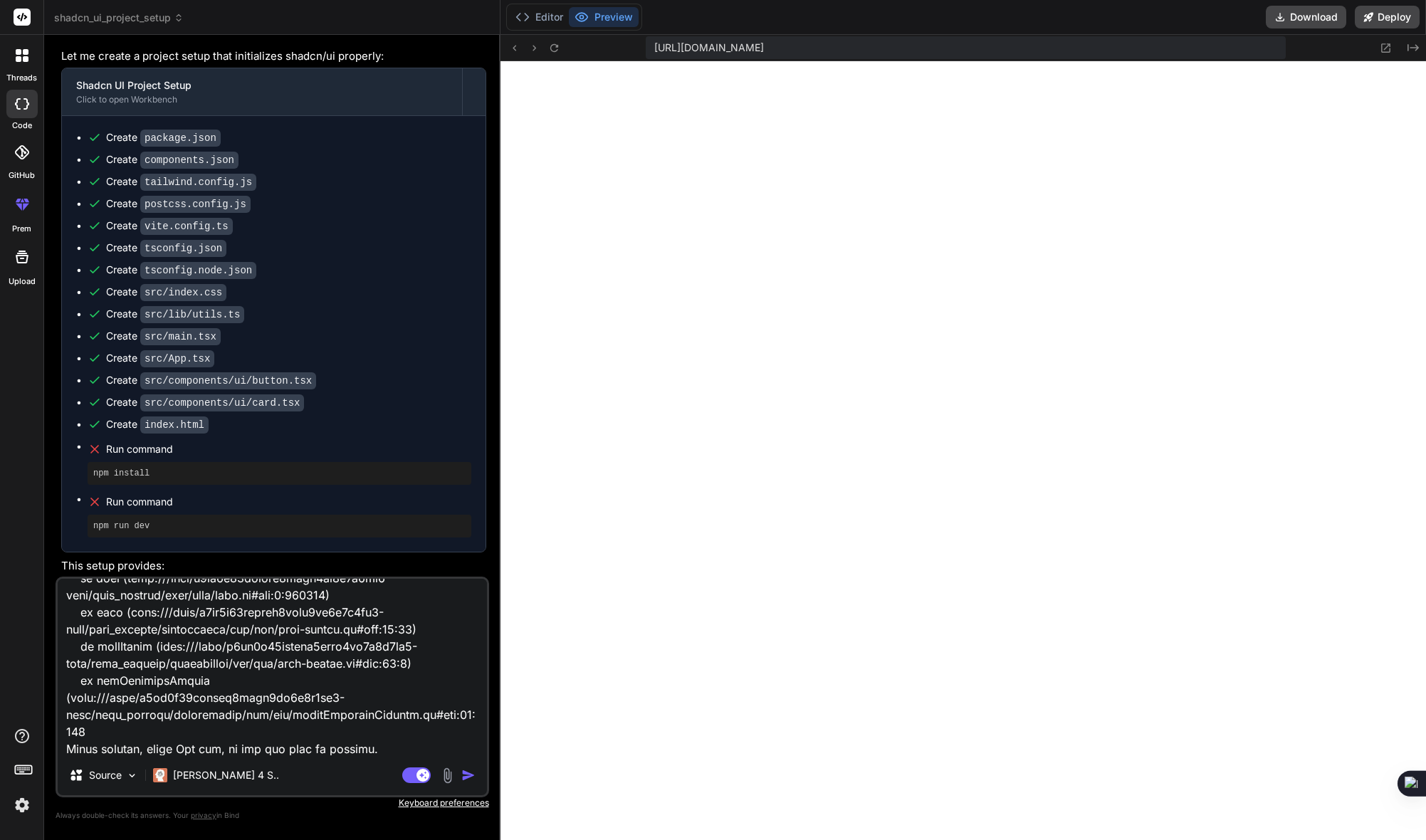
type textarea "x"
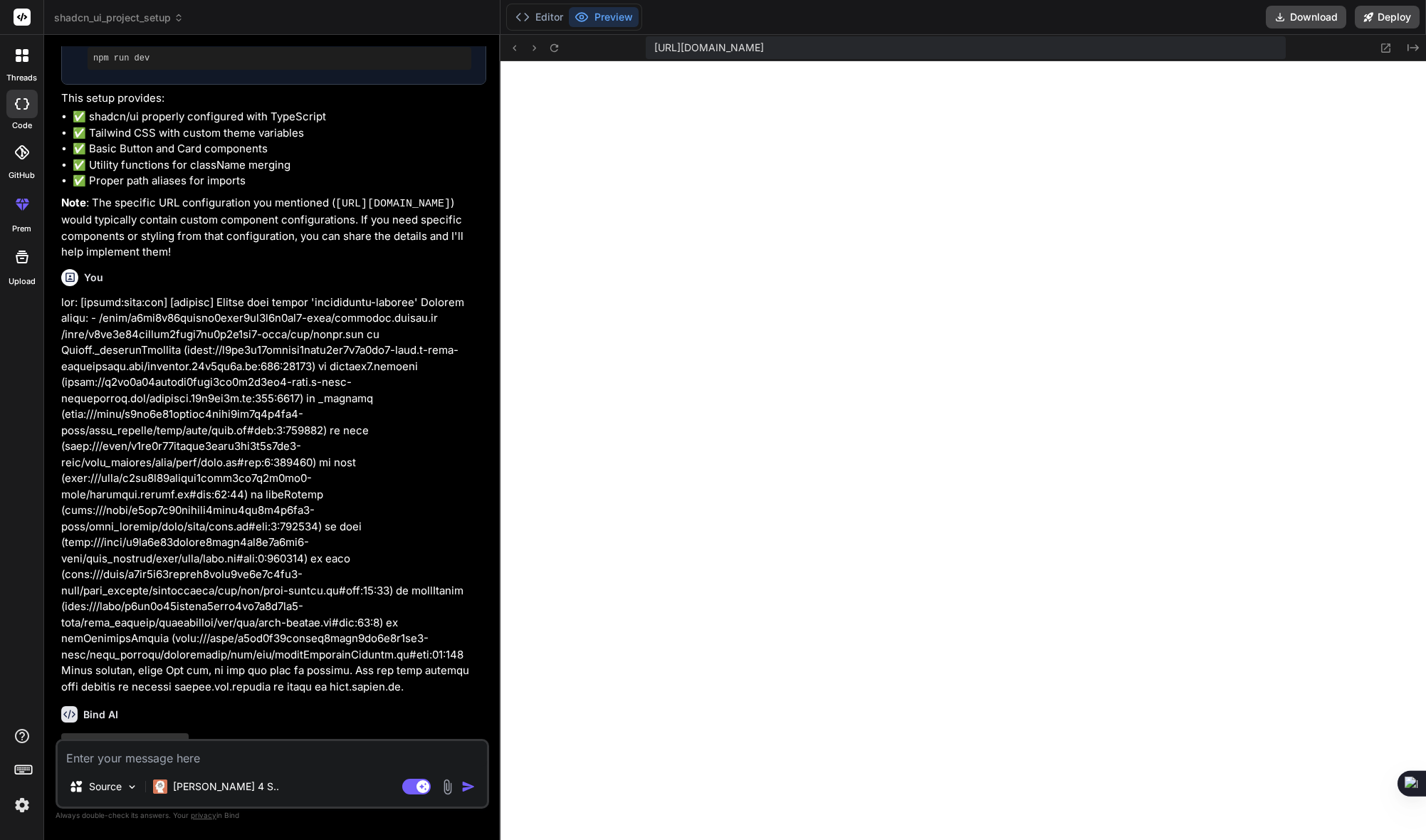
scroll to position [693, 0]
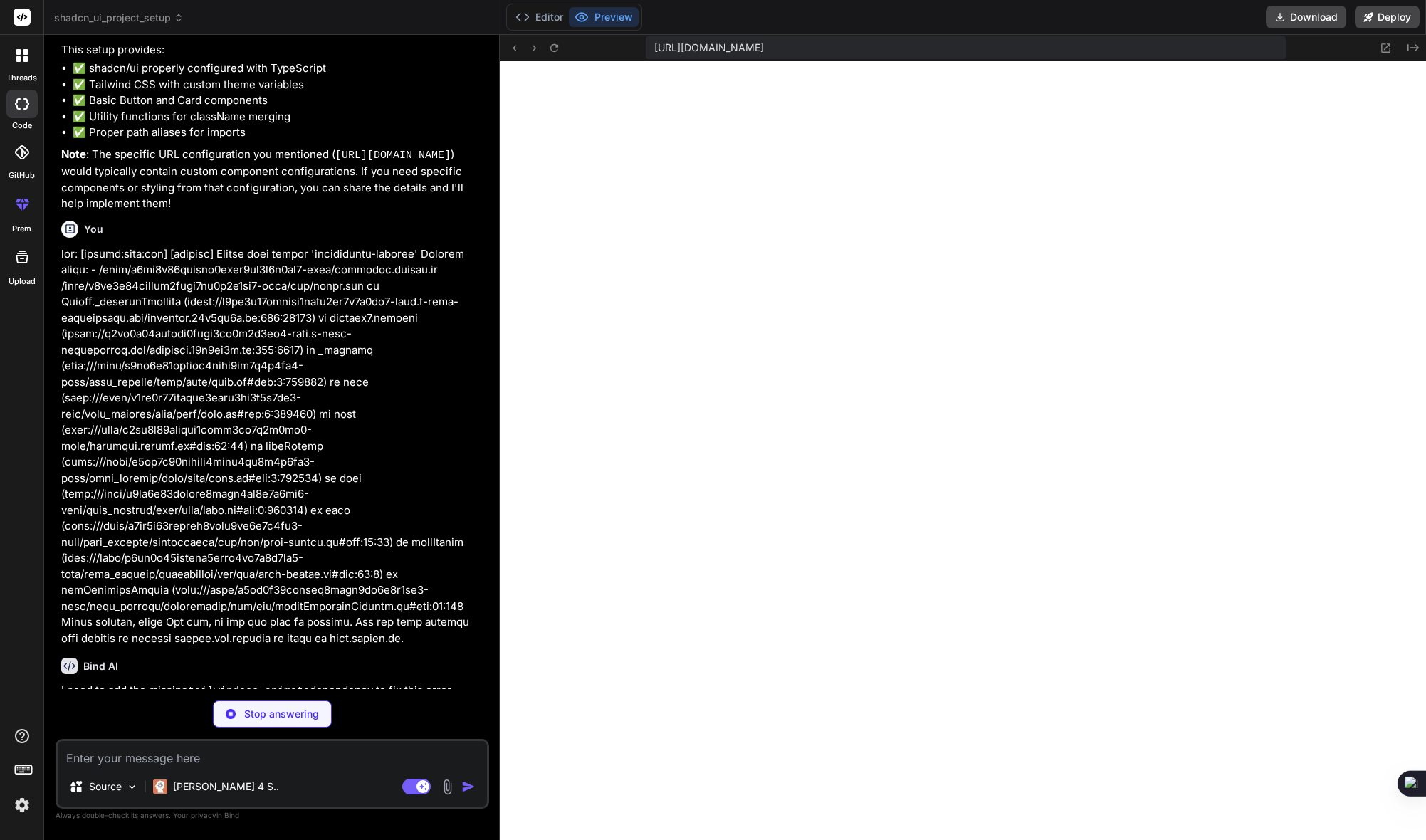
type textarea "x"
type textarea "}"
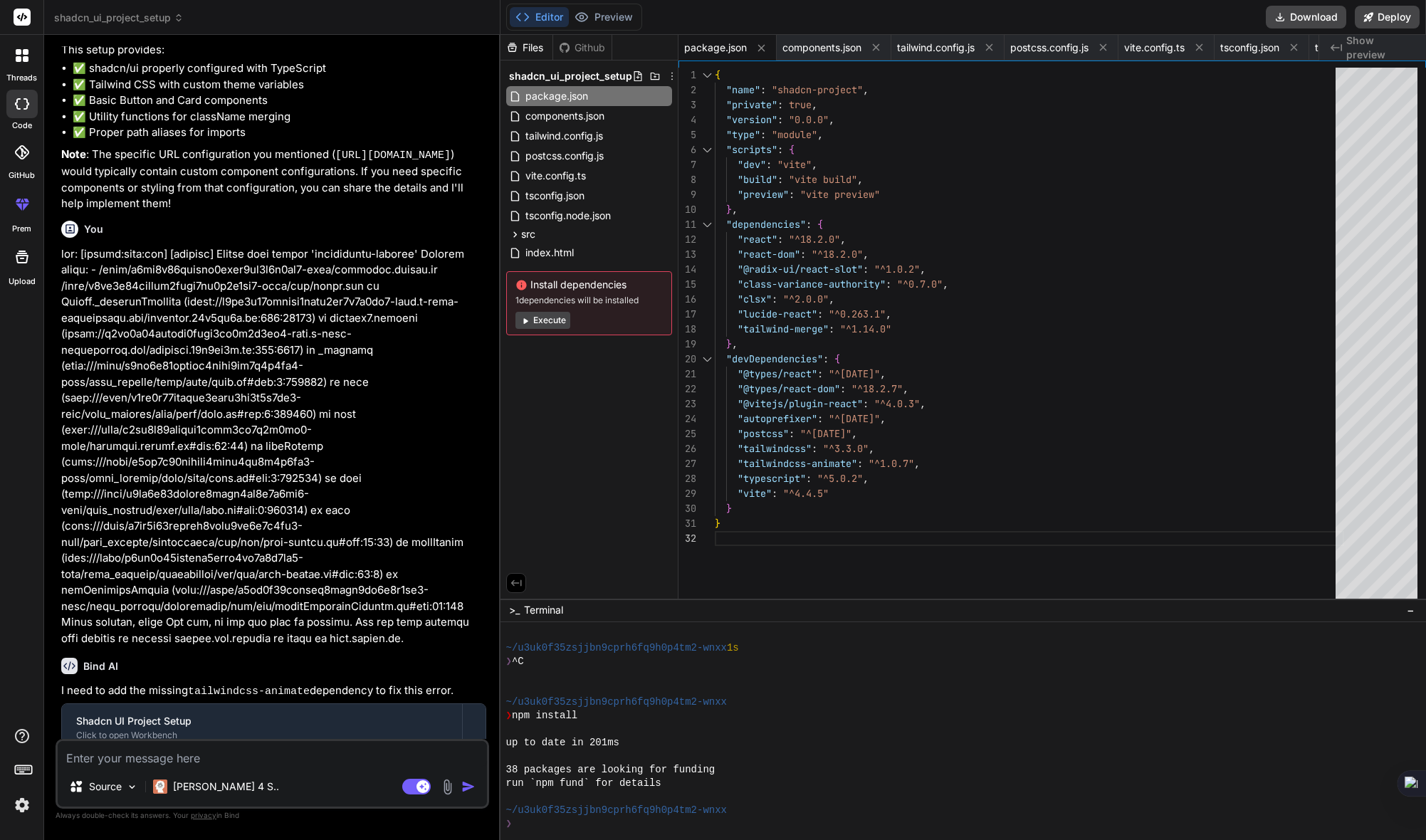
scroll to position [849, 0]
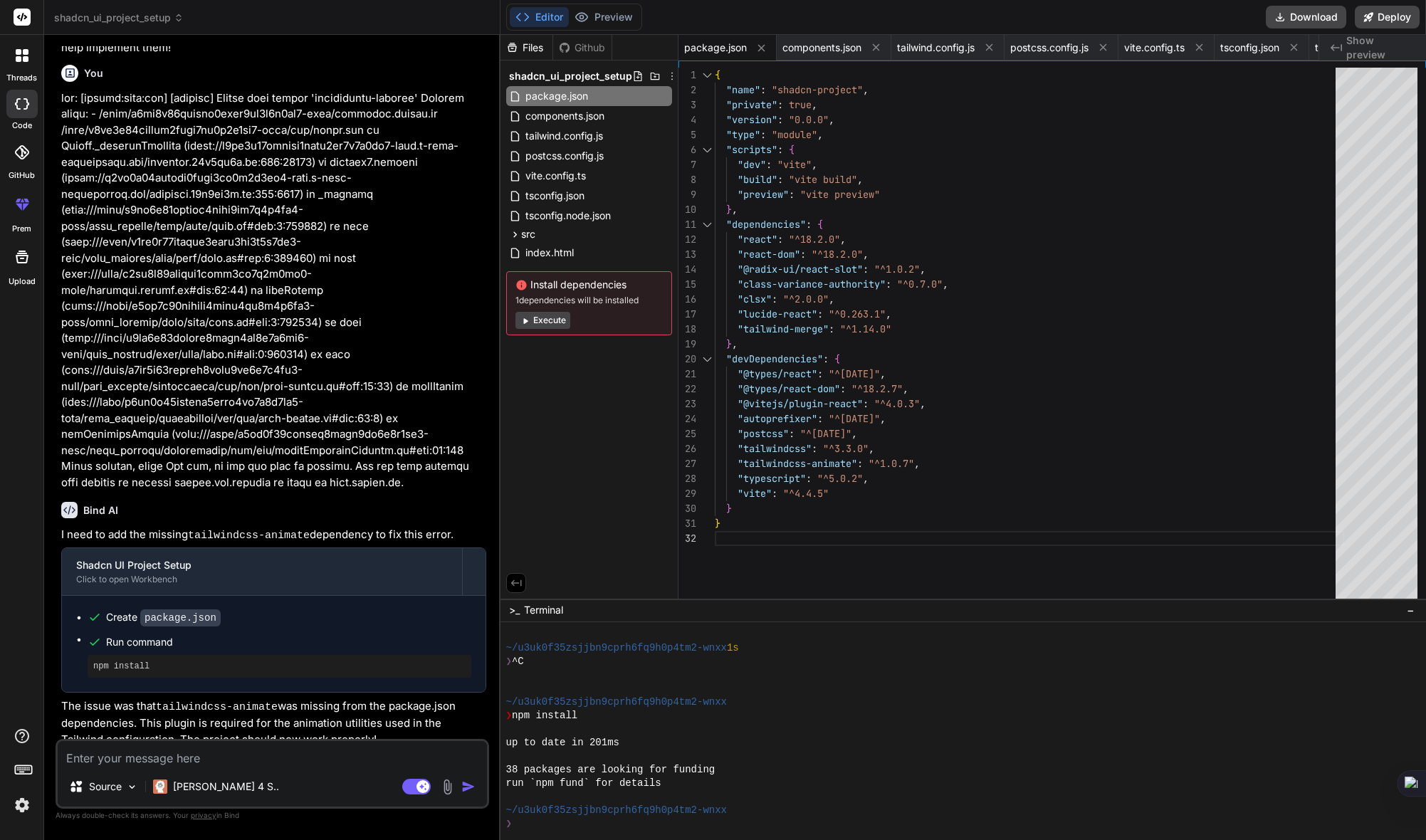
click at [260, 763] on textarea at bounding box center [272, 754] width 429 height 25
click at [555, 321] on button "Execute" at bounding box center [543, 319] width 55 height 17
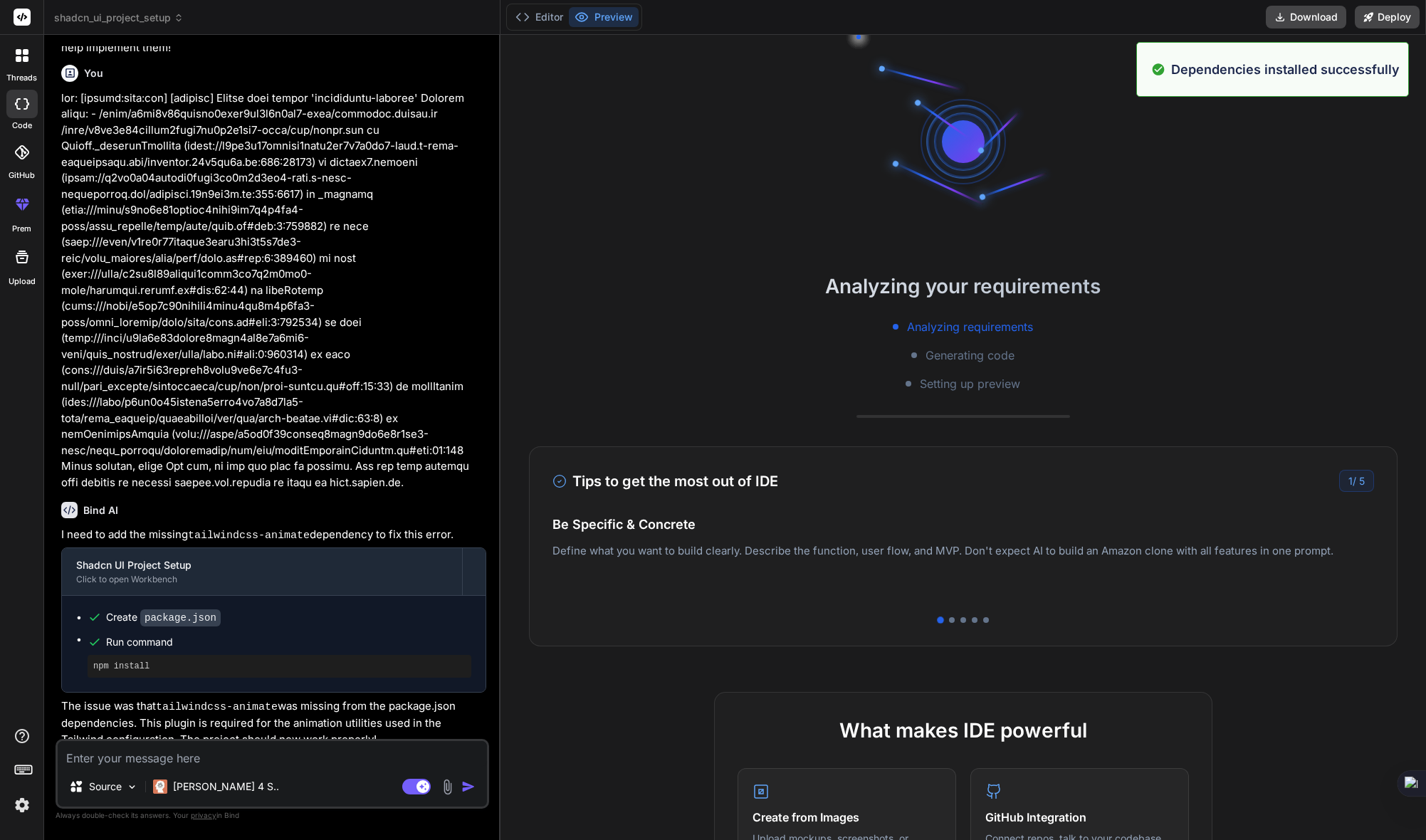
scroll to position [1001, 0]
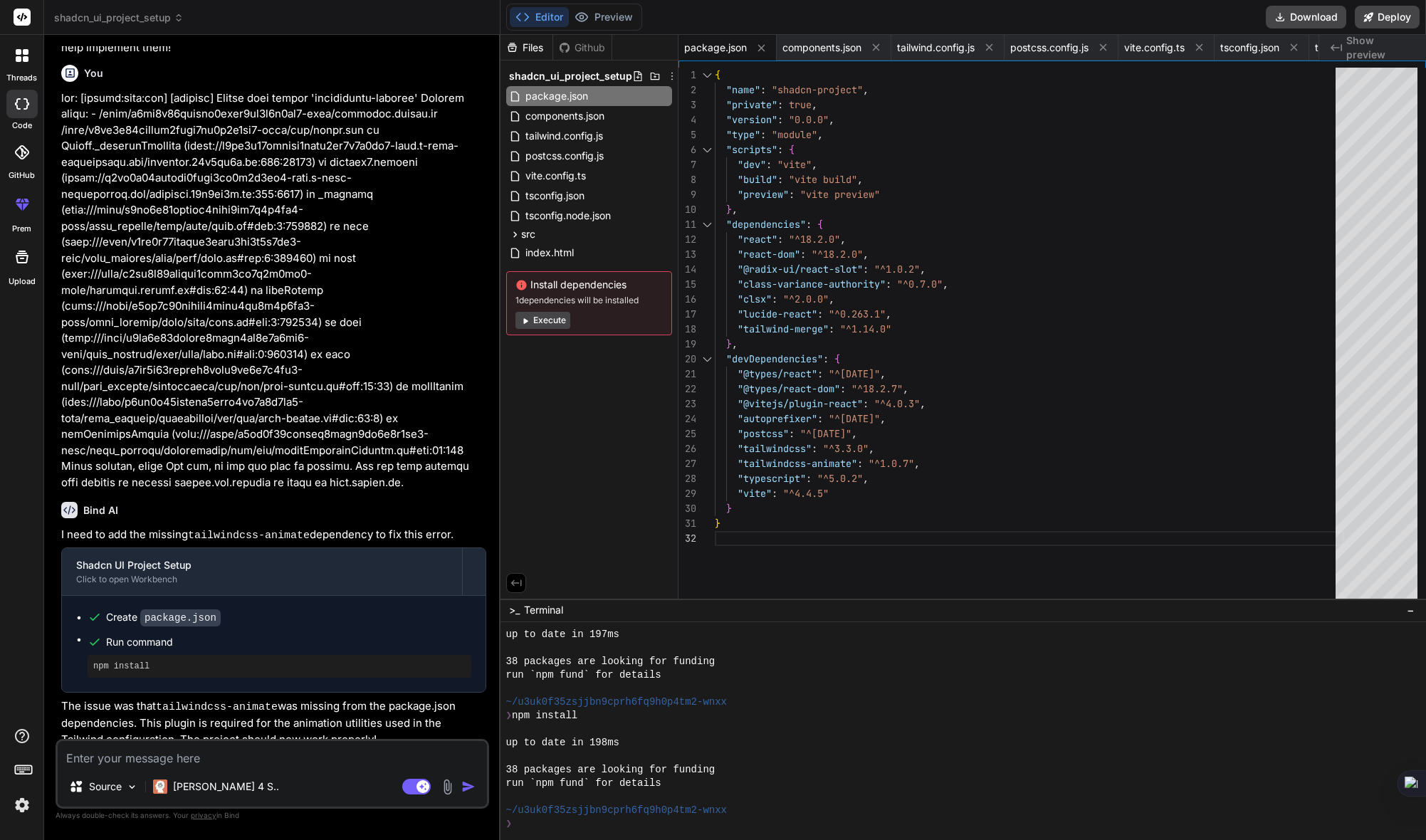
click at [556, 320] on button "Execute" at bounding box center [543, 319] width 55 height 17
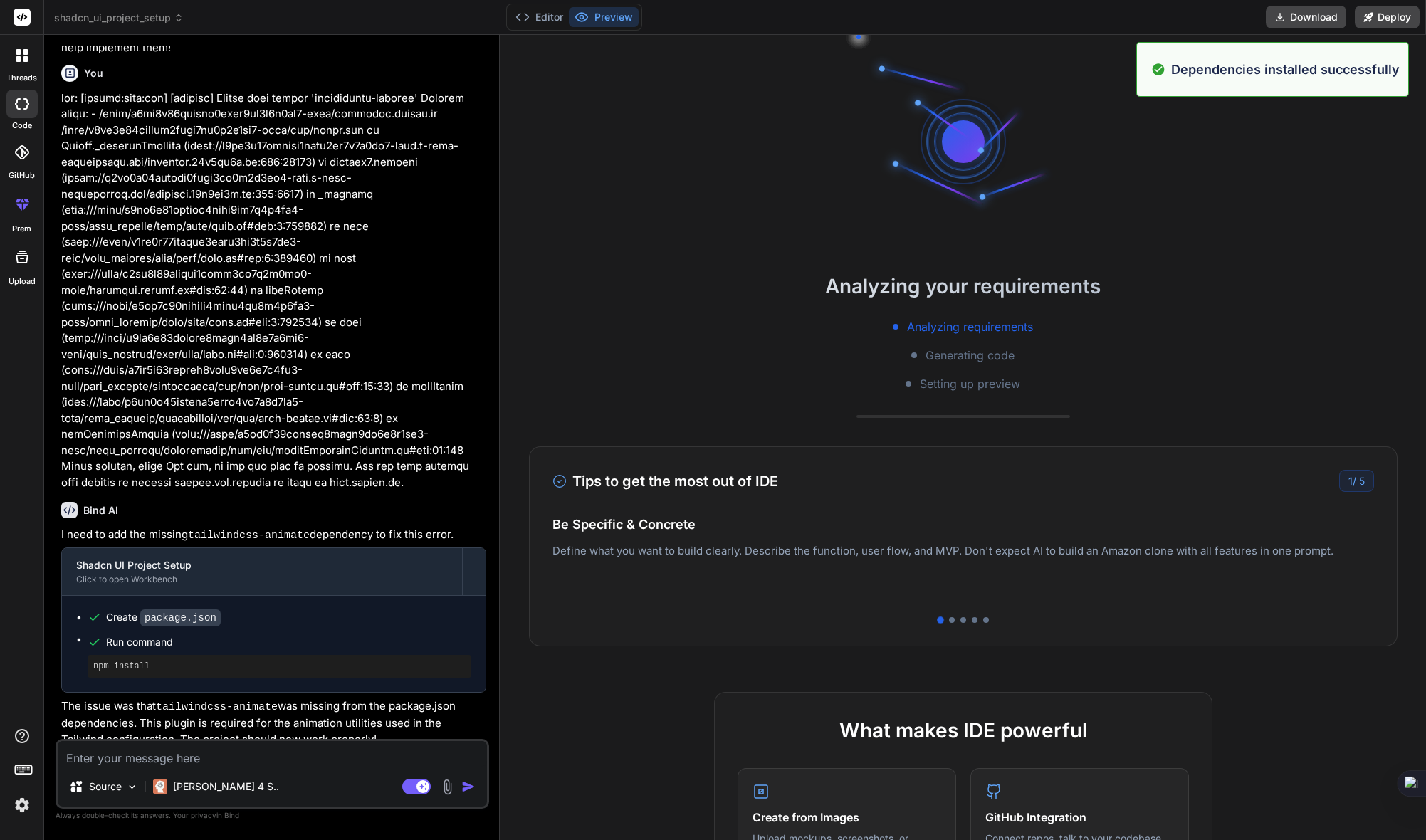
scroll to position [1271, 0]
type textarea "x"
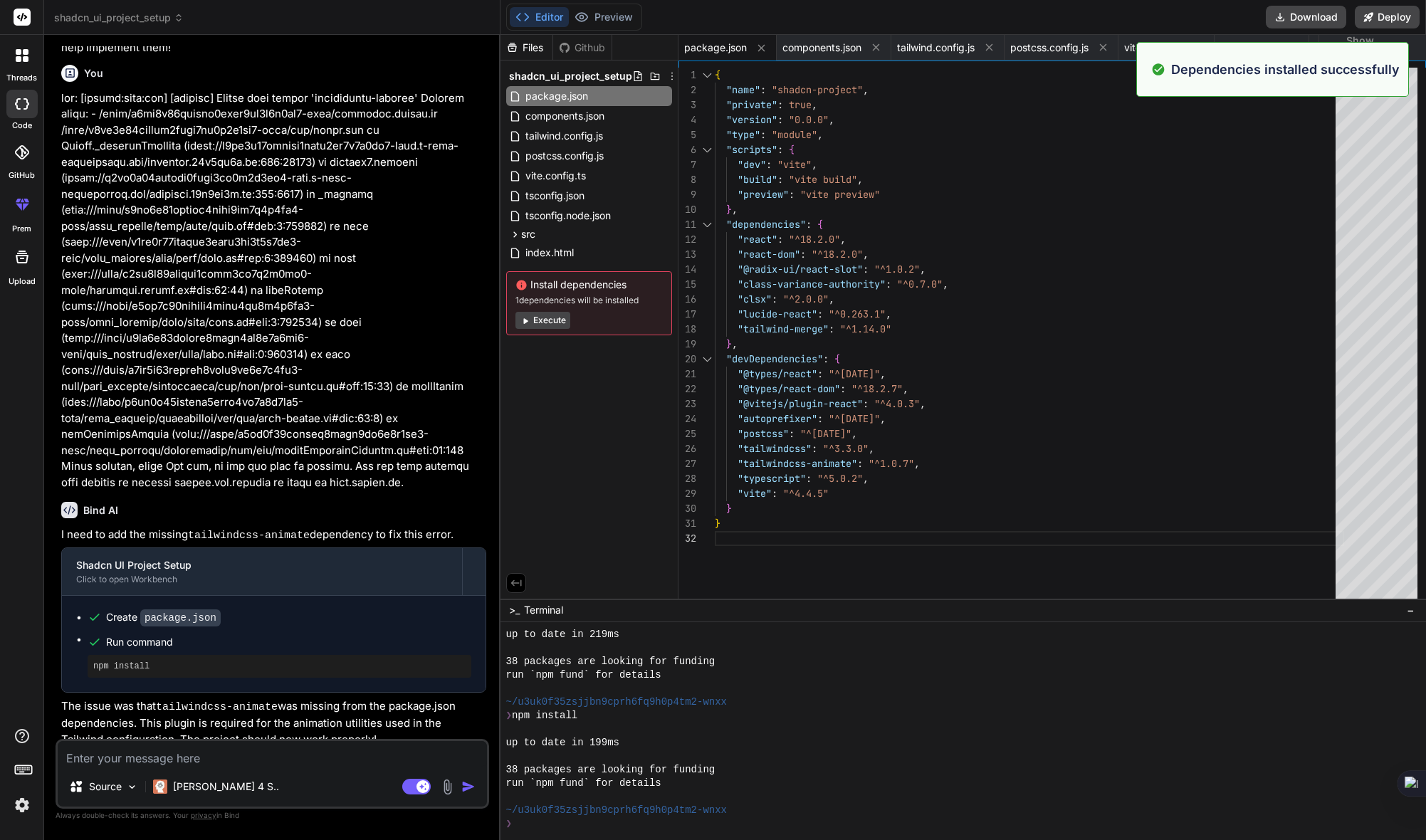
click at [600, 453] on div "Files Github shadcn_ui_project_setup package.json components.json tailwind.conf…" at bounding box center [590, 317] width 178 height 564
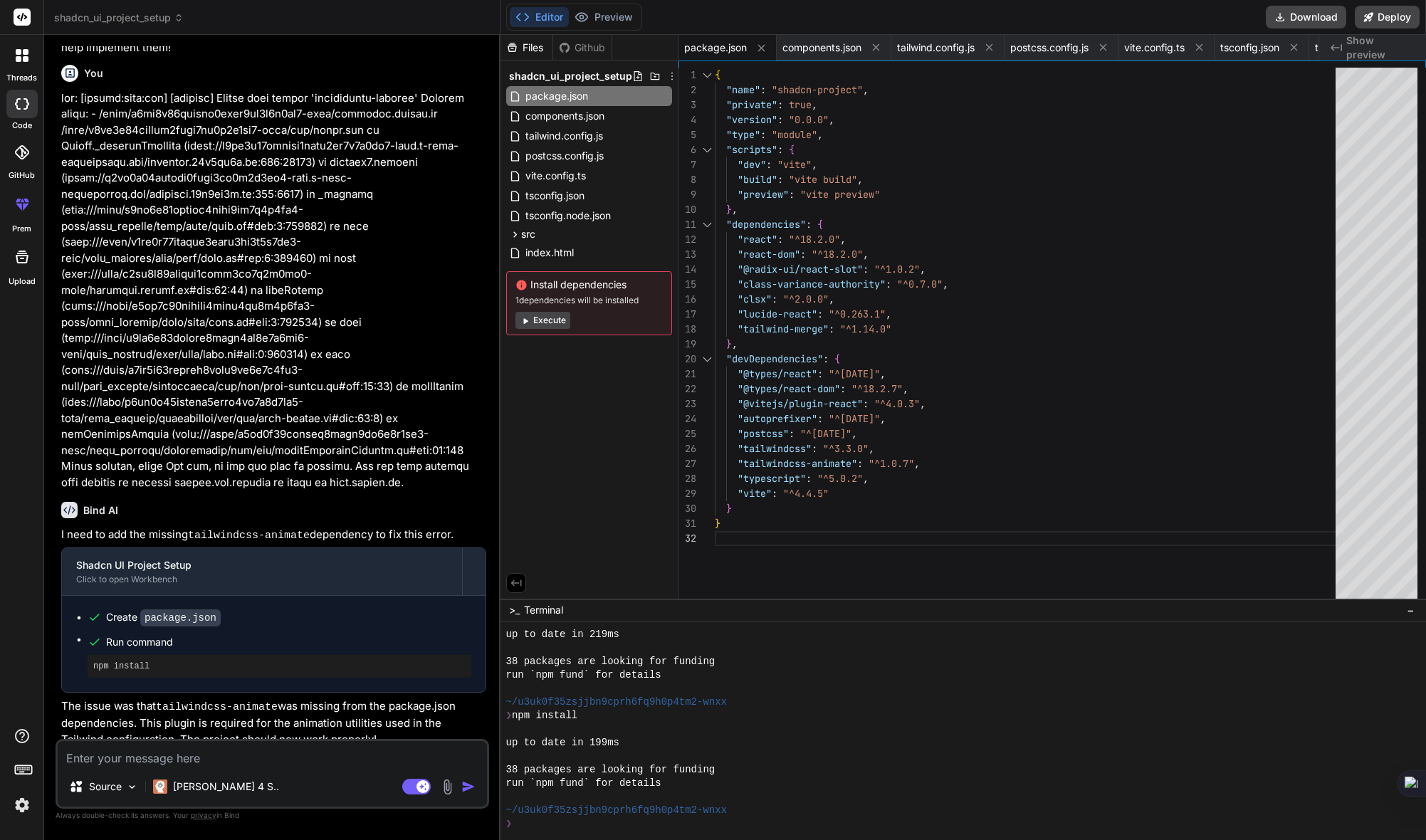
click at [241, 756] on textarea at bounding box center [272, 754] width 429 height 25
click at [543, 20] on button "Editor" at bounding box center [540, 17] width 59 height 20
click at [288, 756] on textarea at bounding box center [272, 754] width 429 height 25
type textarea "I"
type textarea "x"
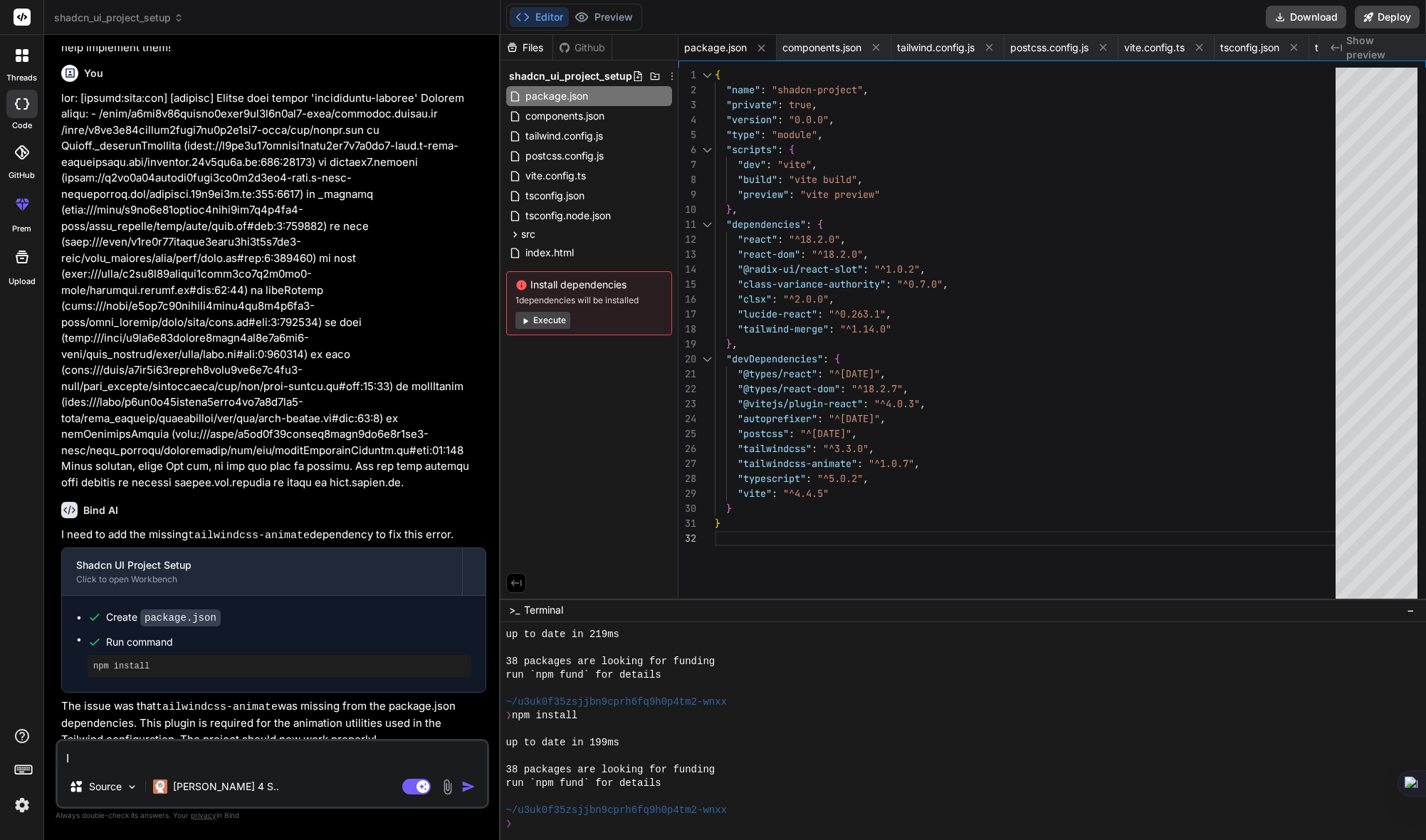
type textarea "I"
type textarea "x"
type textarea "I c"
type textarea "x"
type textarea "I ca"
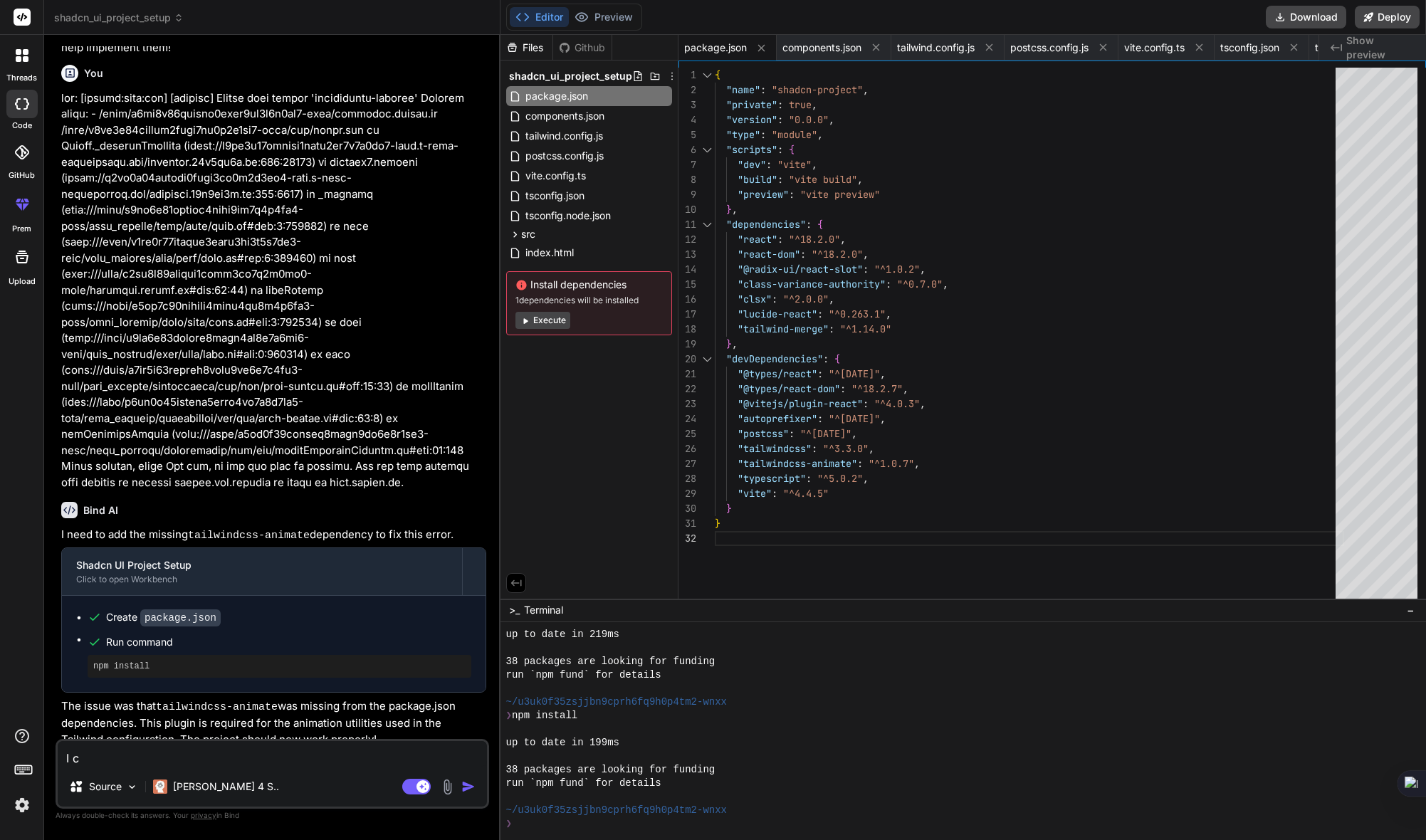
type textarea "x"
type textarea "I can"
type textarea "x"
type textarea "I [PERSON_NAME]"
type textarea "x"
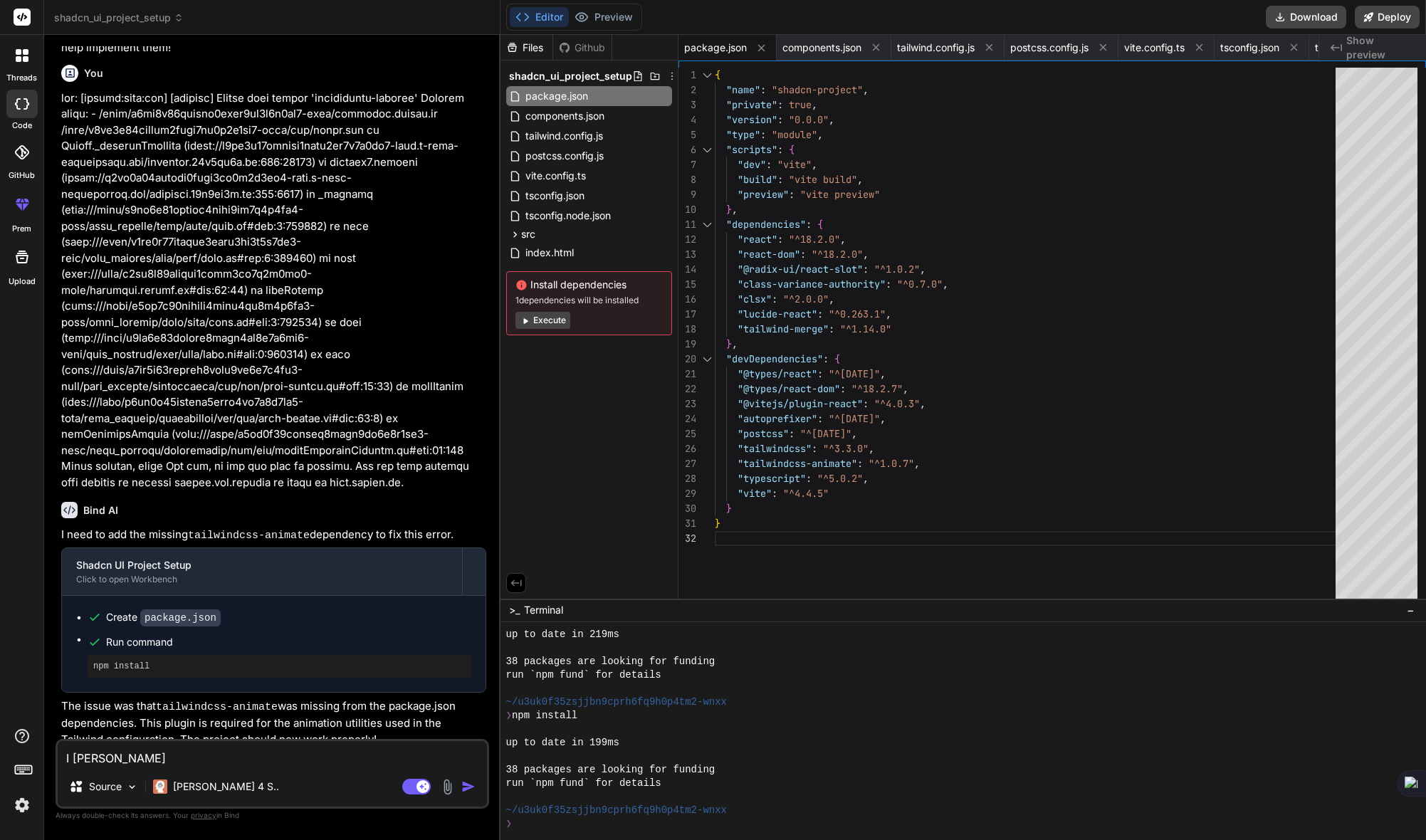
type textarea "I cannn"
type textarea "x"
type textarea "I [PERSON_NAME]"
type textarea "x"
type textarea "I canno"
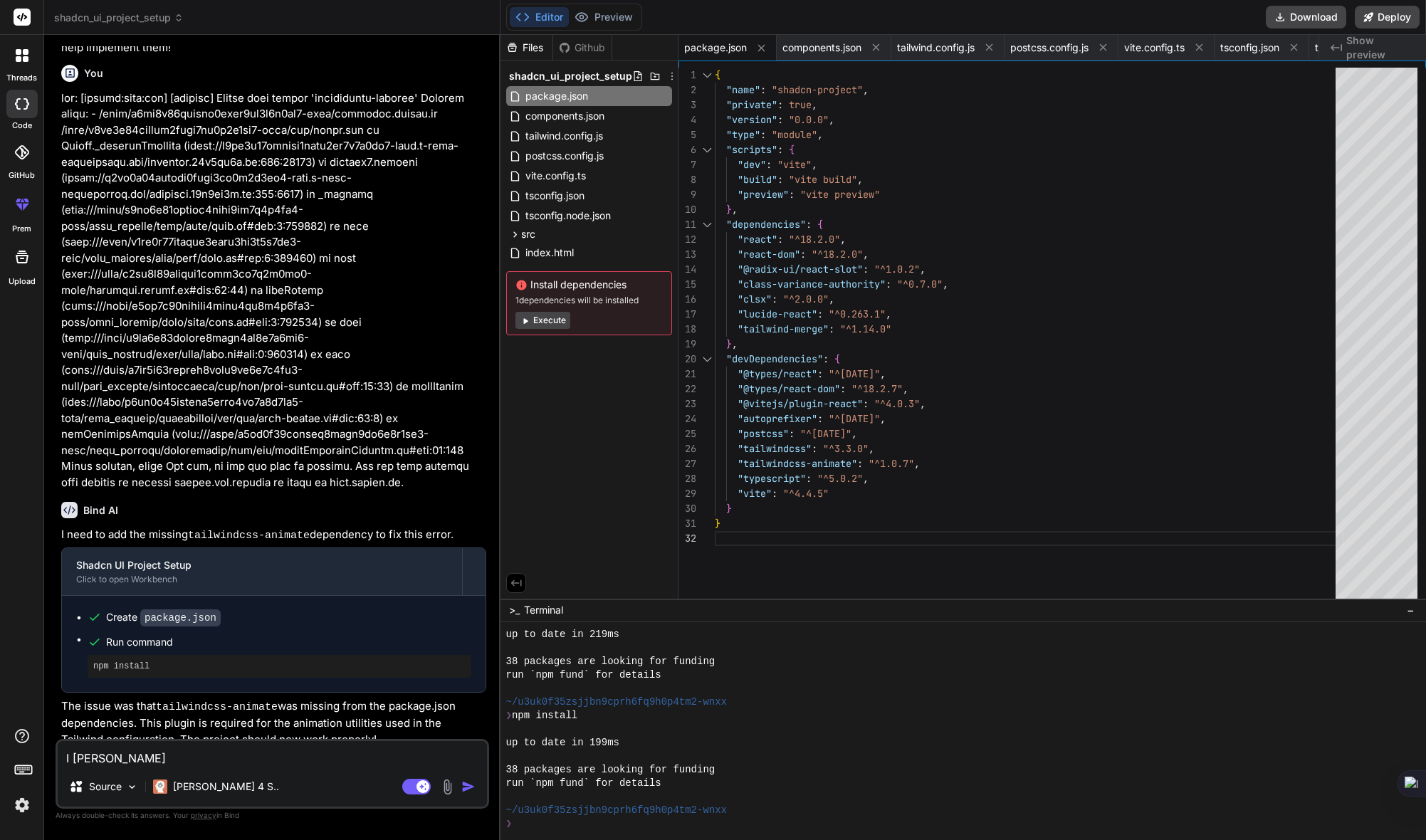
type textarea "x"
type textarea "I cannot"
type textarea "x"
type textarea "I cannot"
type textarea "x"
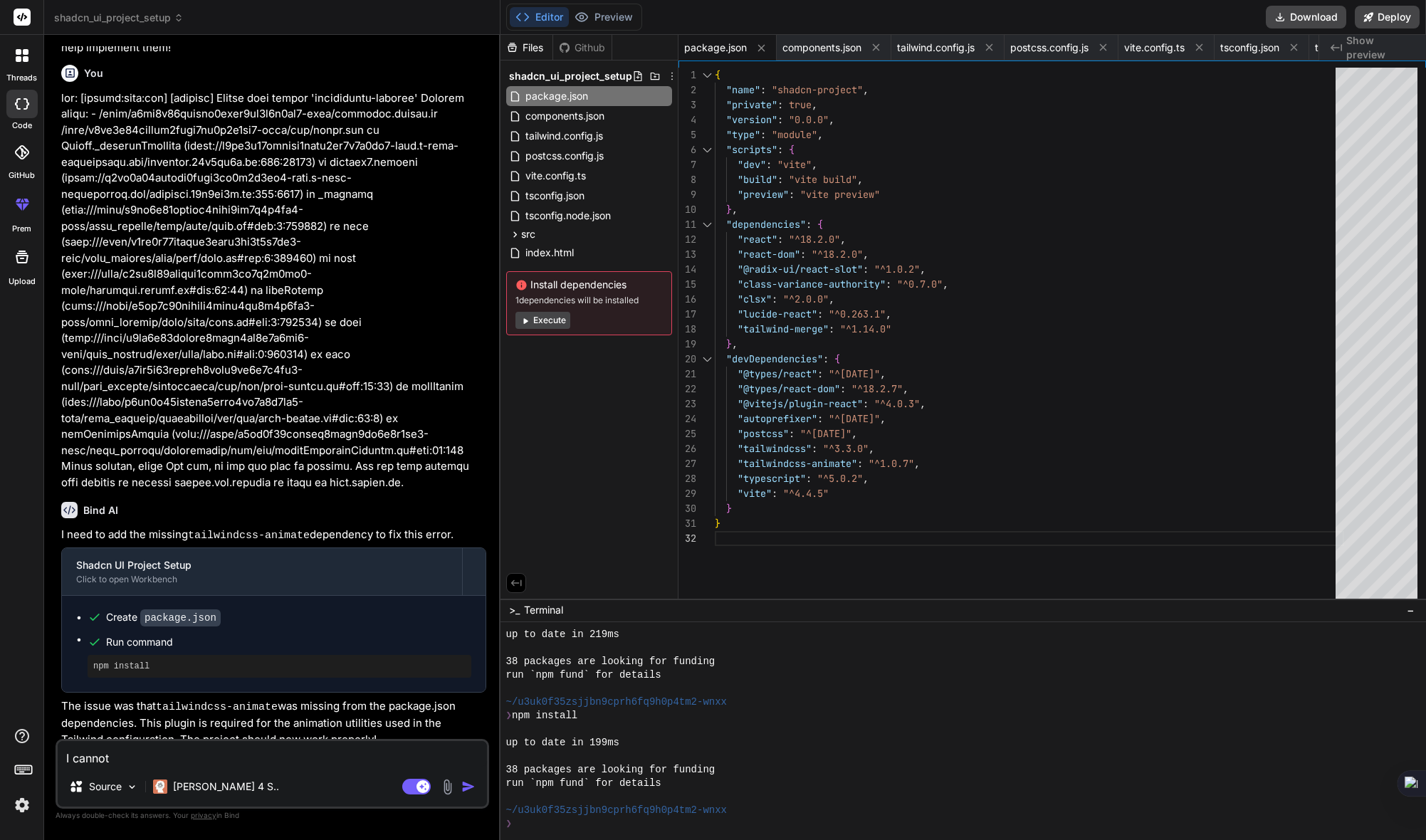
type textarea "I cannot p"
type textarea "x"
type textarea "I cannot pr"
type textarea "x"
type textarea "I cannot pre"
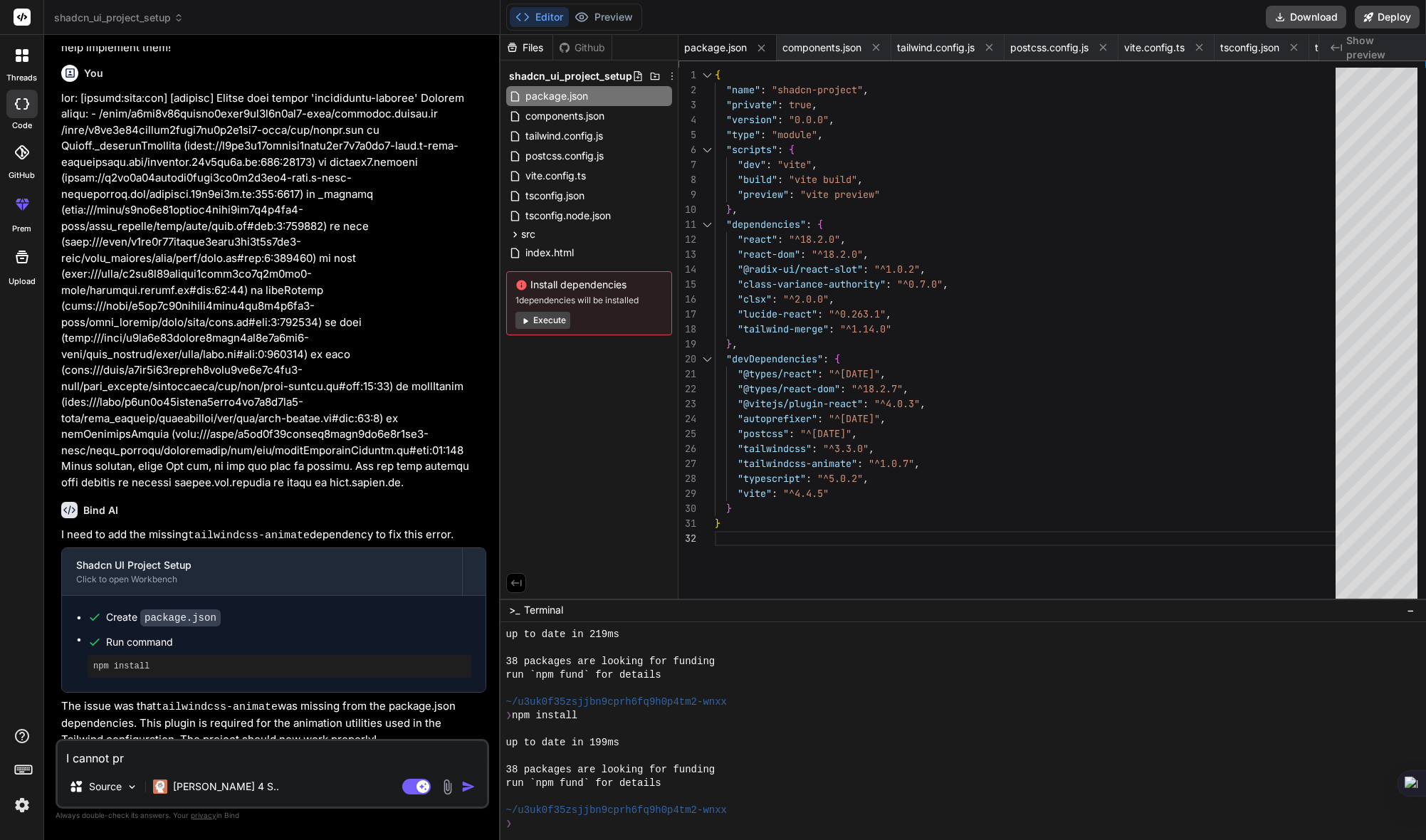
type textarea "x"
type textarea "I cannot prev"
type textarea "x"
type textarea "I cannot previ"
type textarea "x"
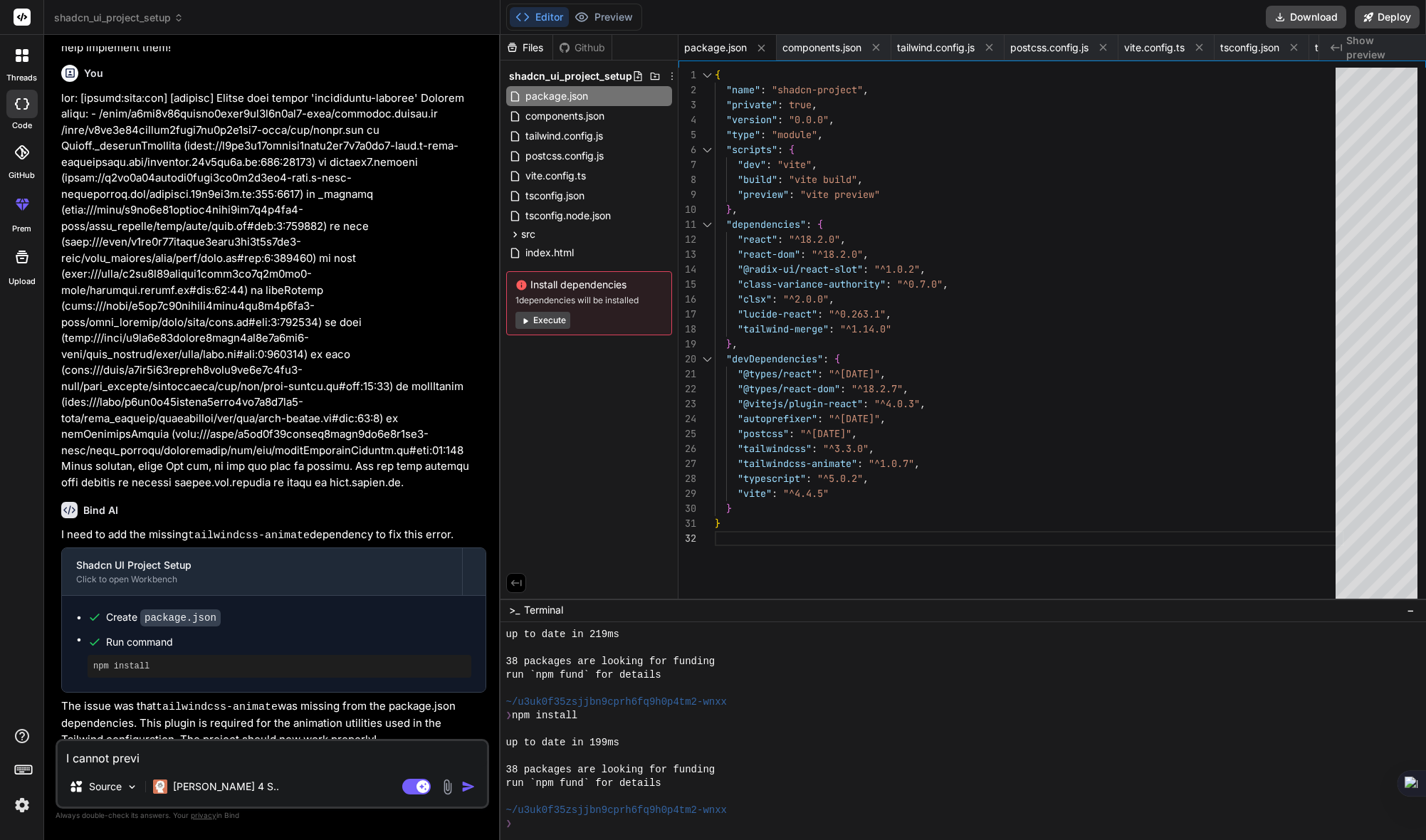
type textarea "I cannot previe"
type textarea "x"
type textarea "I cannot preview"
type textarea "x"
type textarea "I cannot preview"
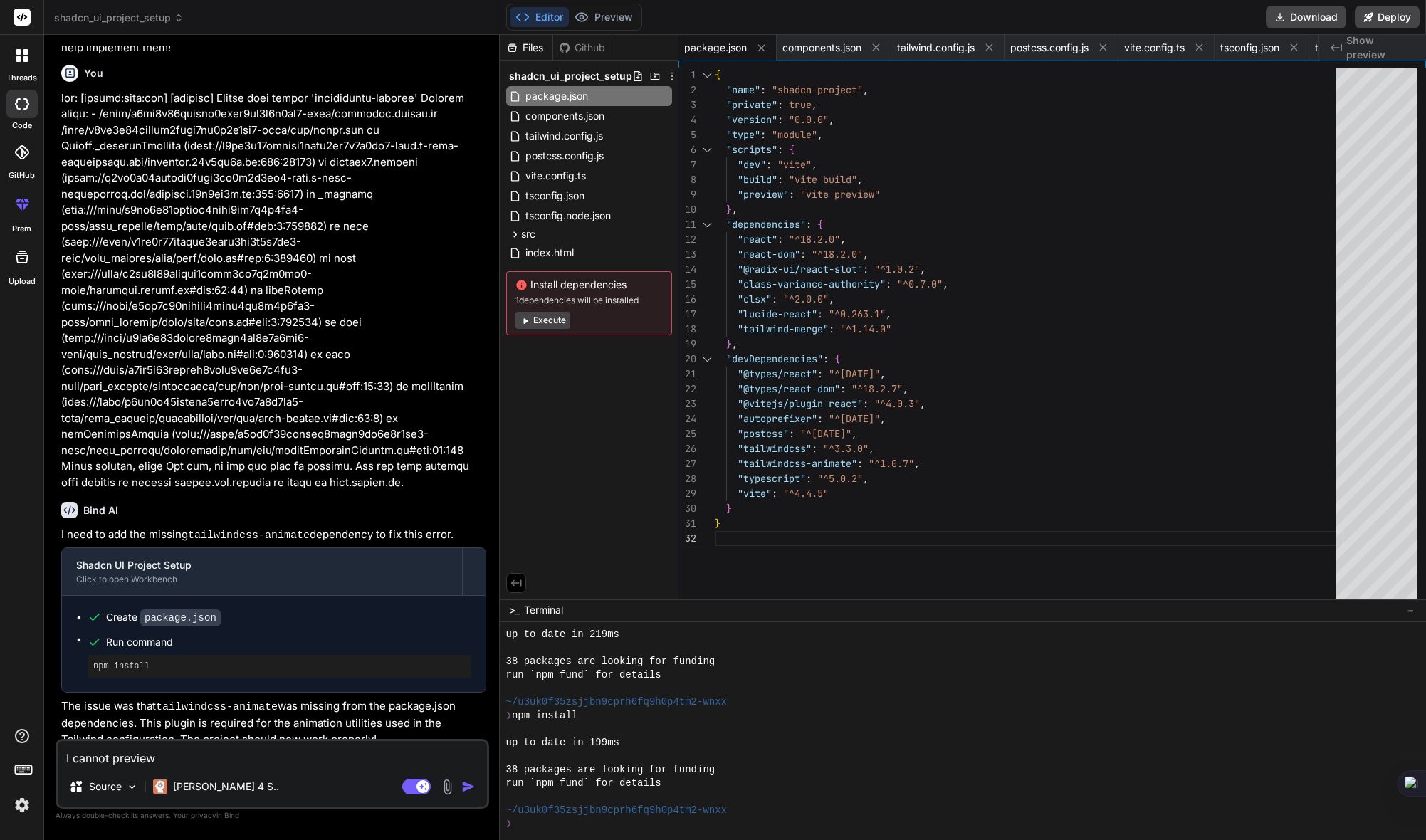
type textarea "x"
type textarea "I cannot preview u"
type textarea "x"
type textarea "I cannot preview un"
type textarea "x"
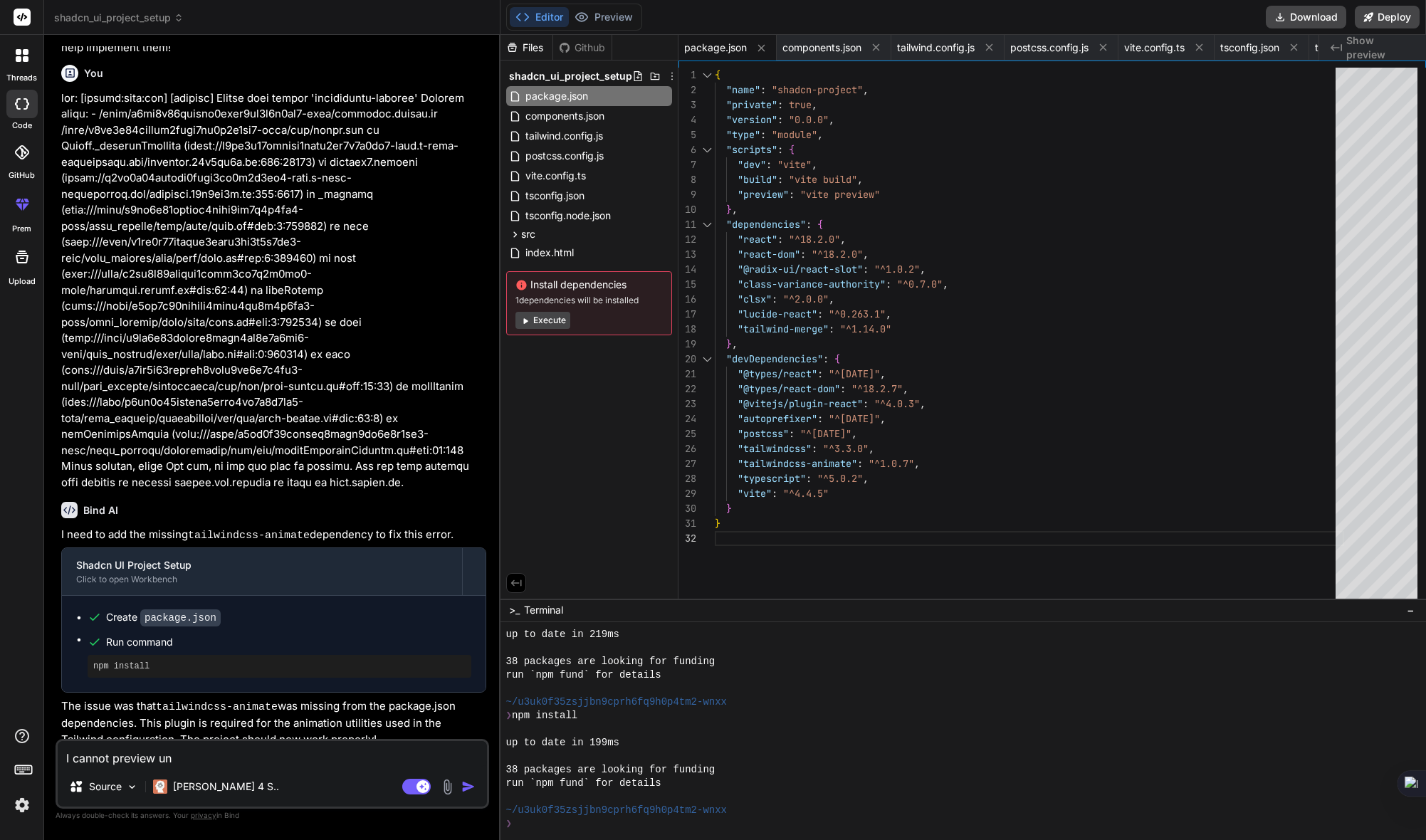
type textarea "I cannot preview unt"
type textarea "x"
type textarea "I cannot preview unti"
type textarea "x"
type textarea "I cannot preview until"
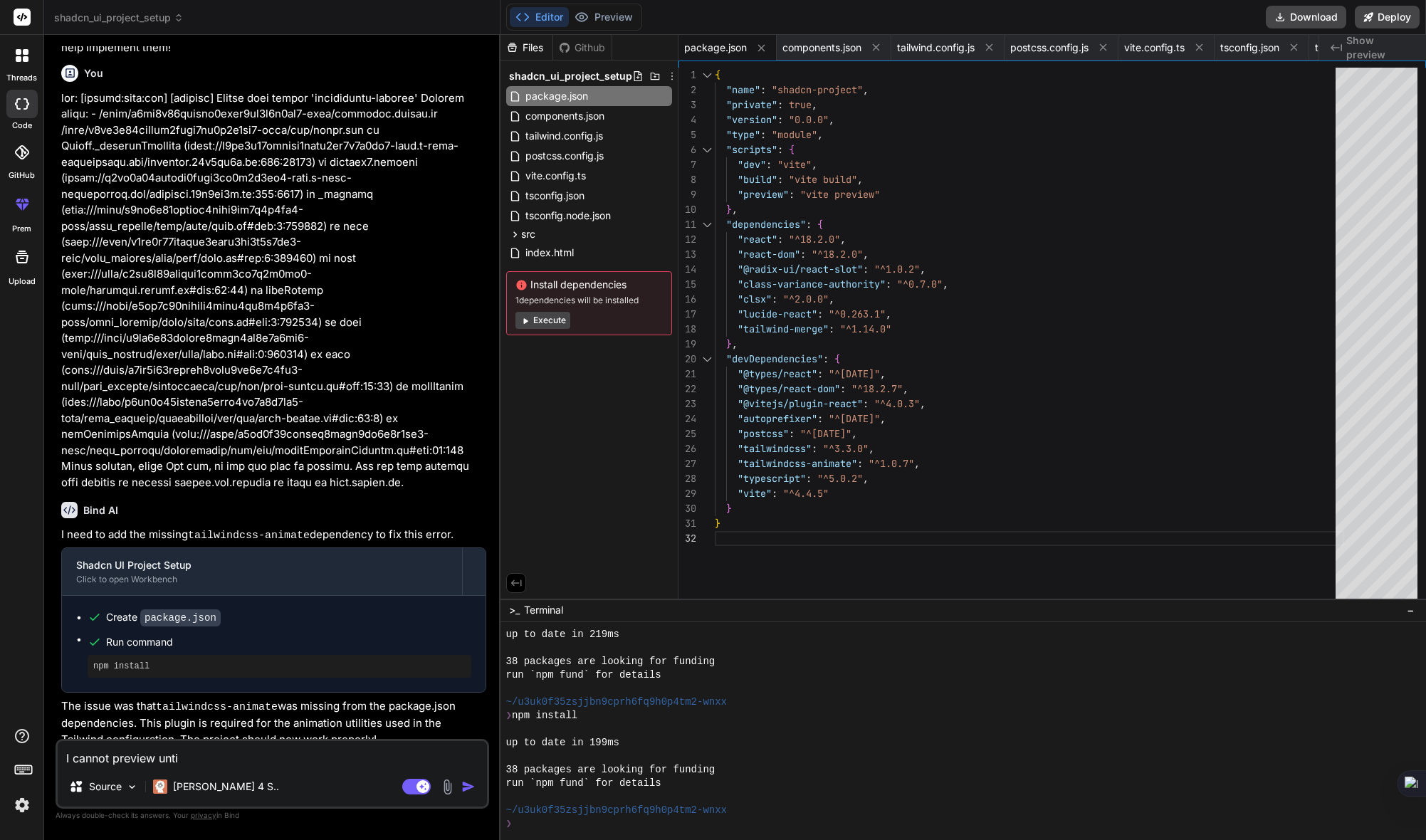
type textarea "x"
type textarea "I cannot preview until"
type textarea "x"
type textarea "I cannot preview until d"
type textarea "x"
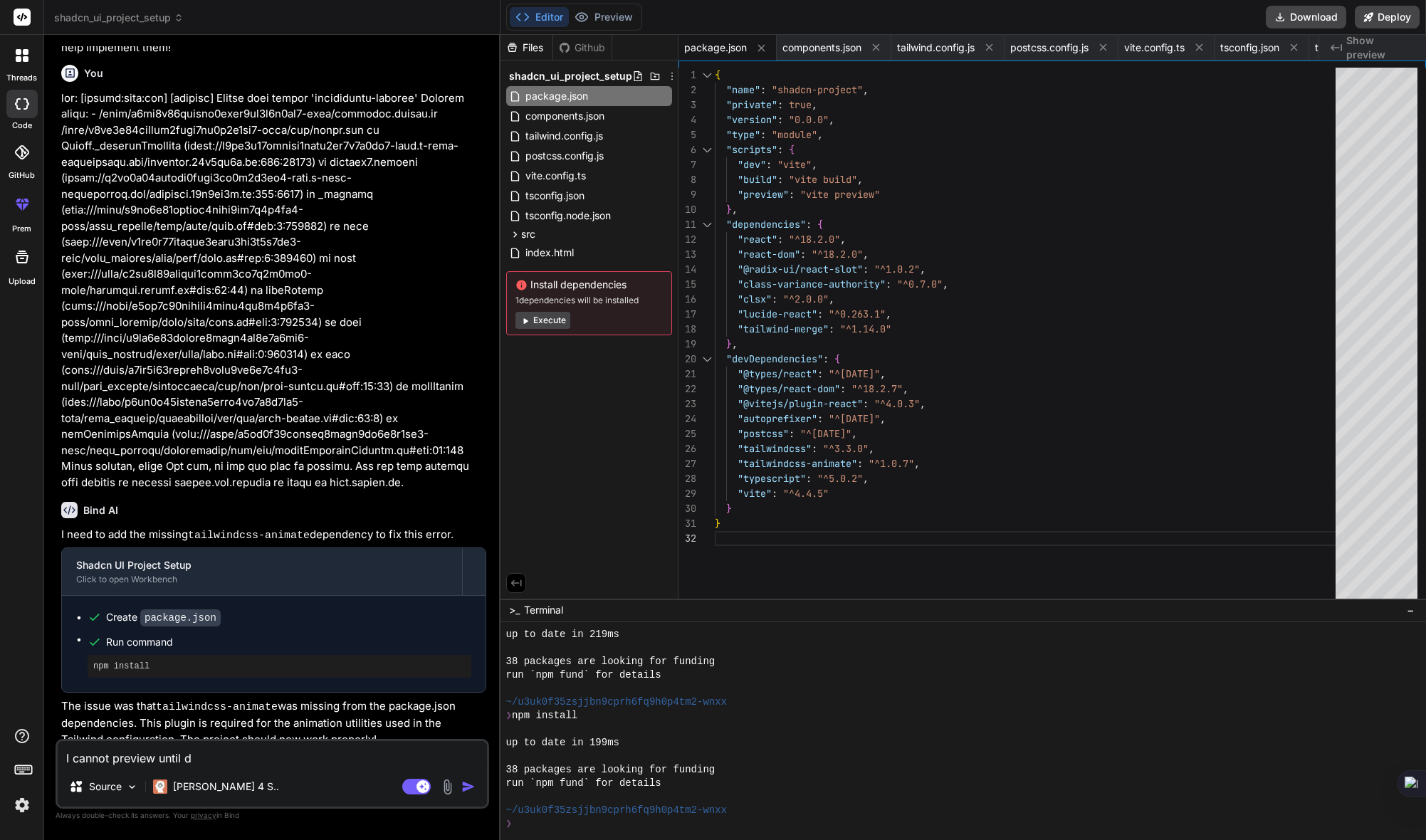
type textarea "I cannot preview until de"
type textarea "x"
type textarea "I cannot preview until dep"
type textarea "x"
type textarea "I cannot preview until depe"
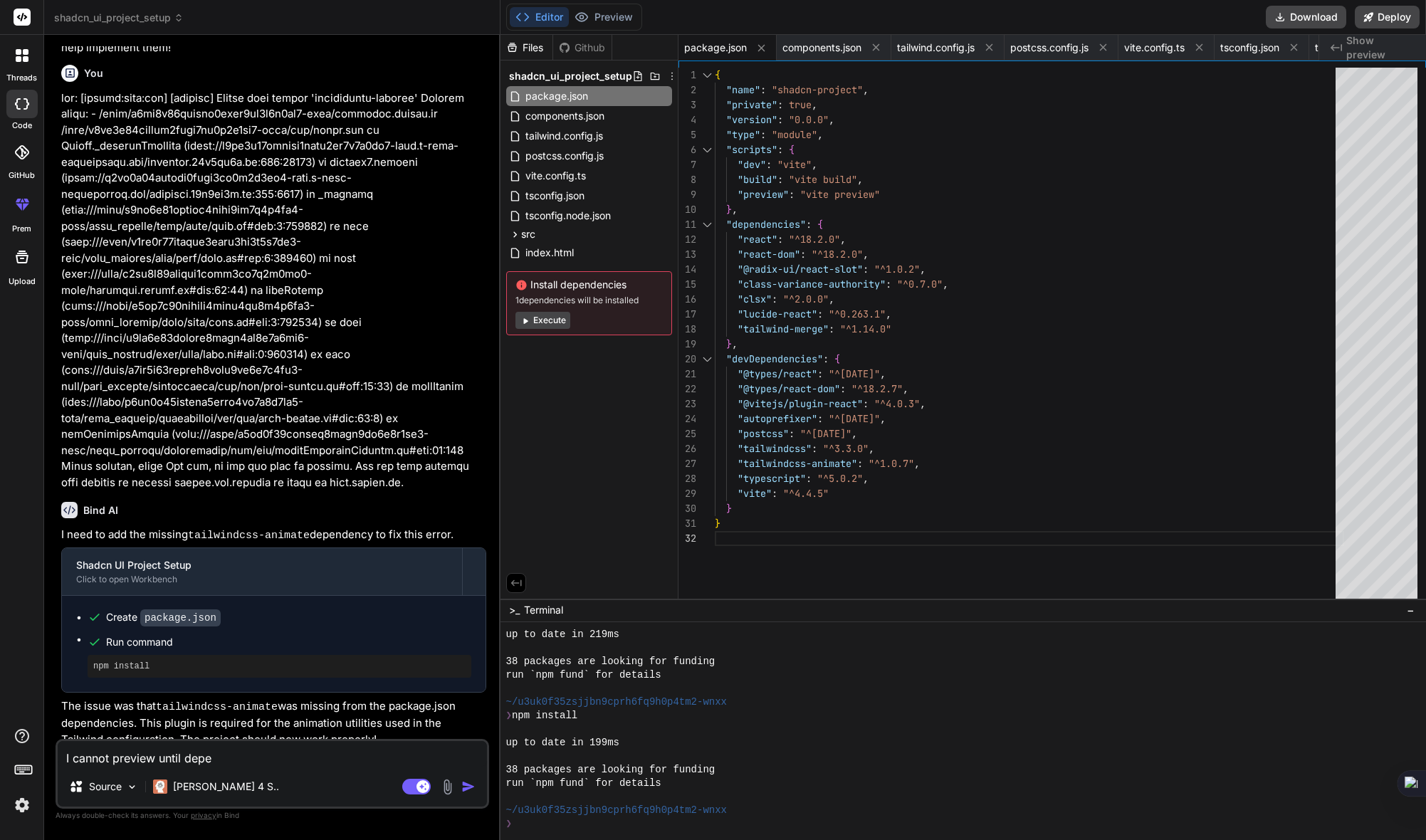
type textarea "x"
type textarea "I cannot preview until [MEDICAL_DATA]"
type textarea "x"
type textarea "I cannot preview until depend"
type textarea "x"
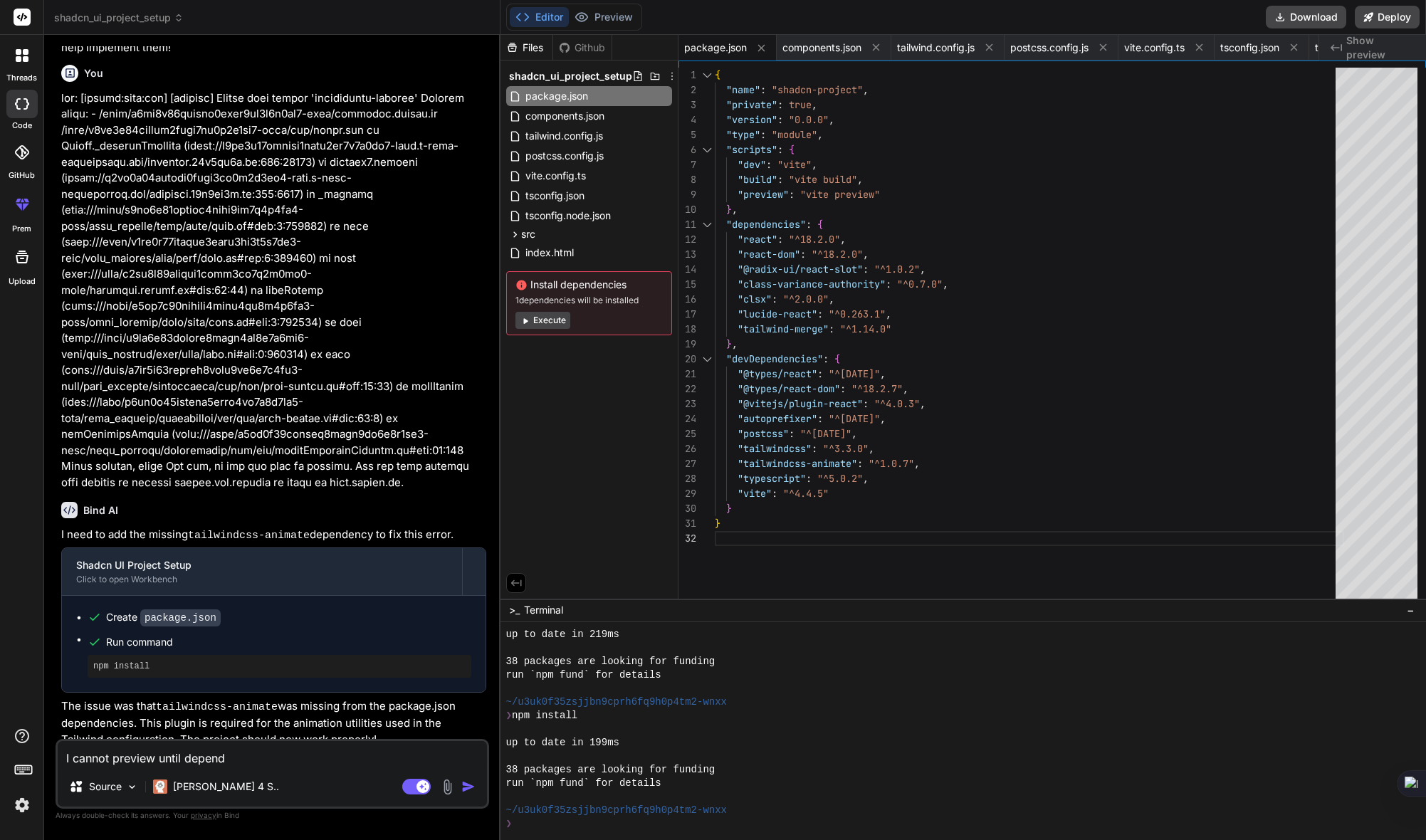
type textarea "I cannot preview until depende"
type textarea "x"
type textarea "I cannot preview until dependen"
type textarea "x"
type textarea "I cannot preview until dependenc"
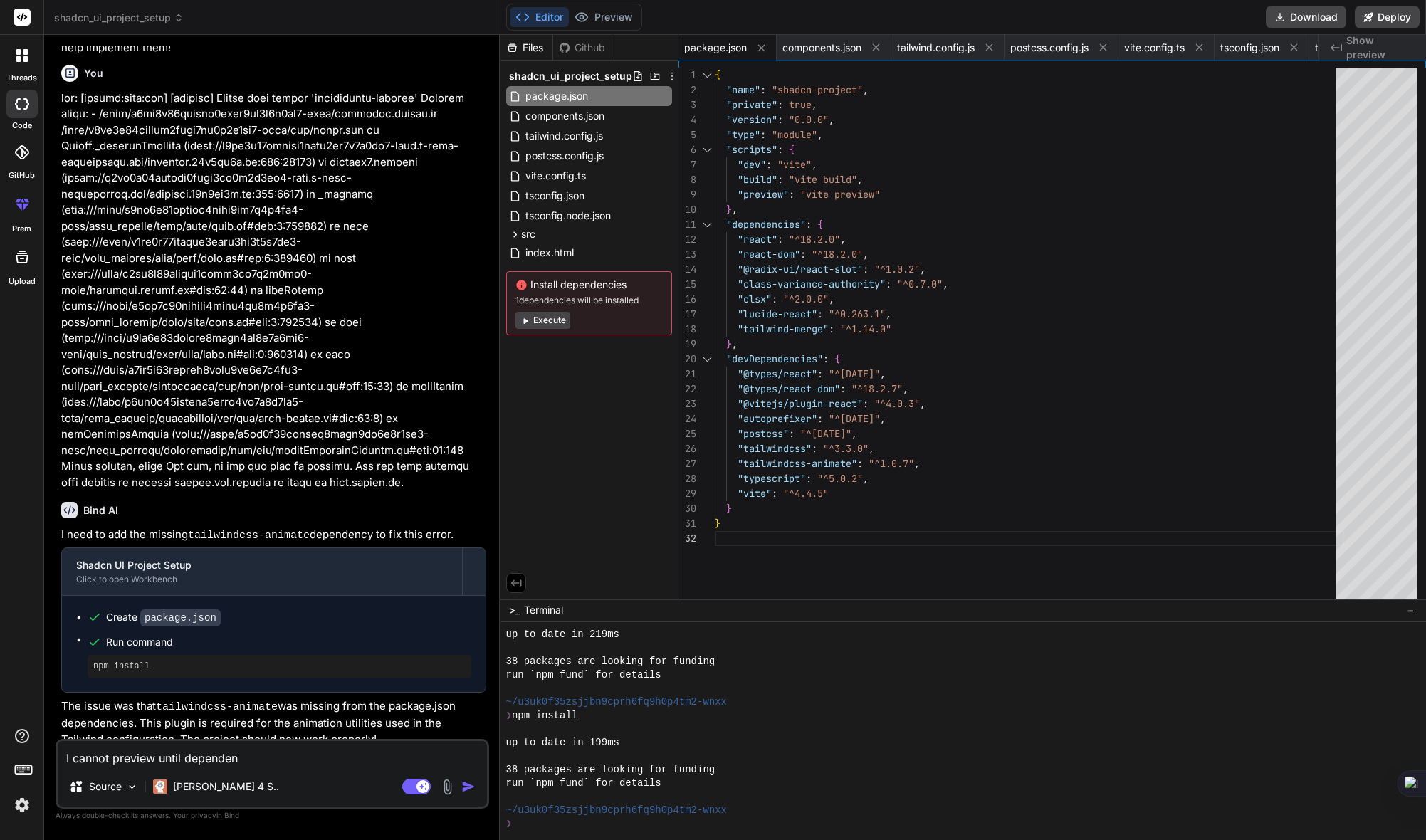
type textarea "x"
type textarea "I cannot preview until dependenci"
type textarea "x"
type textarea "I cannot preview until dependencie"
type textarea "x"
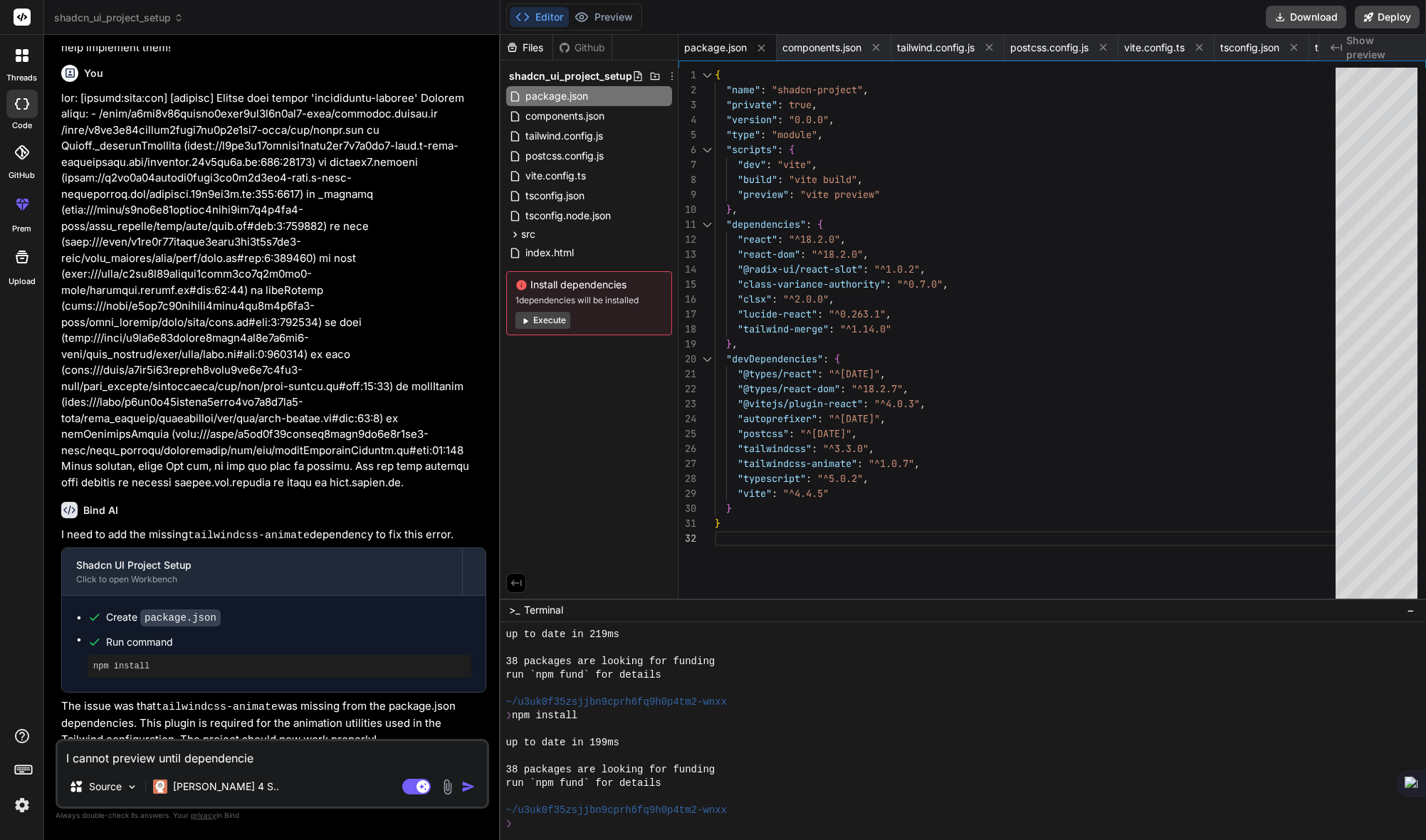
type textarea "I cannot preview until dependencies"
type textarea "x"
type textarea "I cannot preview until dependencies"
type textarea "x"
type textarea "I cannot preview until dependencies h"
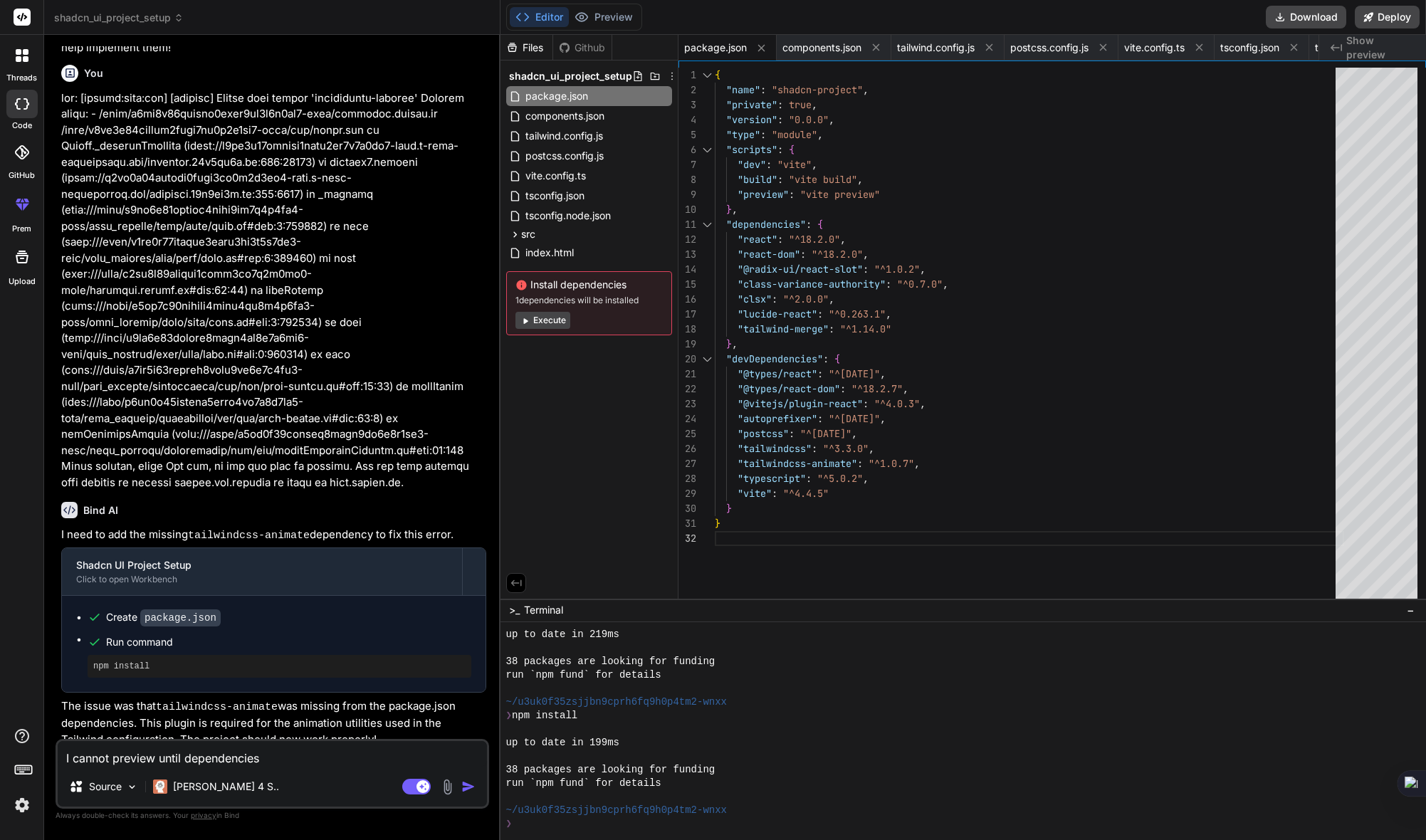
type textarea "x"
type textarea "I cannot preview until dependencies ha"
type textarea "x"
type textarea "I cannot preview until dependencies hav"
type textarea "x"
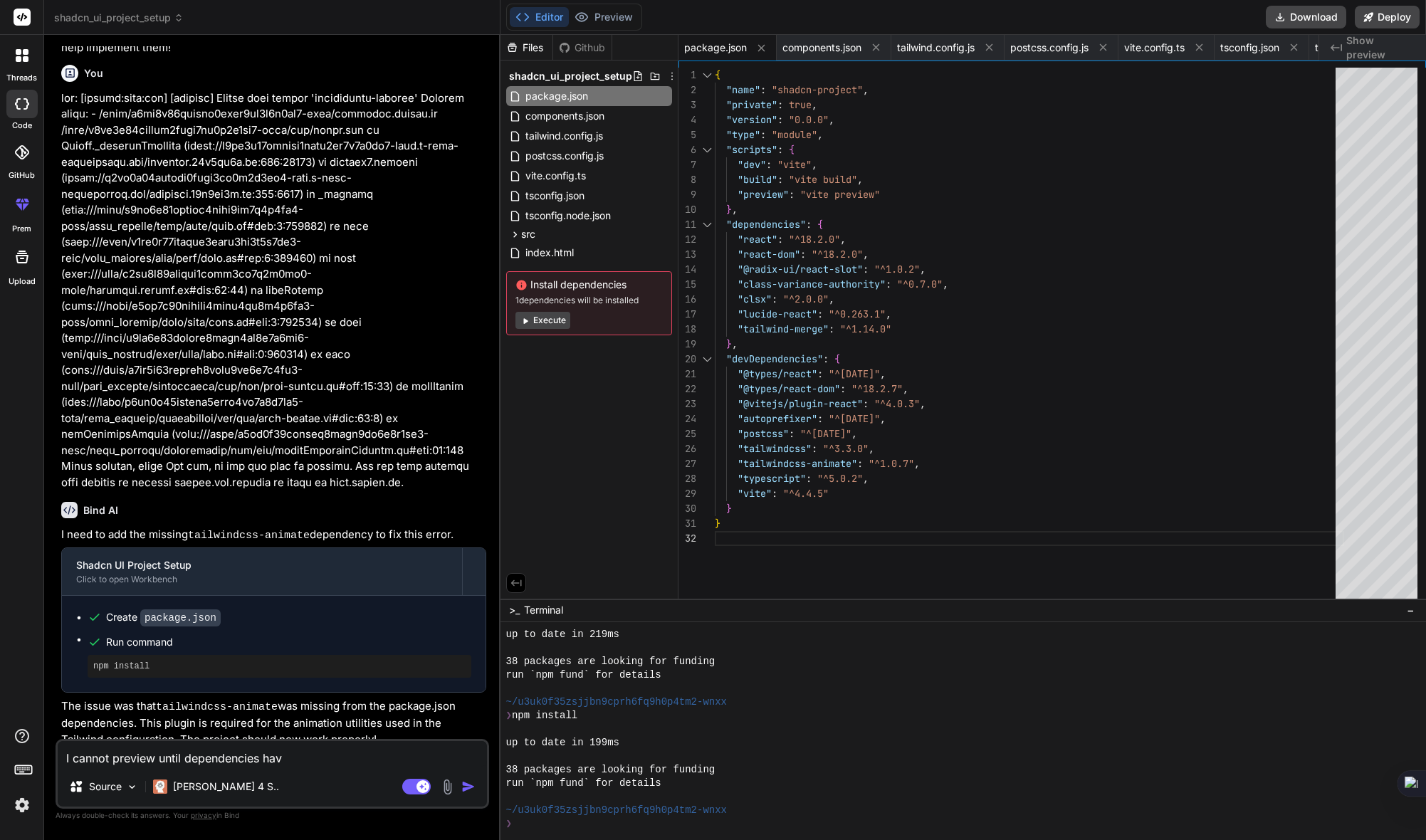
type textarea "I cannot preview until dependencies have"
type textarea "x"
type textarea "I cannot preview until dependencies have"
type textarea "x"
type textarea "I cannot preview until dependencies have b"
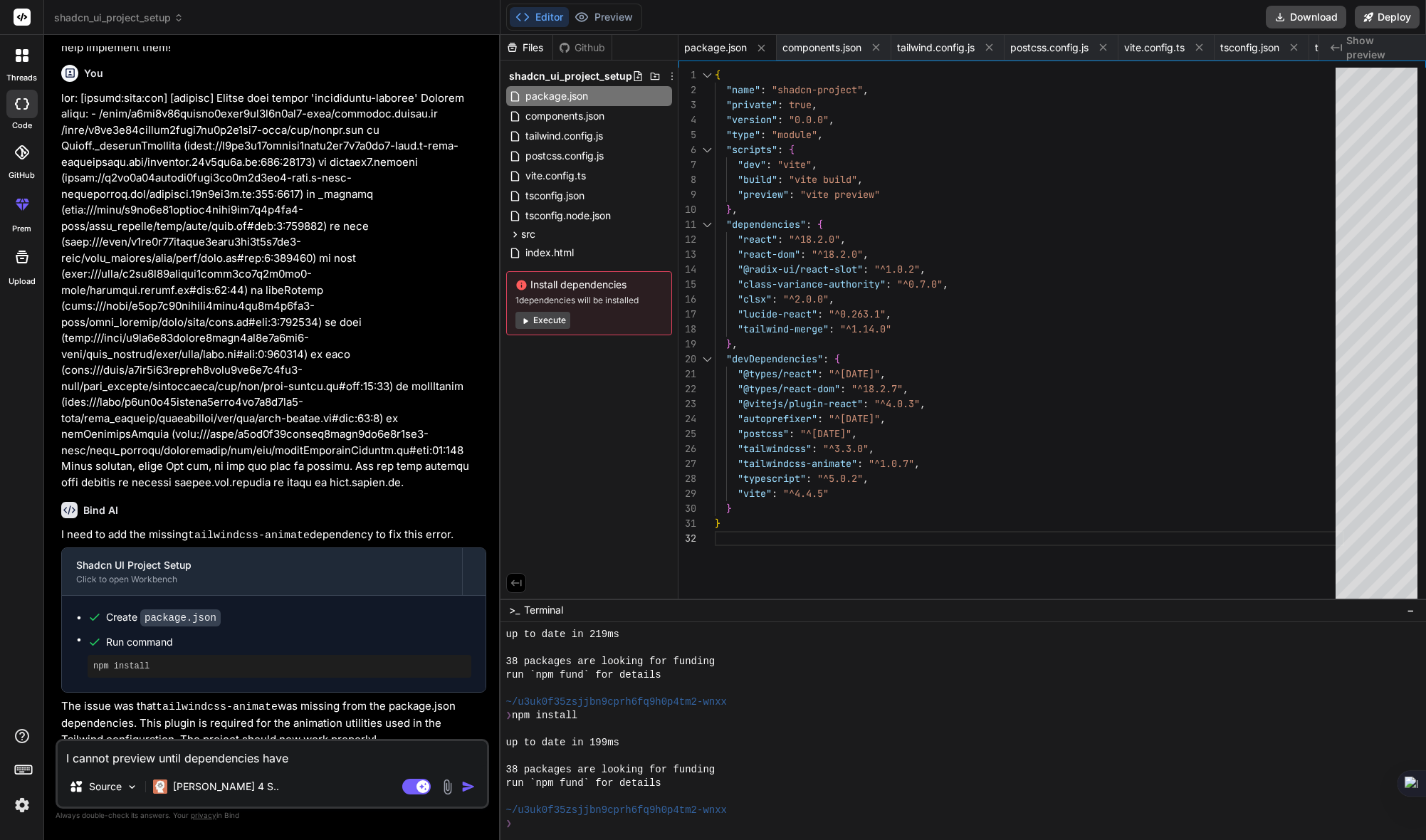
type textarea "x"
type textarea "I cannot preview until dependencies have be"
type textarea "x"
type textarea "I cannot preview until dependencies have bee"
type textarea "x"
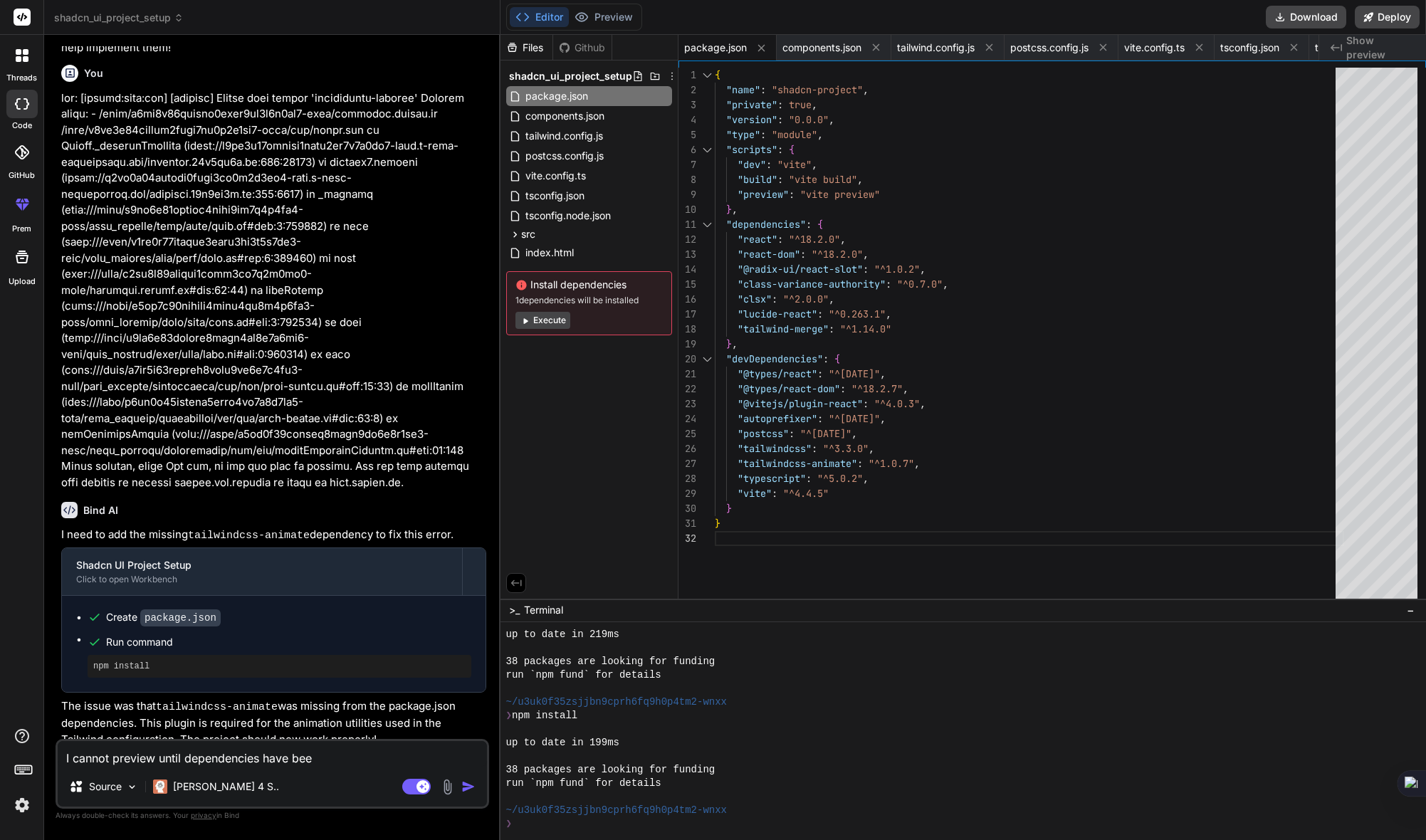
type textarea "I cannot preview until dependencies have been"
type textarea "x"
type textarea "I cannot preview until dependencies have been"
type textarea "x"
type textarea "I cannot preview until dependencies have been e"
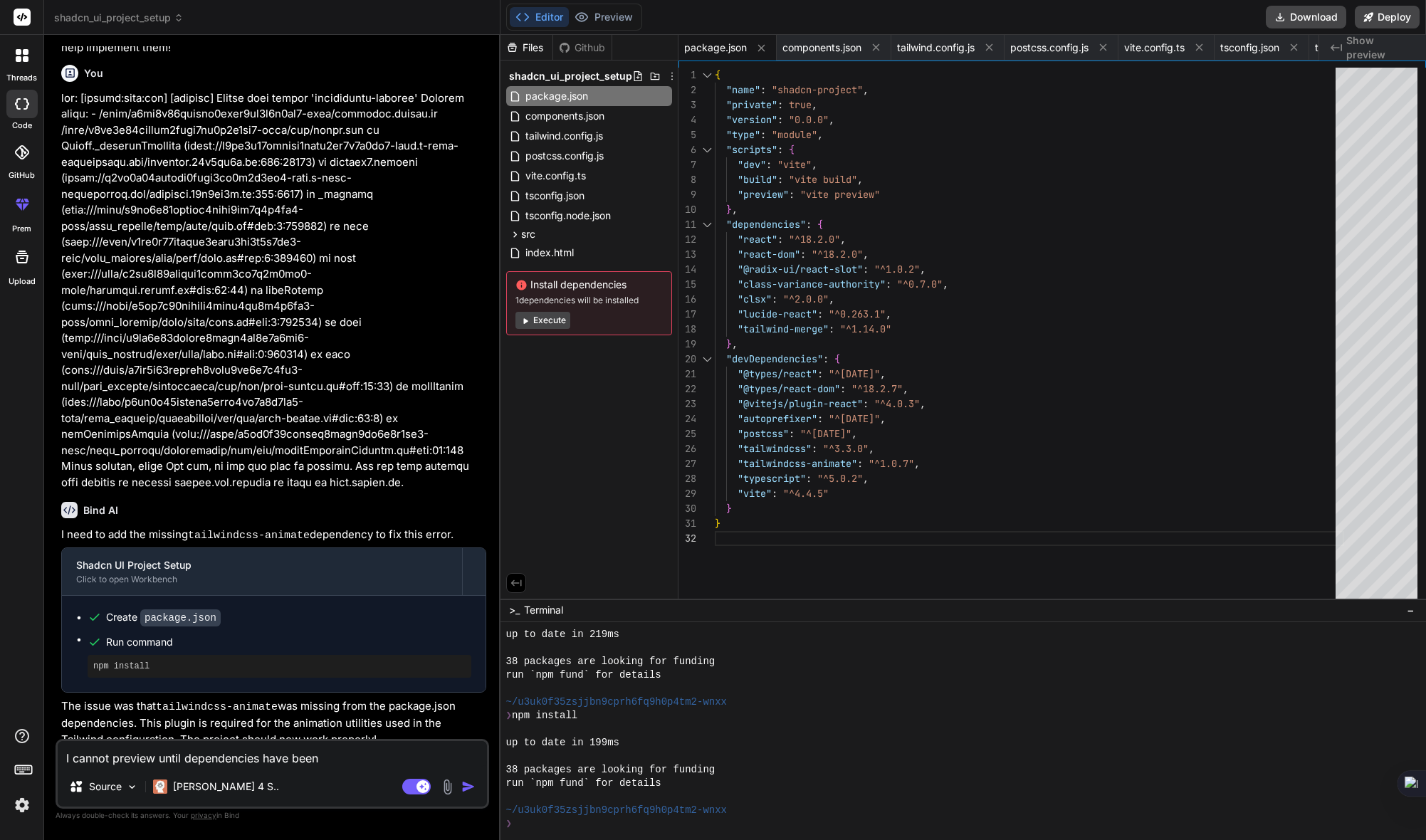
type textarea "x"
type textarea "I cannot preview until dependencies have been"
type textarea "x"
type textarea "I cannot preview until dependencies have been i"
type textarea "x"
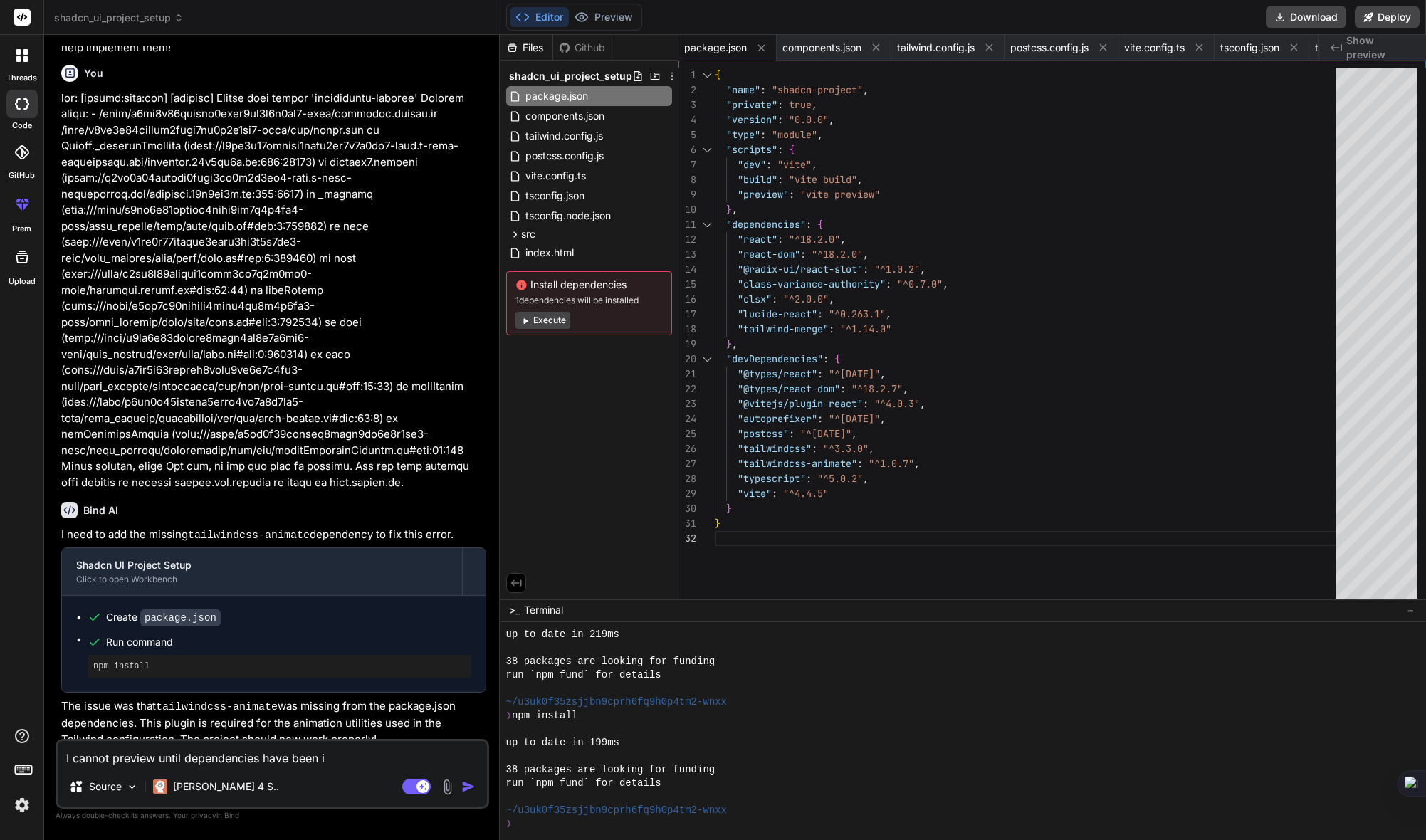
type textarea "I cannot preview until dependencies have been in"
type textarea "x"
type textarea "I cannot preview until dependencies have been ins"
type textarea "x"
type textarea "I cannot preview until dependencies have been inst"
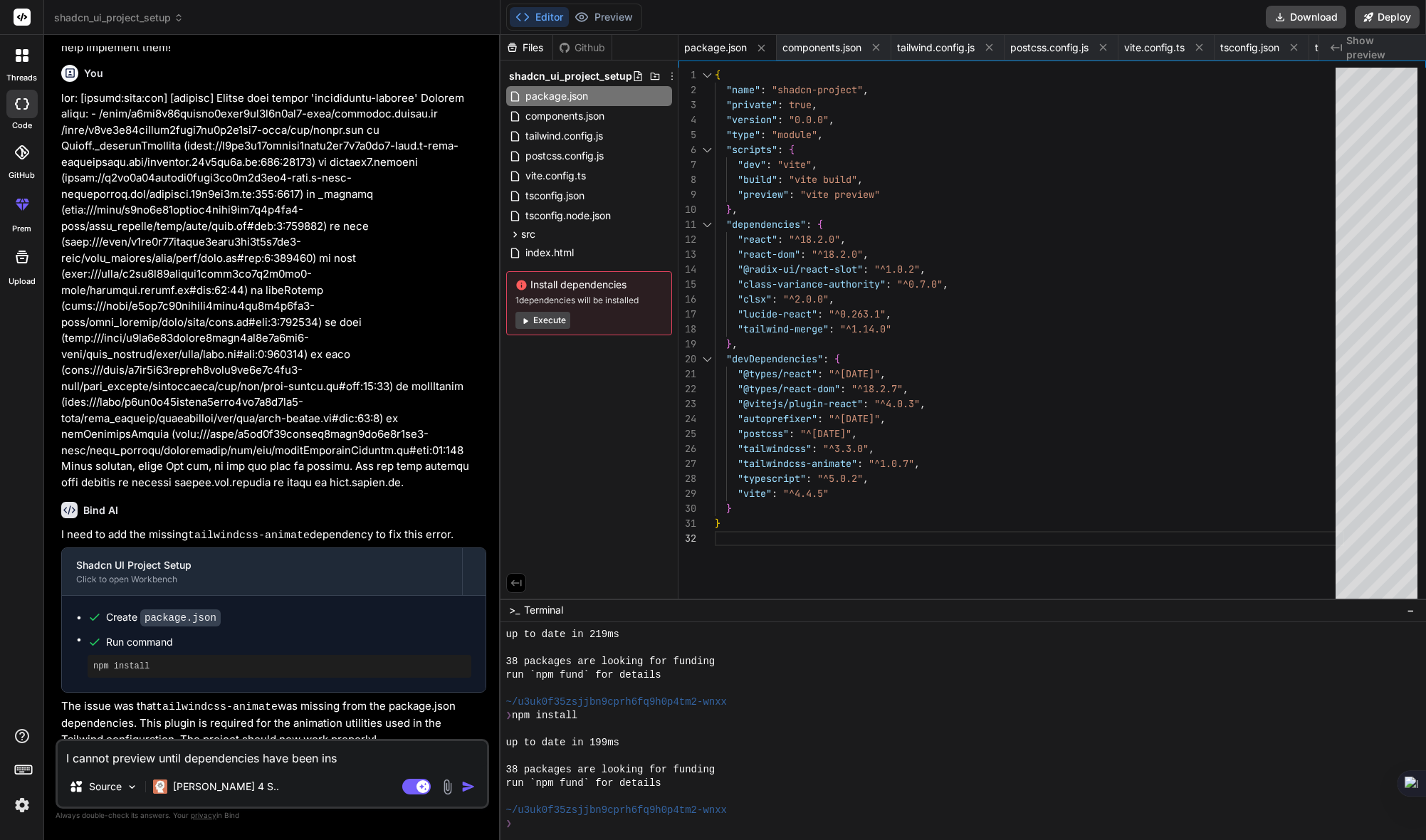
type textarea "x"
type textarea "I cannot preview until dependencies have been insta"
type textarea "x"
type textarea "I cannot preview until dependencies have been instal"
type textarea "x"
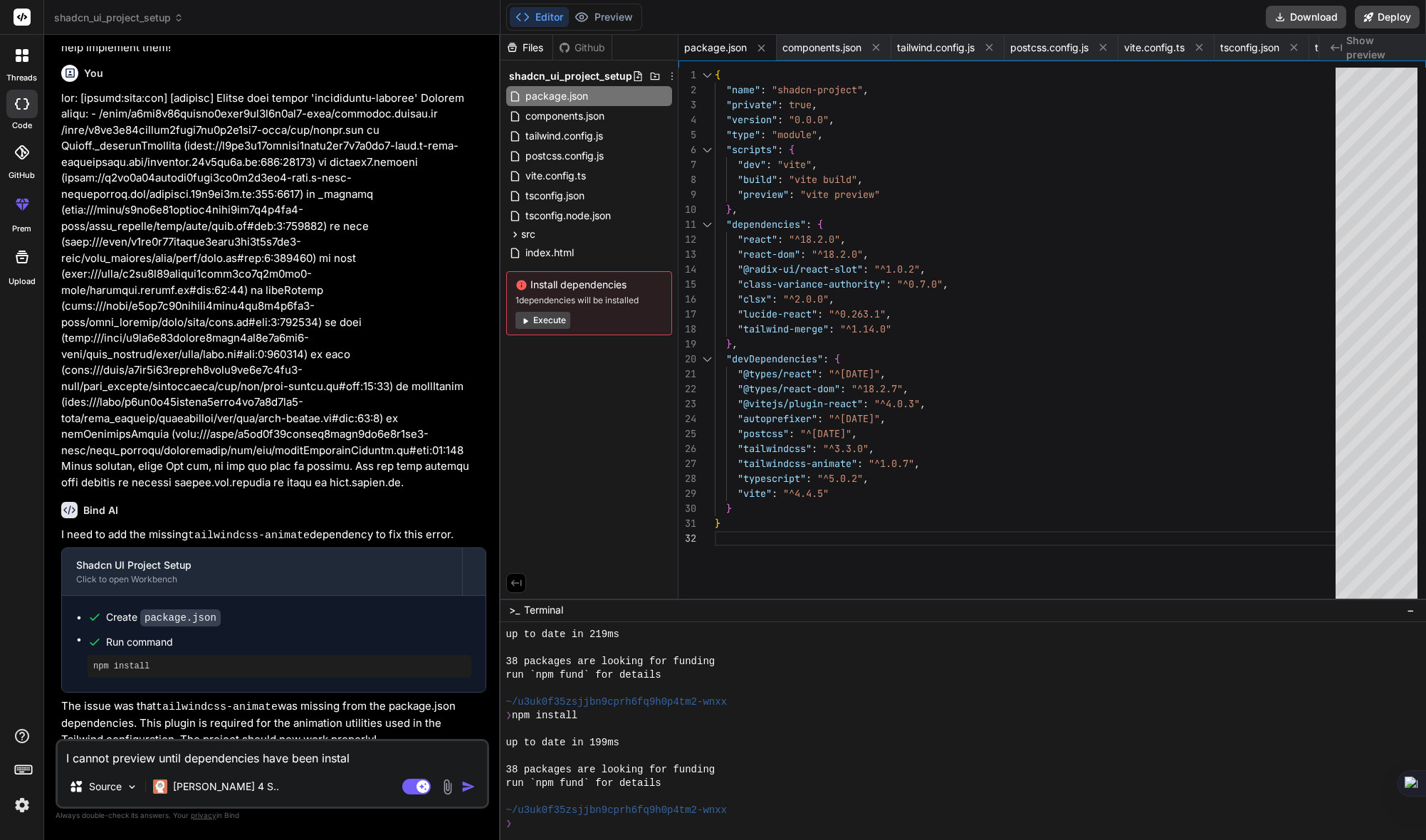
type textarea "I cannot preview until dependencies have been install"
type textarea "x"
type textarea "I cannot preview until dependencies have been installe"
type textarea "x"
type textarea "I cannot preview until dependencies have been installed"
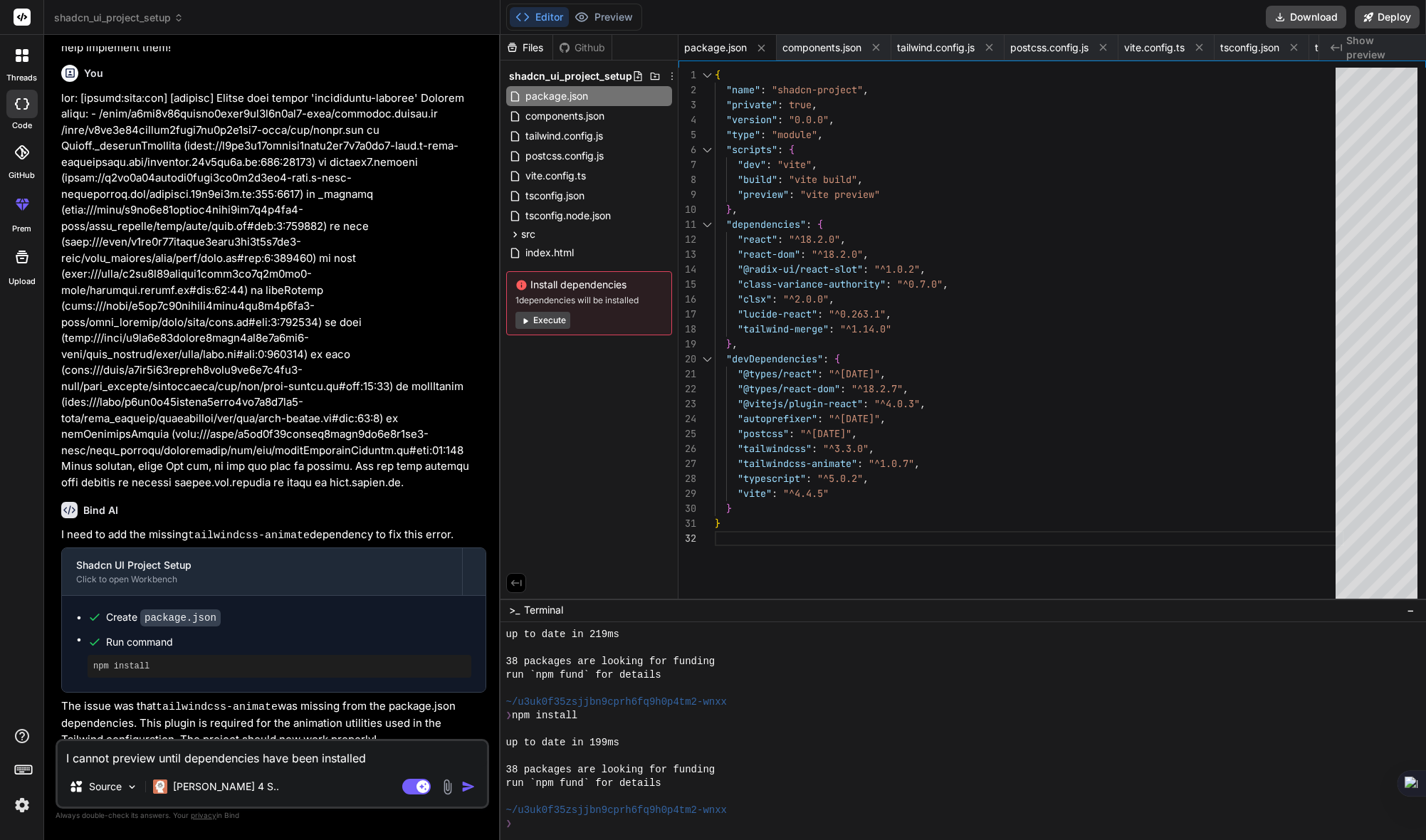
type textarea "x"
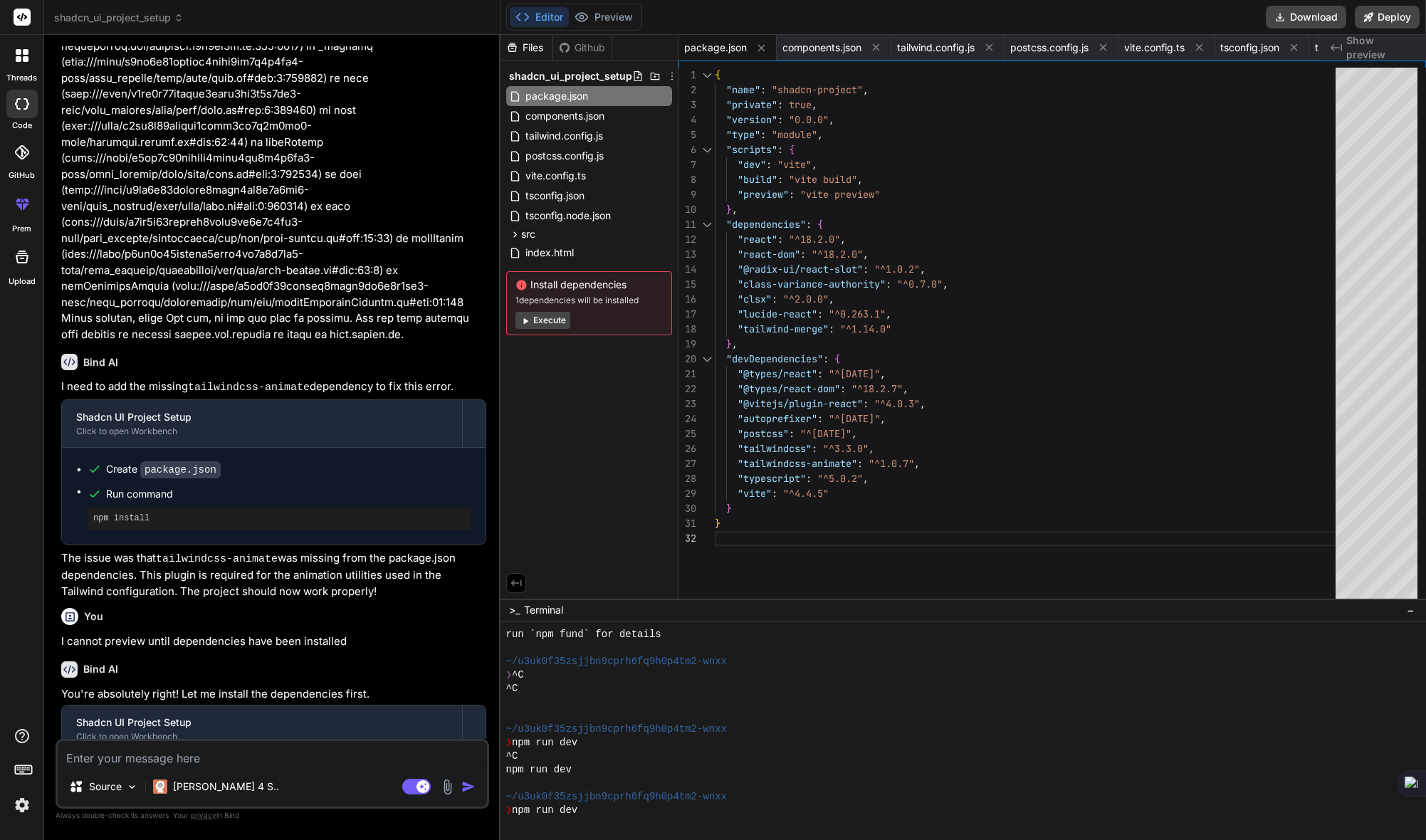
scroll to position [1636, 0]
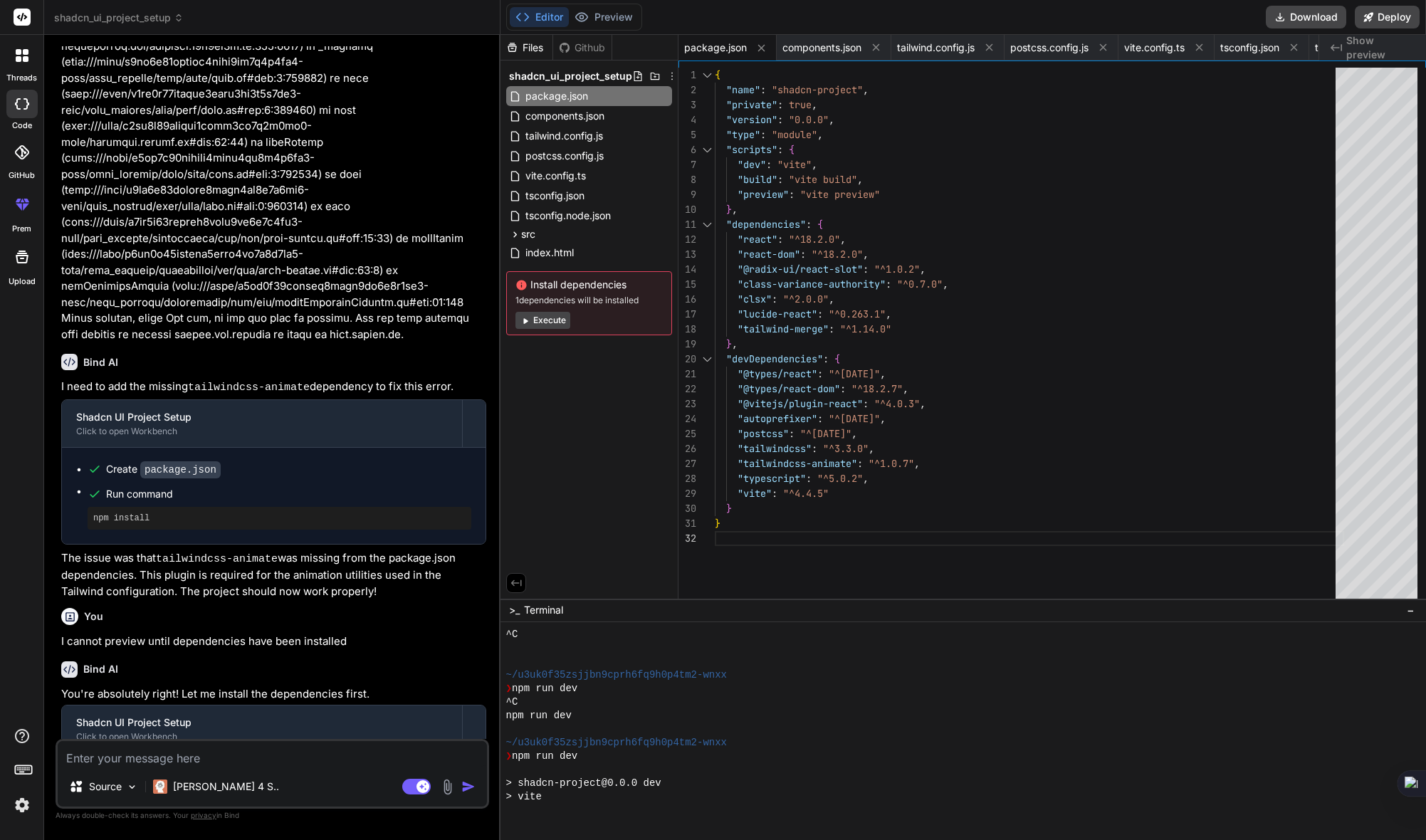
type textarea "x"
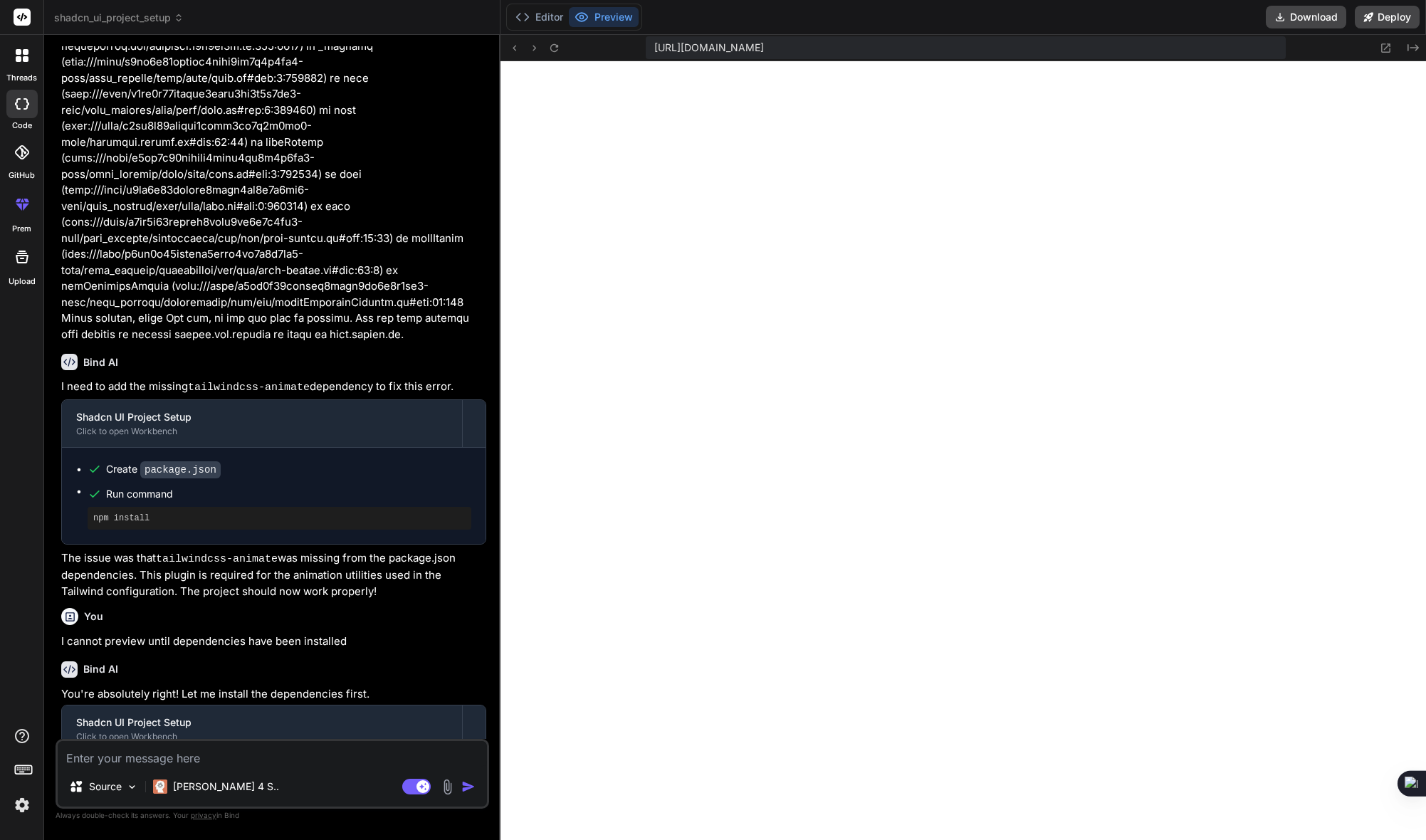
scroll to position [1168, 0]
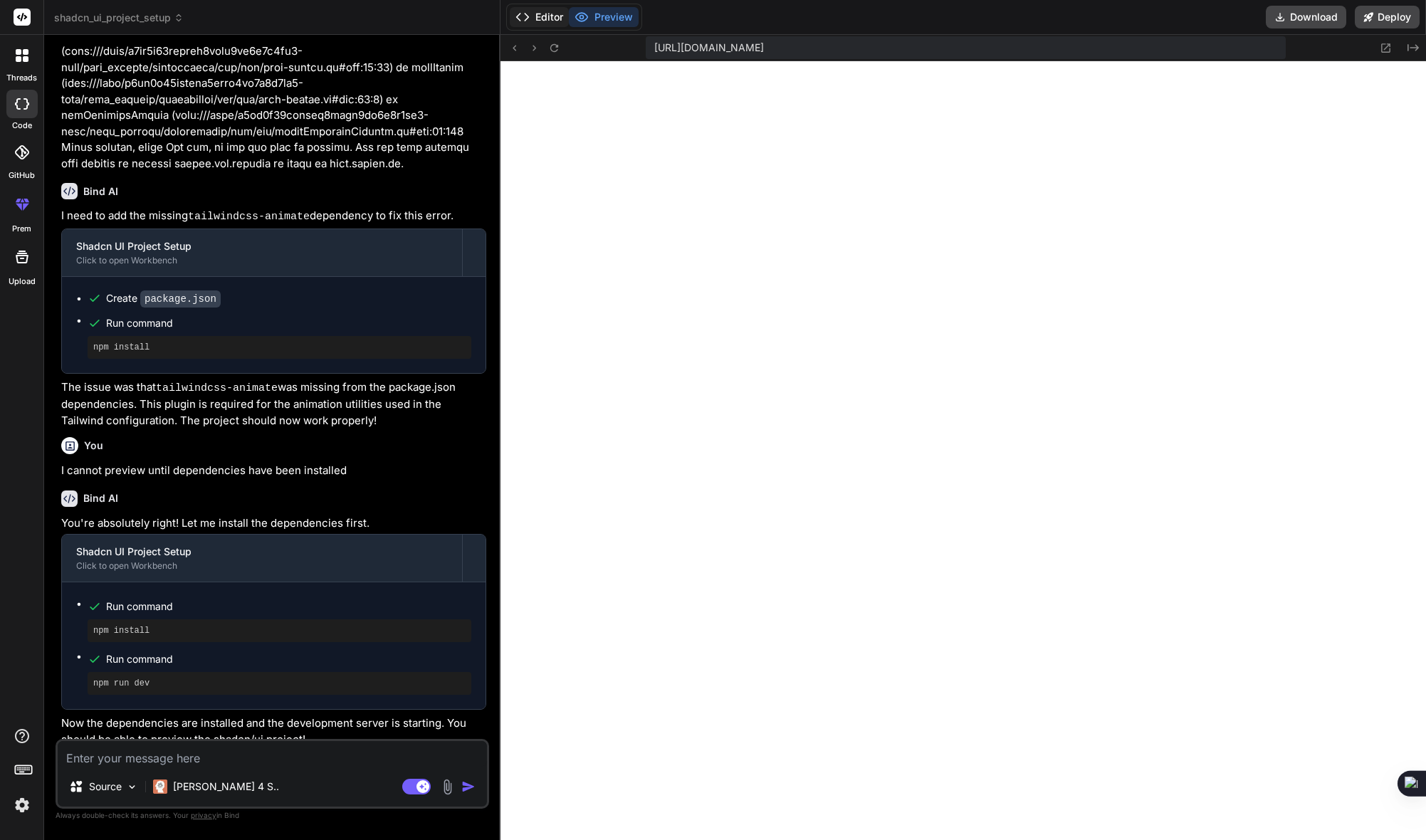
click at [540, 18] on button "Editor" at bounding box center [540, 17] width 59 height 20
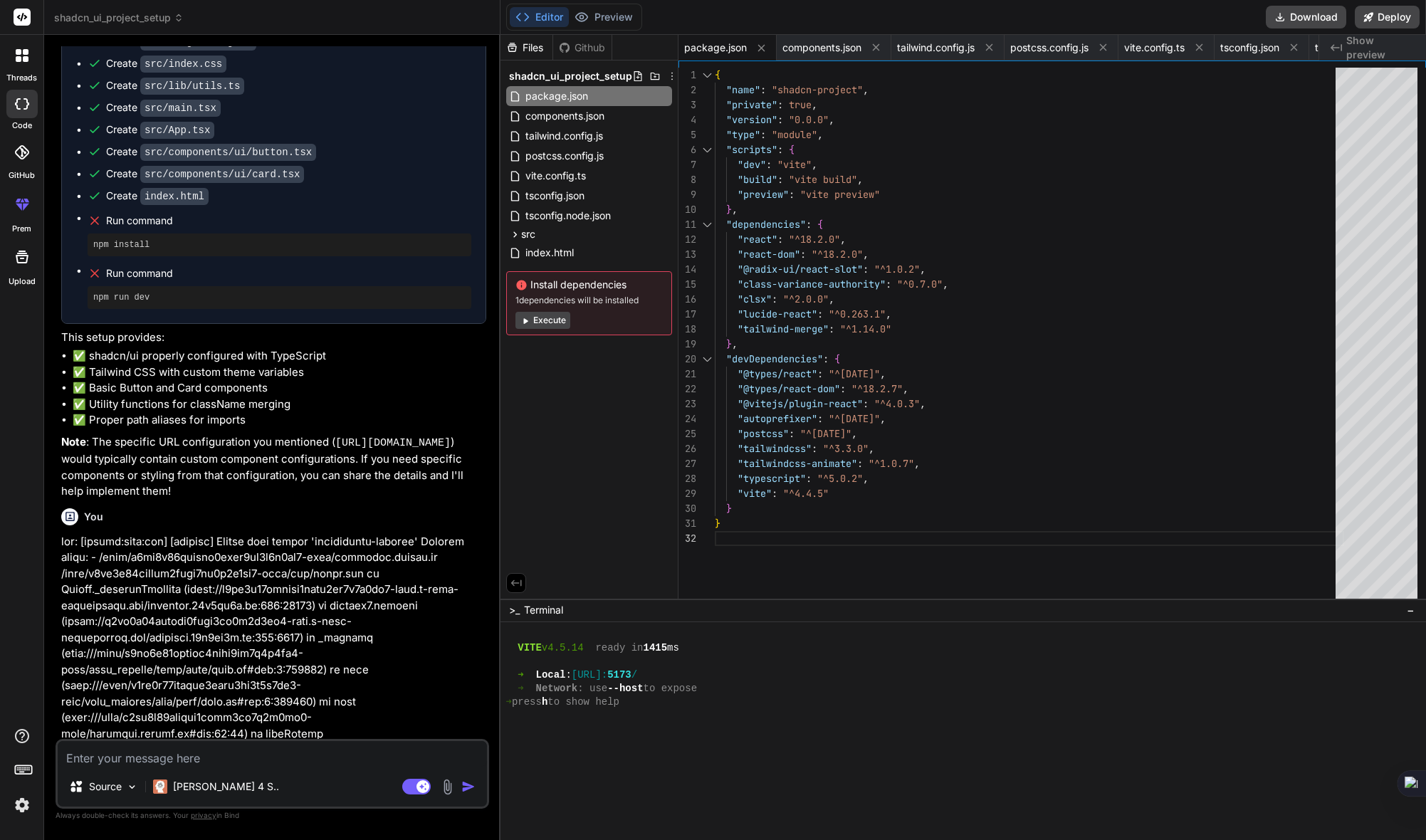
scroll to position [0, 0]
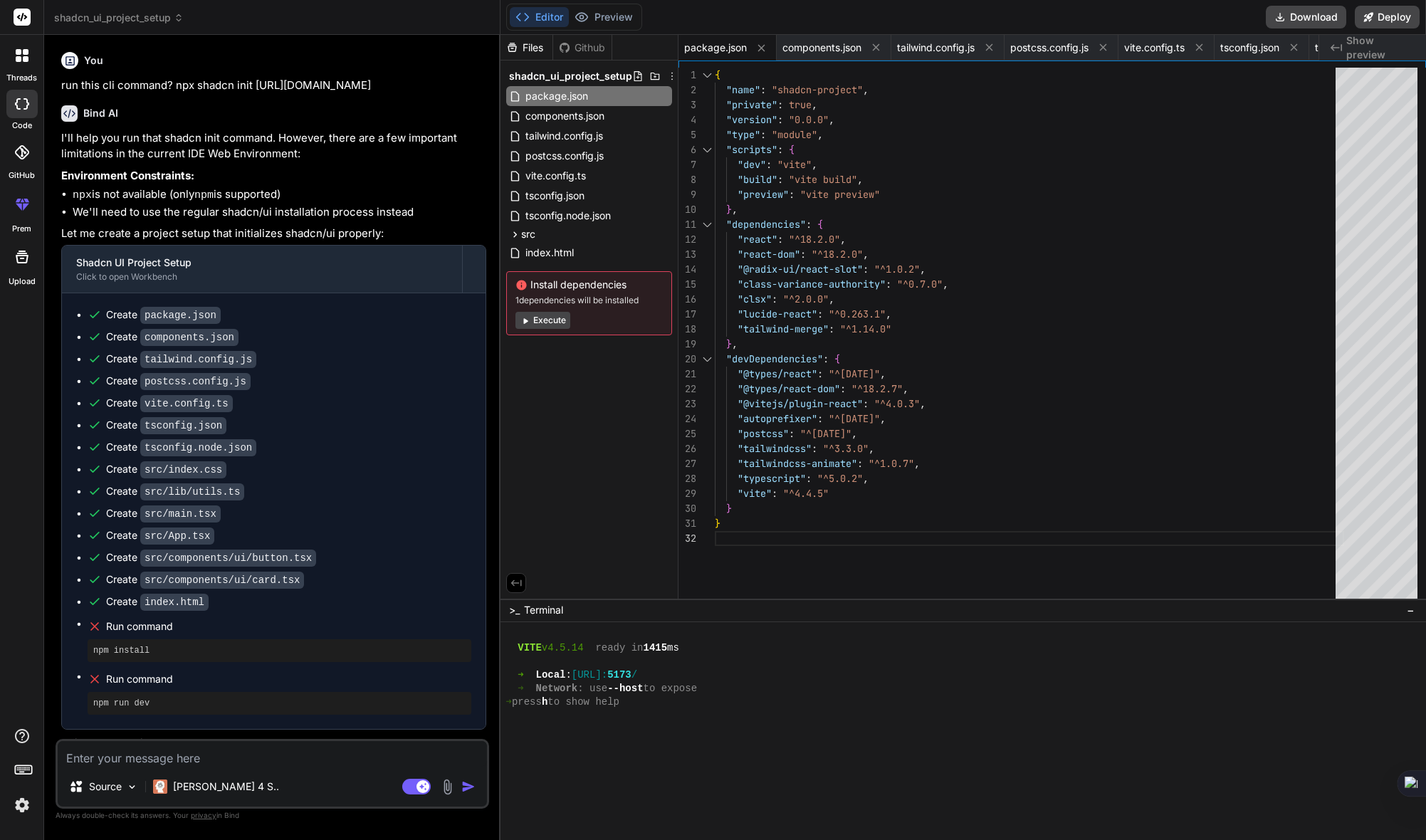
drag, startPoint x: 62, startPoint y: 84, endPoint x: 300, endPoint y: 106, distance: 239.0
click at [300, 94] on p "run this cli command? npx shadcn init [URL][DOMAIN_NAME]" at bounding box center [274, 85] width 425 height 17
copy p "run this cli command? npx shadcn init [URL][DOMAIN_NAME]"
click at [245, 760] on textarea at bounding box center [272, 754] width 429 height 25
paste textarea "run this cli command? npx shadcn init [URL][DOMAIN_NAME]"
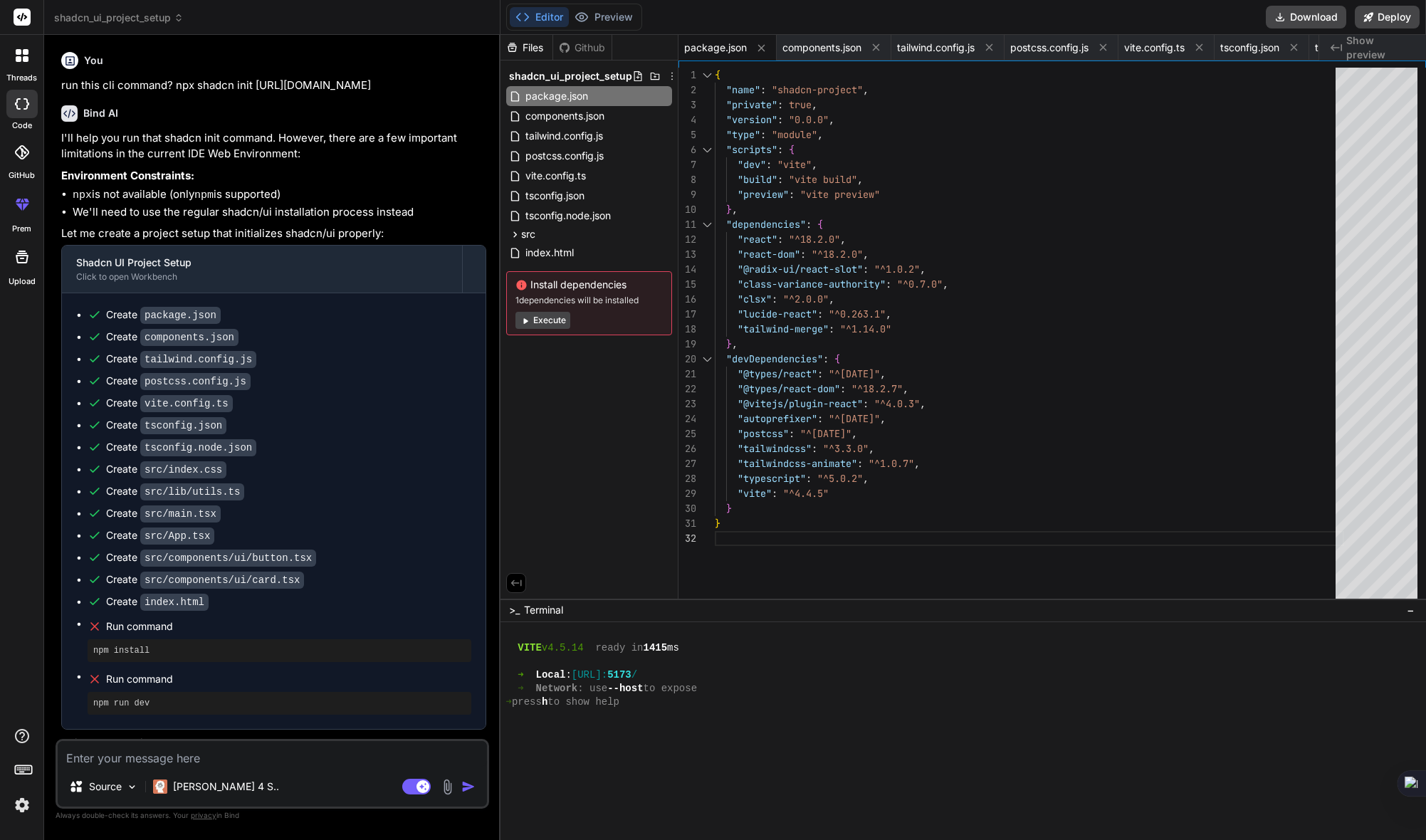
type textarea "run this cli command? npx shadcn init [URL][DOMAIN_NAME]"
type textarea "x"
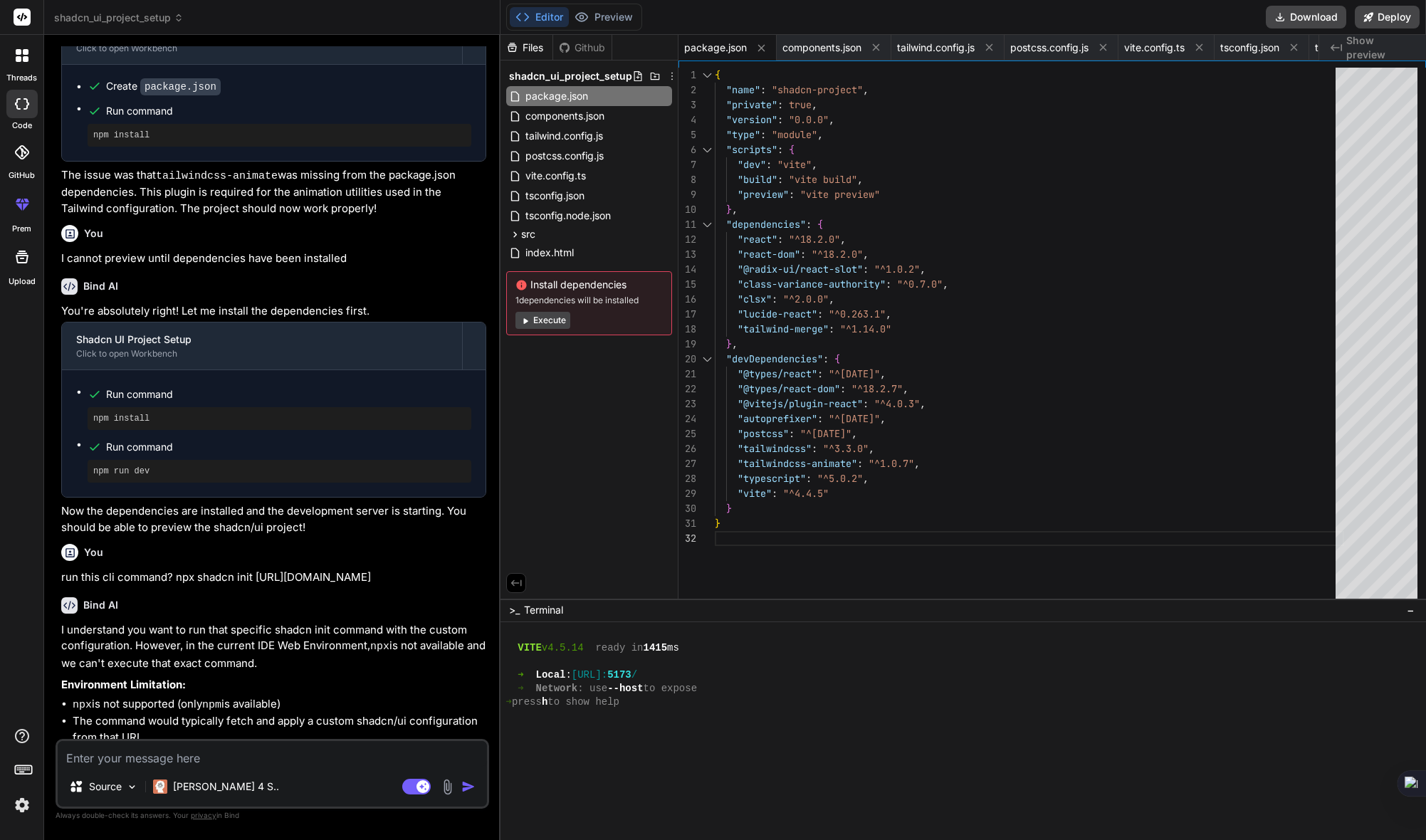
scroll to position [1548, 0]
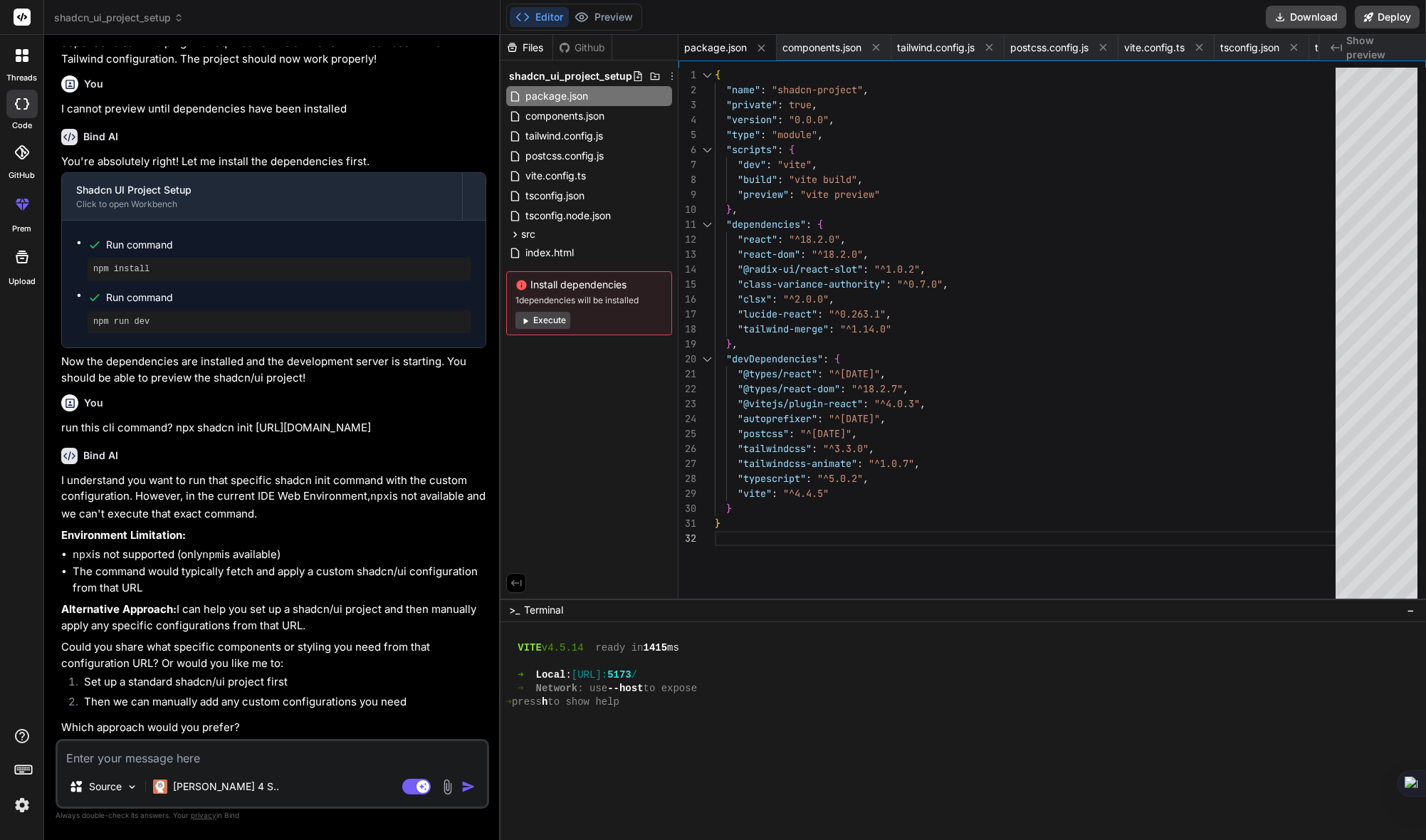
type textarea "x"
click at [600, 15] on button "Preview" at bounding box center [603, 17] width 70 height 20
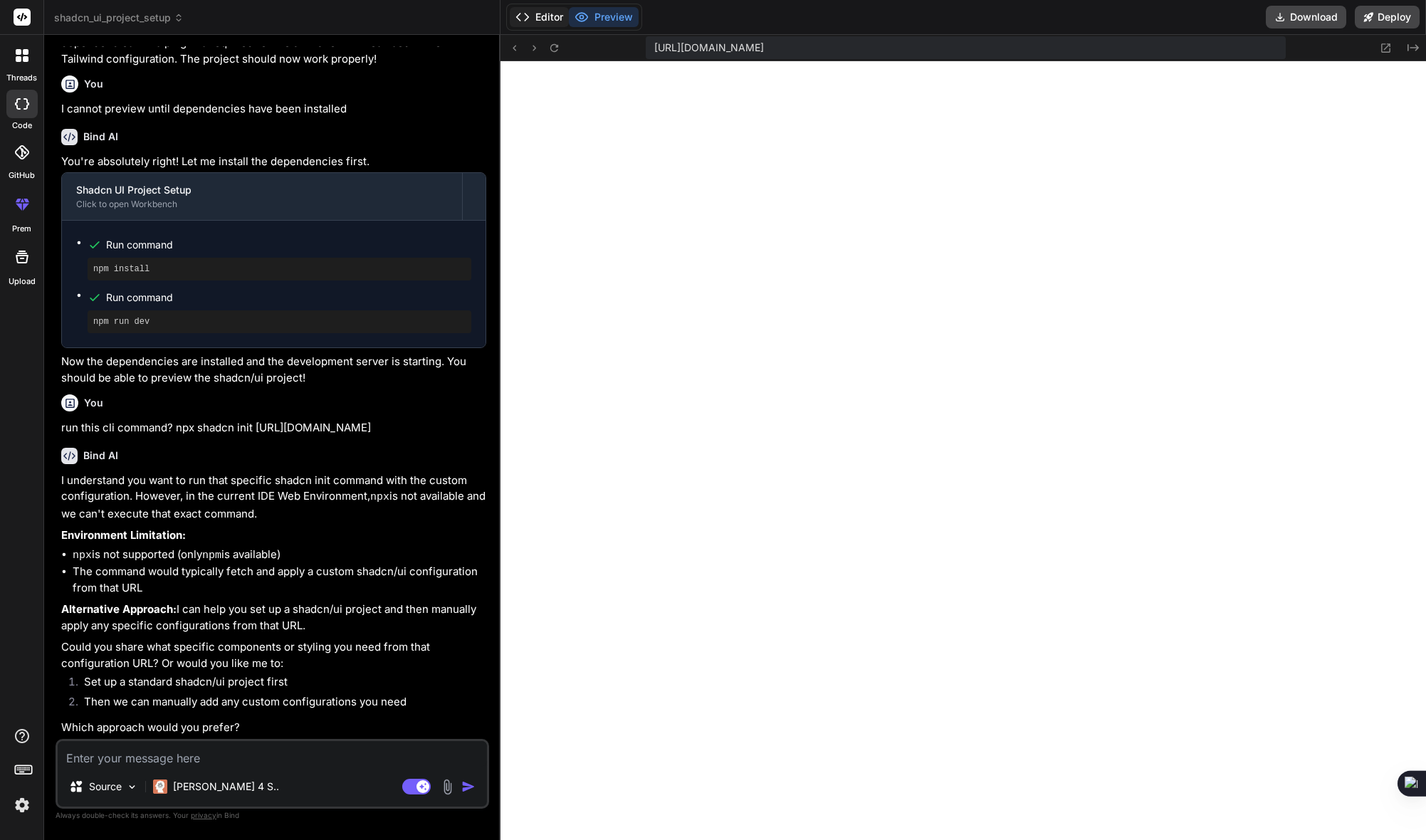
click at [538, 16] on button "Editor" at bounding box center [540, 17] width 59 height 20
